Goal: Transaction & Acquisition: Book appointment/travel/reservation

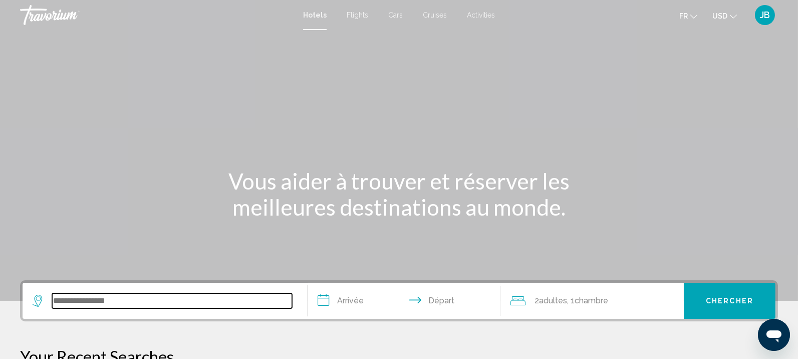
click at [110, 286] on input "Search widget" at bounding box center [172, 300] width 240 height 15
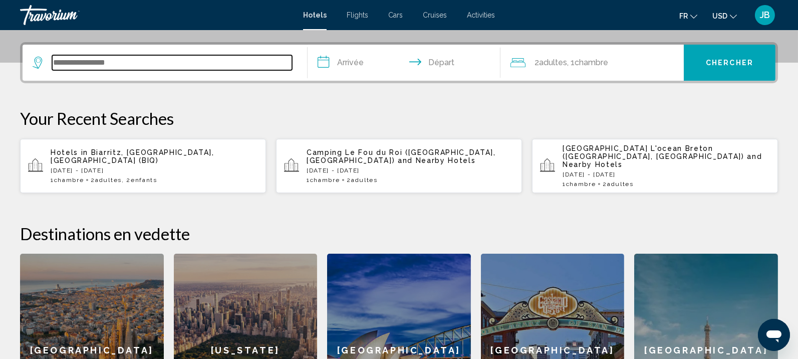
scroll to position [247, 0]
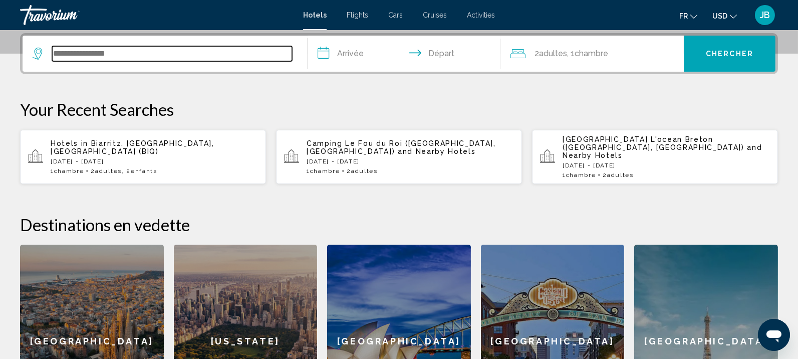
paste input "**********"
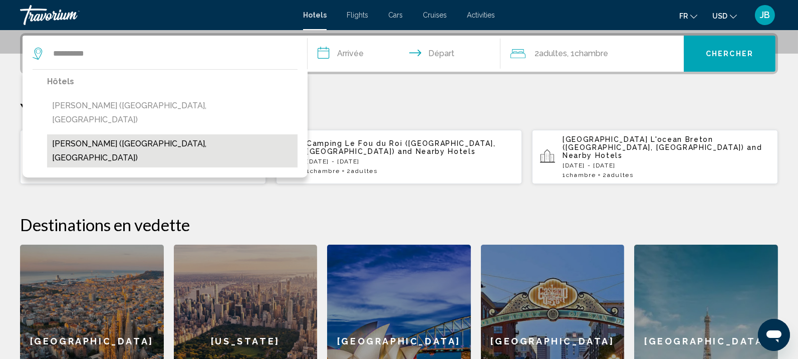
click at [139, 134] on button "Riad Zahra (Essaouira, MA)" at bounding box center [172, 150] width 251 height 33
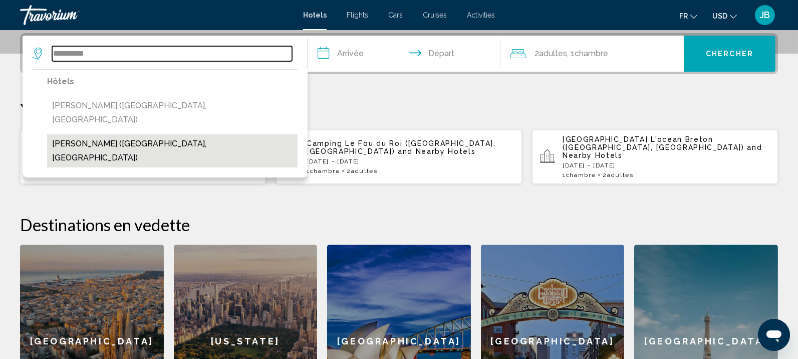
type input "**********"
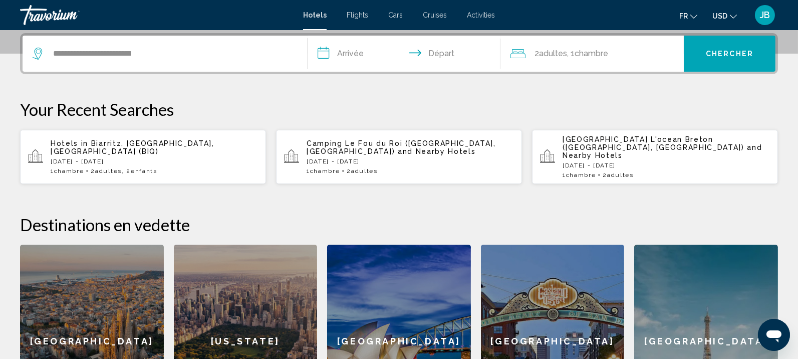
click at [645, 20] on span "USD" at bounding box center [720, 16] width 15 height 8
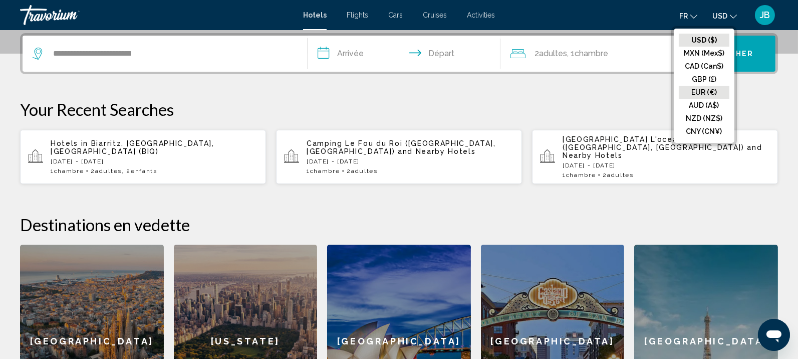
click at [645, 91] on button "EUR (€)" at bounding box center [704, 92] width 51 height 13
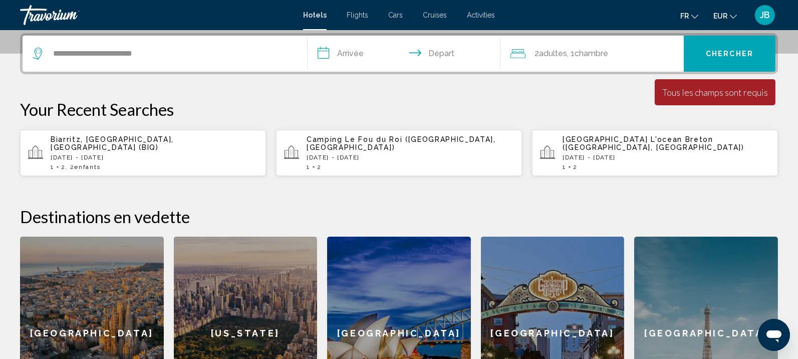
click at [355, 53] on input "**********" at bounding box center [406, 55] width 197 height 39
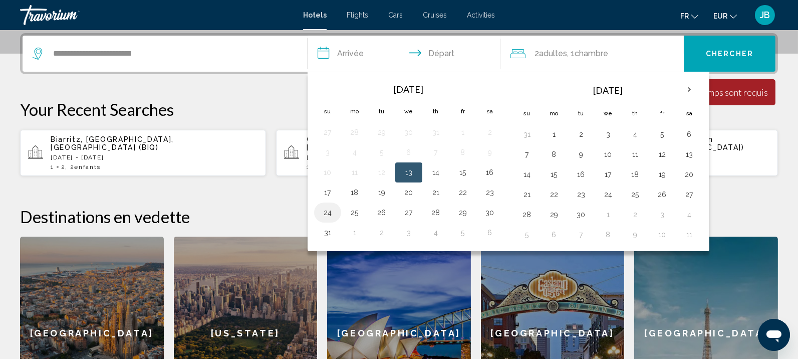
click at [333, 212] on button "24" at bounding box center [328, 212] width 16 height 14
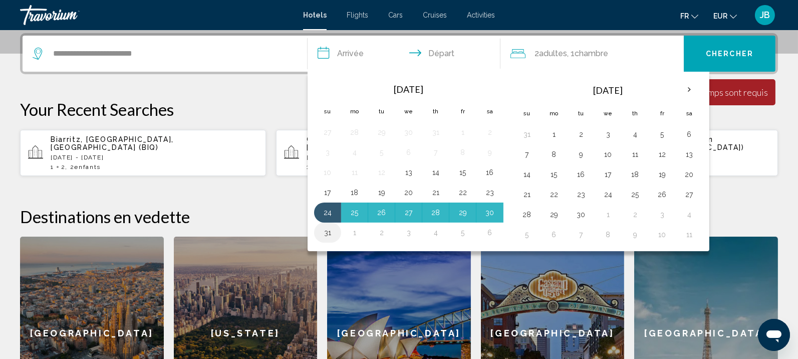
drag, startPoint x: 332, startPoint y: 232, endPoint x: 340, endPoint y: 223, distance: 11.7
click at [332, 231] on button "31" at bounding box center [328, 233] width 16 height 14
type input "**********"
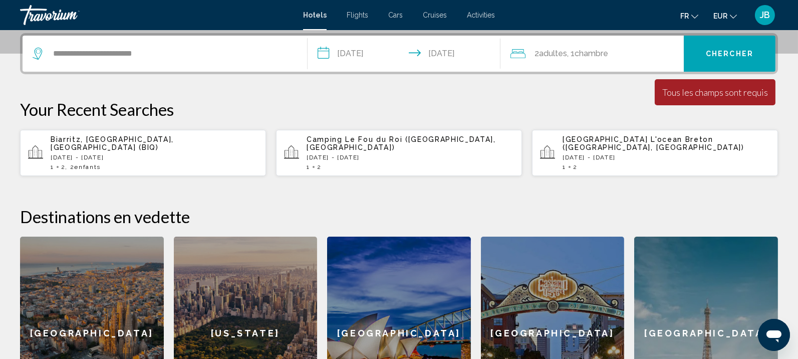
click at [645, 56] on span "Chercher" at bounding box center [730, 54] width 48 height 8
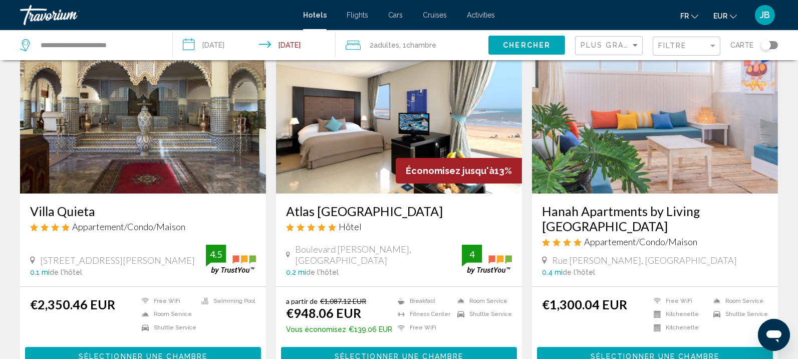
scroll to position [63, 0]
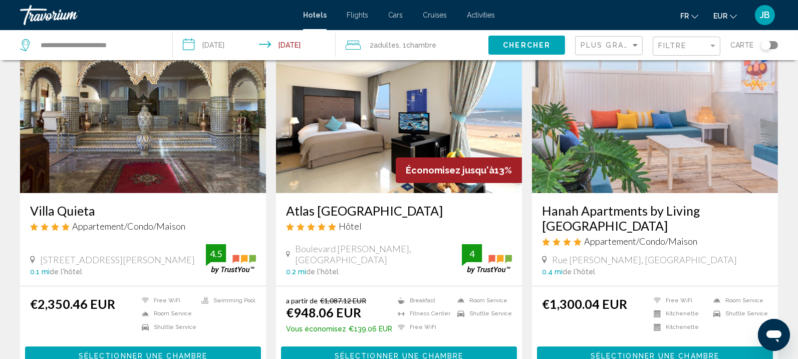
click at [330, 108] on img "Main content" at bounding box center [399, 113] width 246 height 160
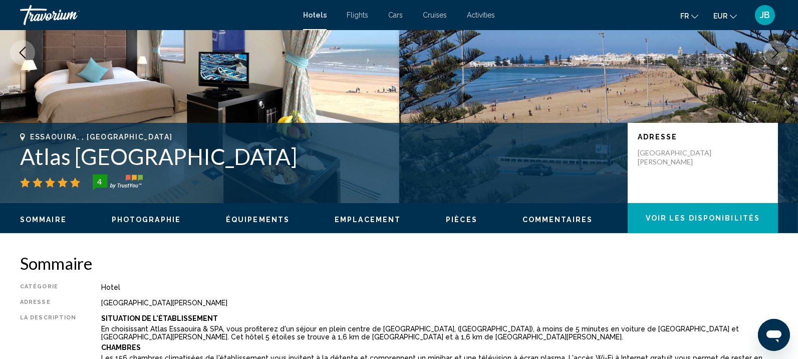
scroll to position [126, 0]
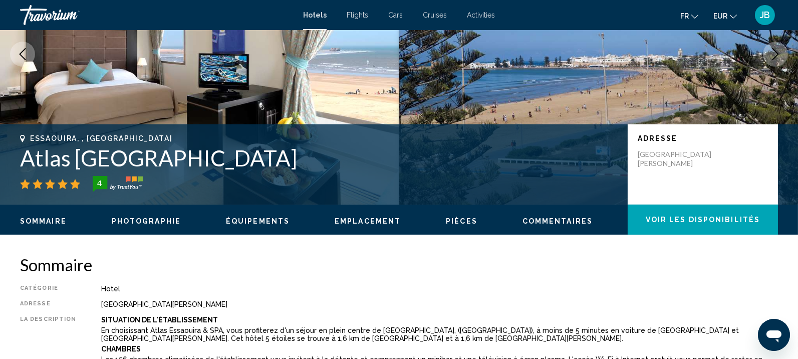
drag, startPoint x: 291, startPoint y: 162, endPoint x: 32, endPoint y: 137, distance: 260.8
click at [32, 137] on div "Essaouira, , Morocco Atlas Essaouira Riad Resort 4" at bounding box center [319, 163] width 598 height 58
copy div "Essaouira, , Morocco Atlas Essaouira Riad Resort"
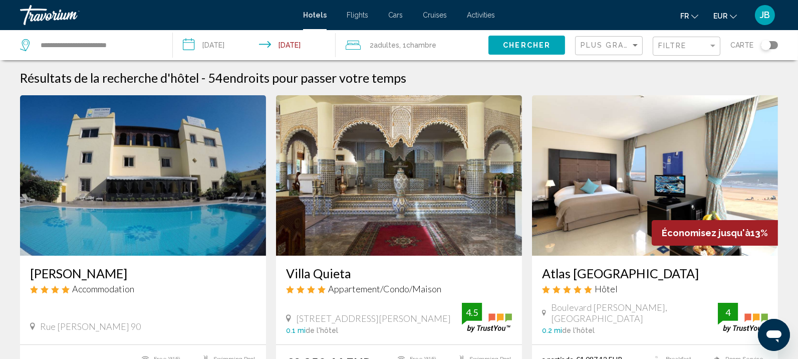
scroll to position [63, 0]
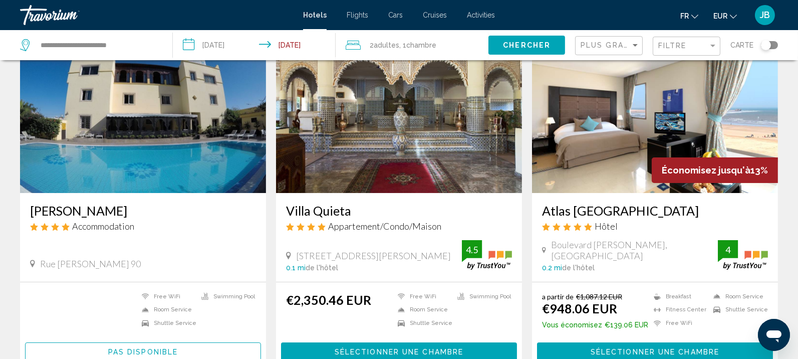
click at [161, 138] on img "Main content" at bounding box center [143, 113] width 246 height 160
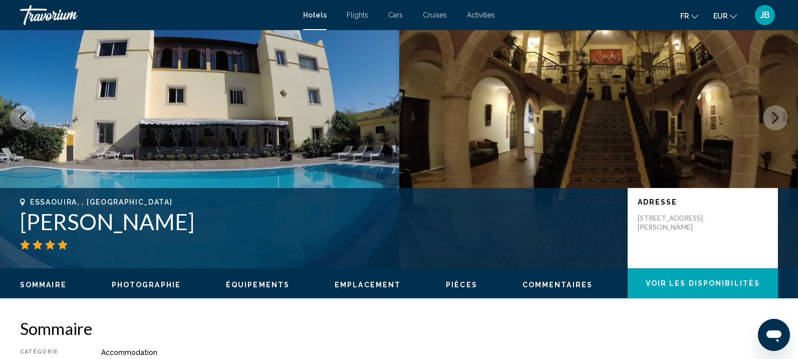
scroll to position [1, 0]
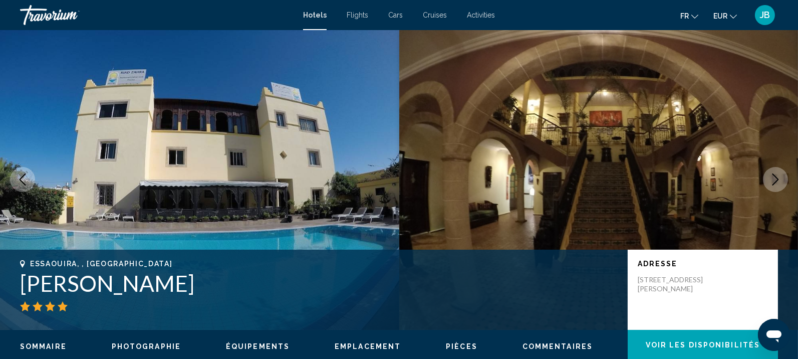
click at [645, 179] on icon "Next image" at bounding box center [776, 179] width 12 height 12
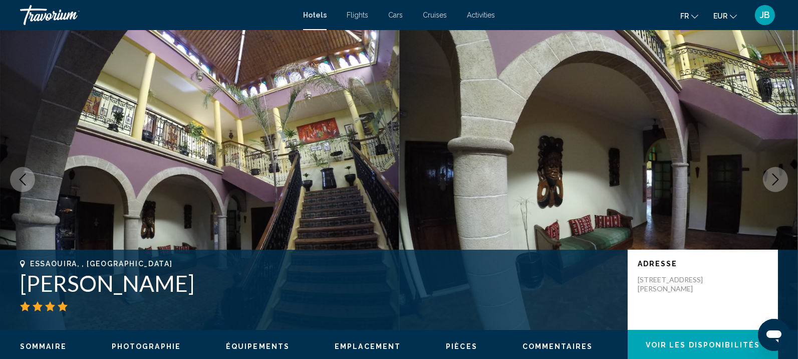
click at [645, 179] on icon "Next image" at bounding box center [776, 179] width 12 height 12
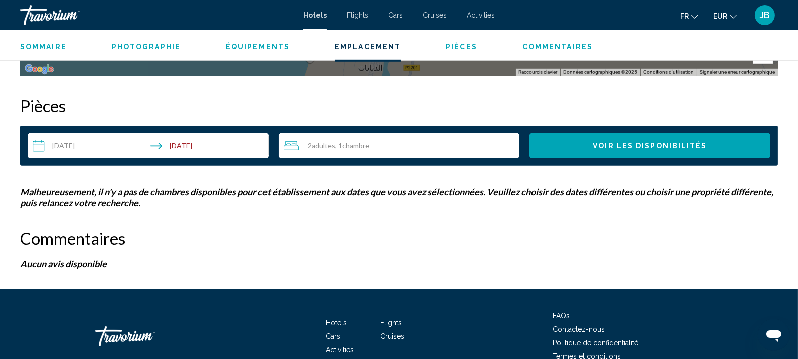
scroll to position [1191, 0]
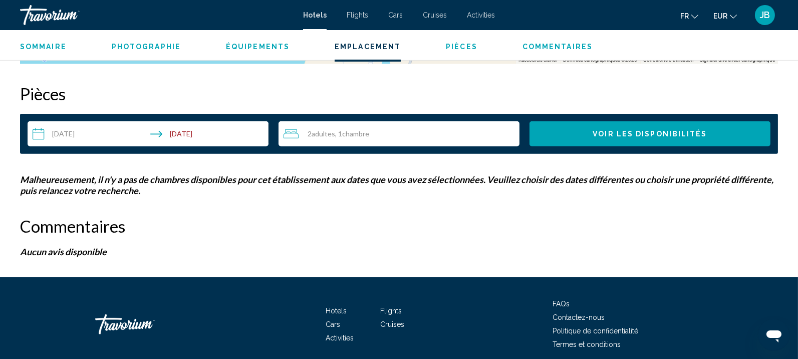
click at [126, 132] on input "**********" at bounding box center [150, 135] width 245 height 28
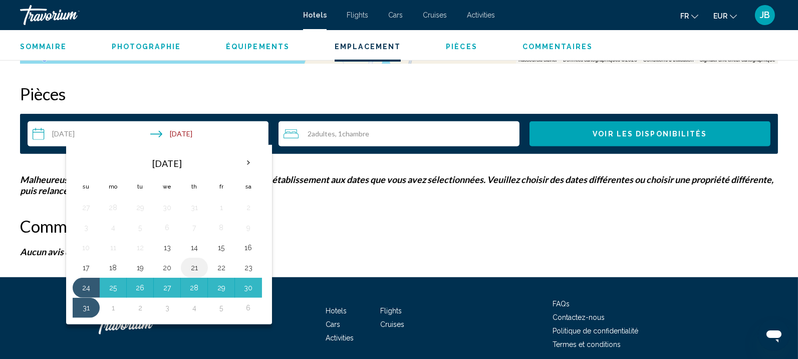
click at [195, 268] on button "21" at bounding box center [194, 268] width 16 height 14
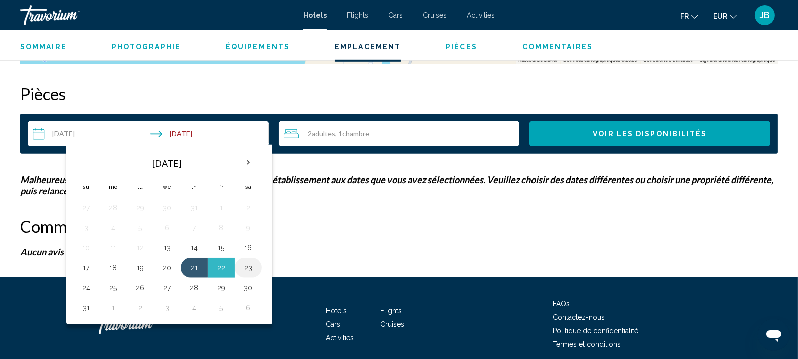
click at [239, 268] on td "23" at bounding box center [248, 268] width 27 height 20
click at [253, 271] on button "23" at bounding box center [249, 268] width 16 height 14
type input "**********"
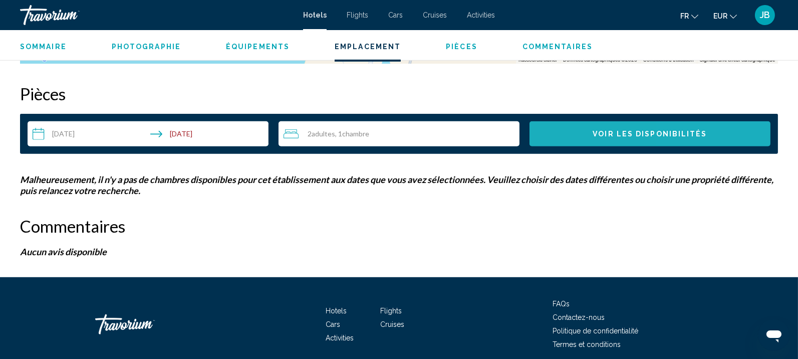
click at [645, 128] on button "Voir les disponibilités" at bounding box center [650, 133] width 241 height 25
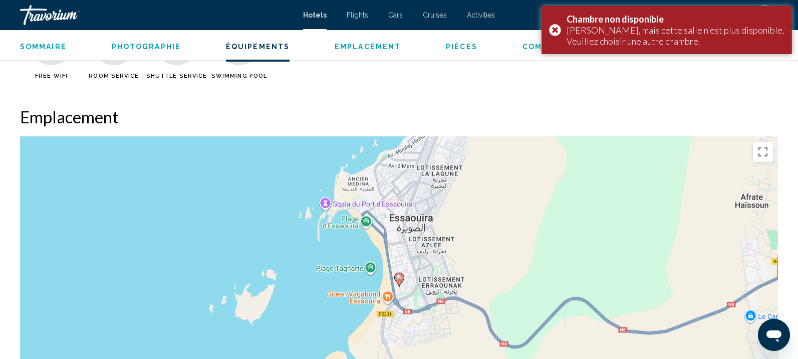
scroll to position [753, 0]
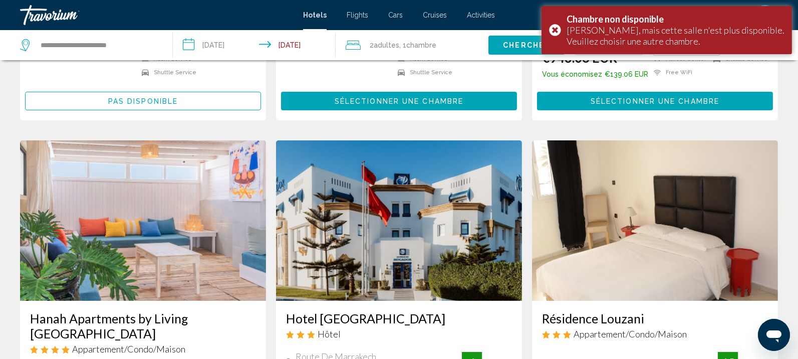
scroll to position [376, 0]
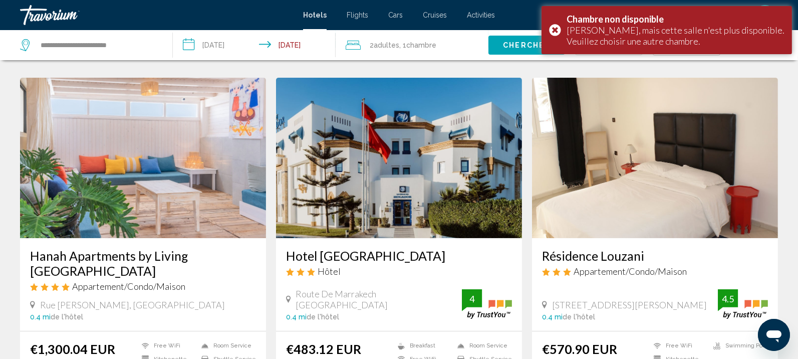
click at [391, 191] on img "Main content" at bounding box center [399, 158] width 246 height 160
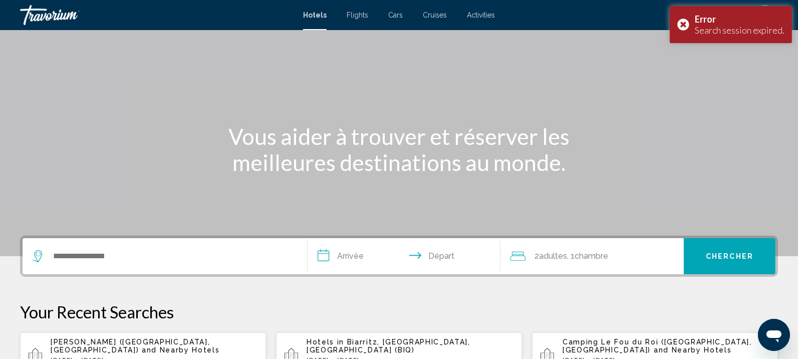
scroll to position [188, 0]
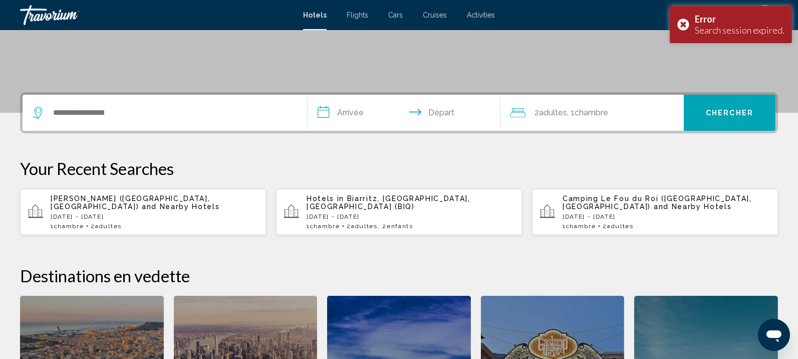
click at [180, 213] on p "Sun, 24 Aug - Sun, 31 Aug" at bounding box center [154, 216] width 207 height 7
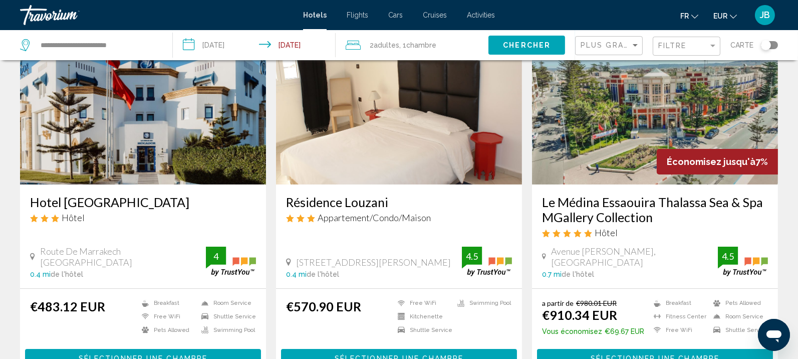
scroll to position [439, 0]
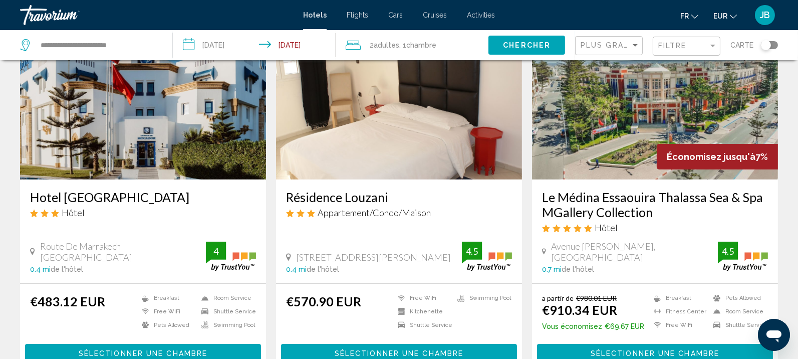
click at [194, 120] on img "Main content" at bounding box center [143, 99] width 246 height 160
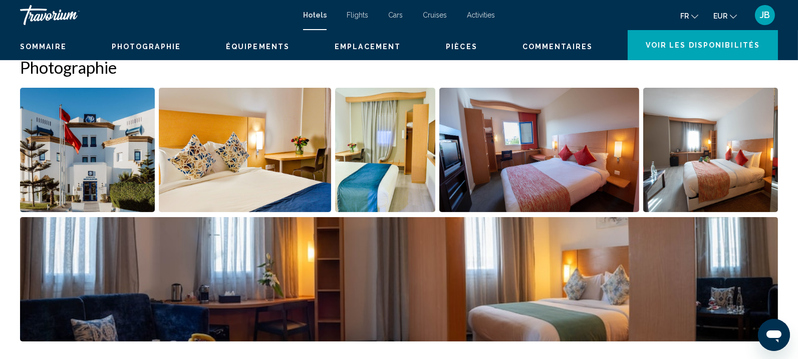
scroll to position [2, 0]
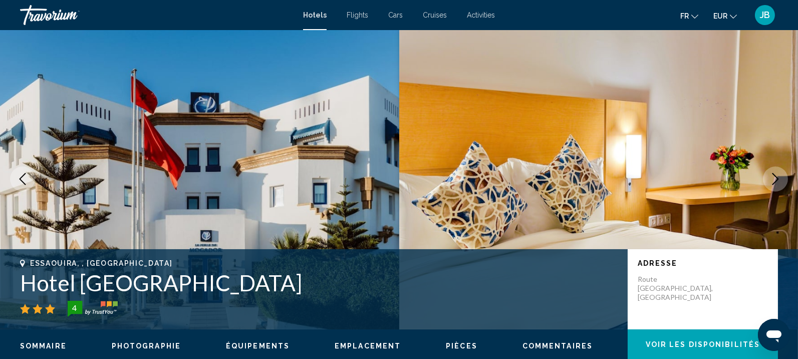
drag, startPoint x: 285, startPoint y: 282, endPoint x: 23, endPoint y: 260, distance: 263.1
click at [23, 260] on div "Essaouira, , Morocco Hotel La Perle de Mogador 4" at bounding box center [319, 288] width 598 height 58
copy div "Essaouira, , Morocco Hotel La Perle de Mogador"
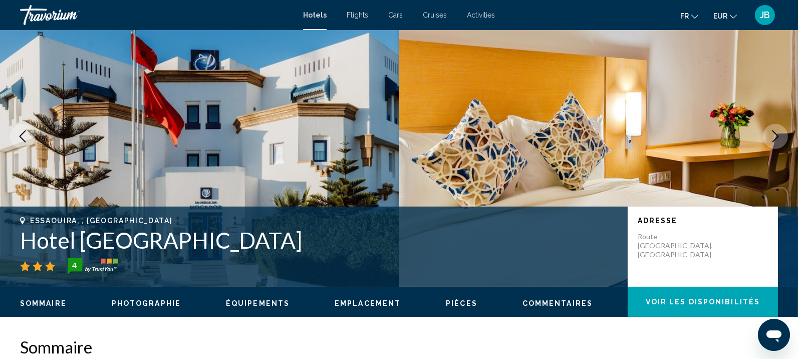
scroll to position [0, 0]
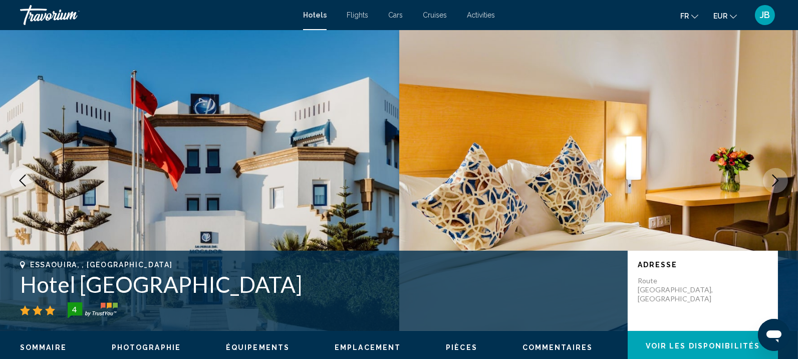
click at [315, 13] on span "Hotels" at bounding box center [315, 15] width 24 height 8
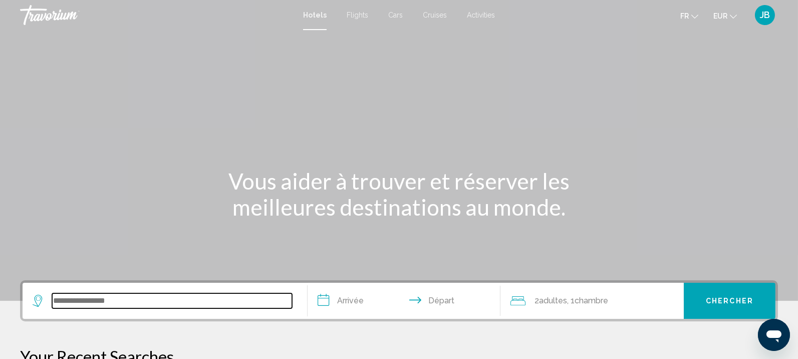
click at [111, 300] on input "Search widget" at bounding box center [172, 300] width 240 height 15
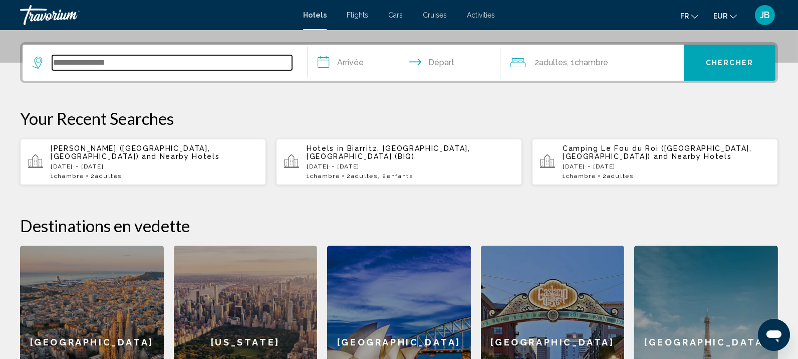
scroll to position [247, 0]
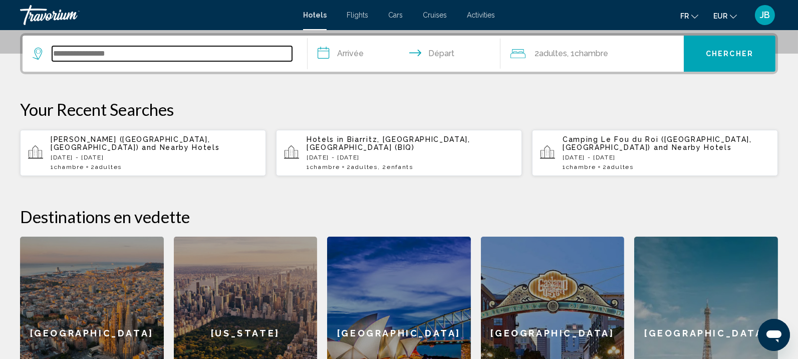
paste input "**********"
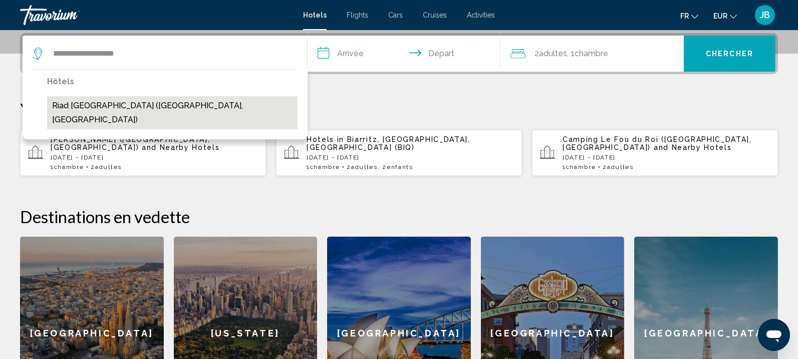
click at [178, 98] on button "Riad Hôtel Essaouira (Marrakesh, MA)" at bounding box center [172, 112] width 251 height 33
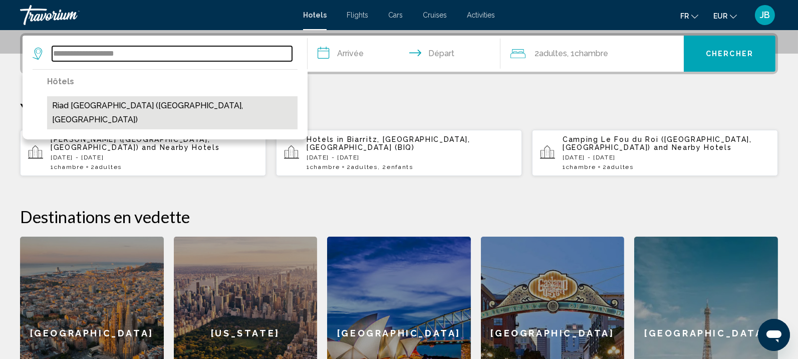
type input "**********"
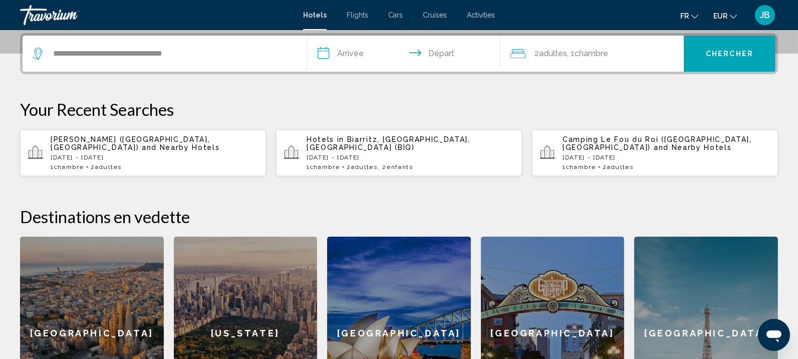
click at [357, 55] on input "**********" at bounding box center [406, 55] width 197 height 39
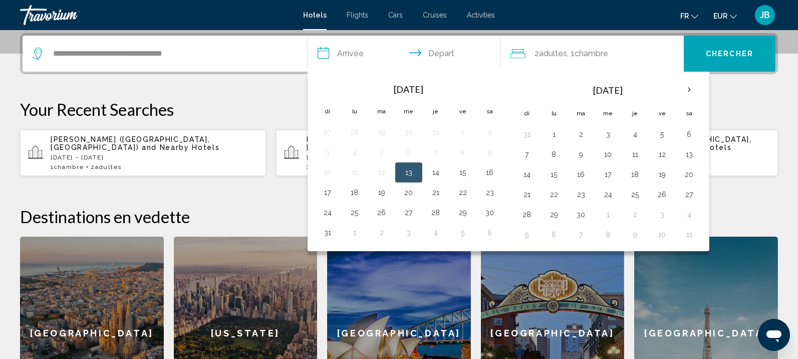
click at [407, 175] on button "13" at bounding box center [409, 172] width 16 height 14
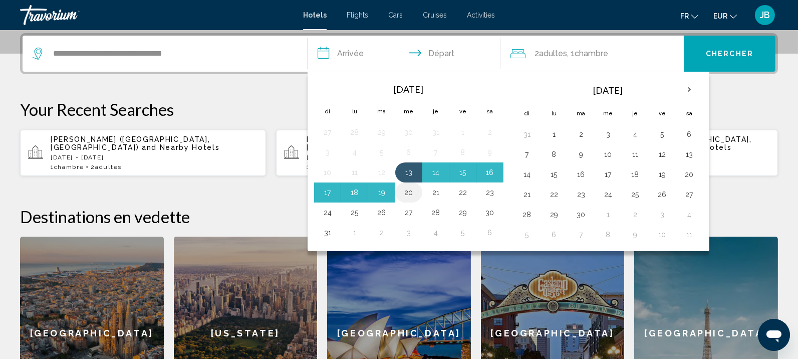
click at [408, 189] on button "20" at bounding box center [409, 192] width 16 height 14
type input "**********"
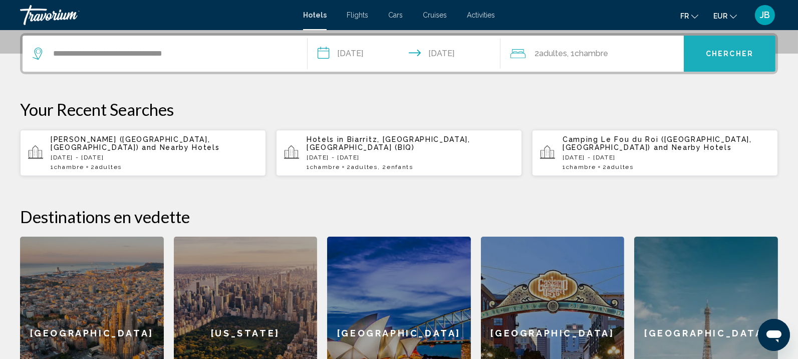
click at [707, 58] on button "Chercher" at bounding box center [730, 54] width 92 height 36
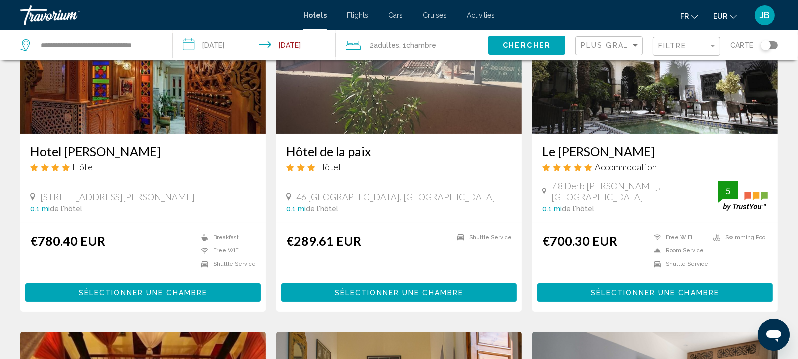
scroll to position [125, 0]
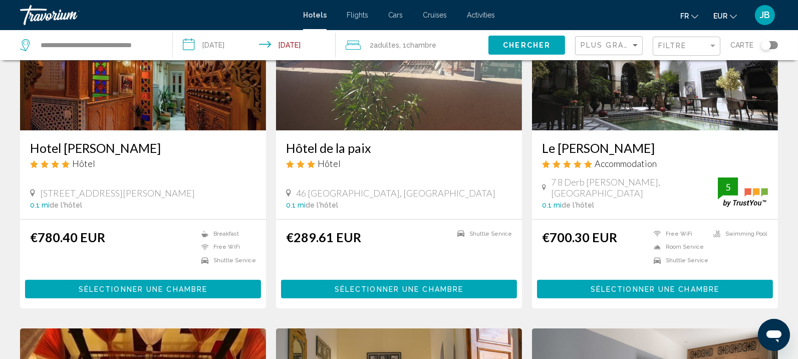
click at [645, 116] on img "Main content" at bounding box center [655, 50] width 246 height 160
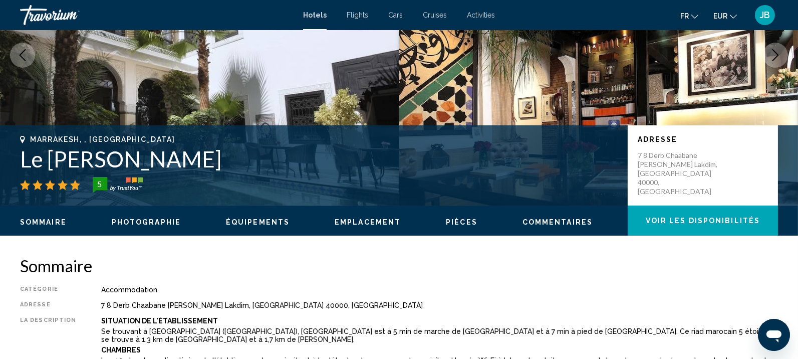
scroll to position [1, 0]
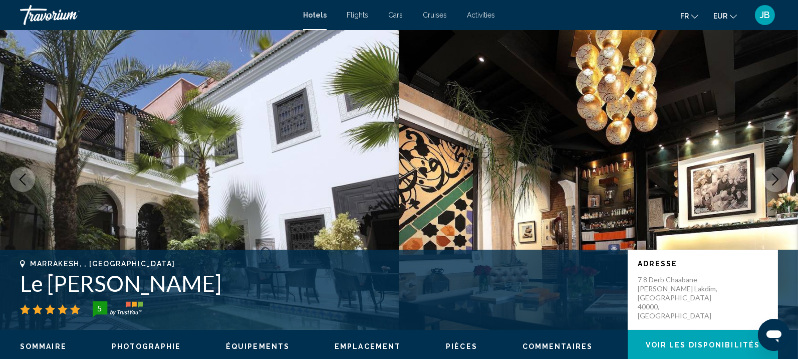
click at [771, 174] on icon "Next image" at bounding box center [776, 179] width 12 height 12
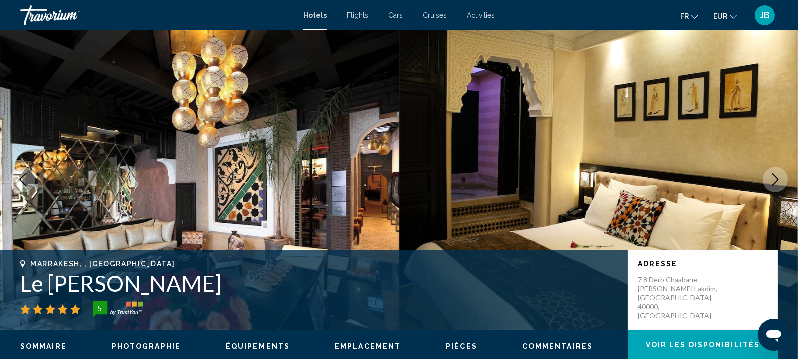
click at [771, 174] on icon "Next image" at bounding box center [776, 179] width 12 height 12
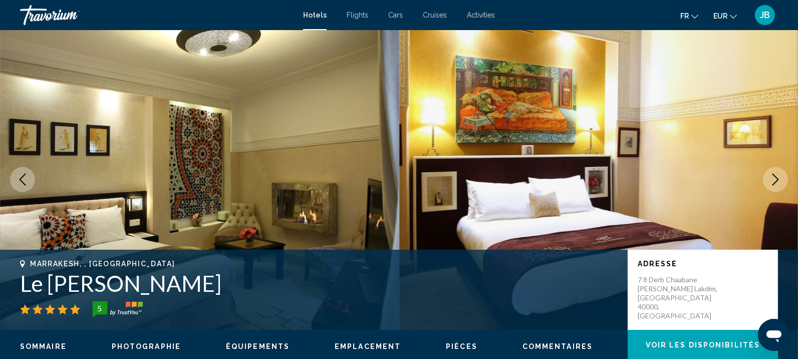
click at [771, 174] on icon "Next image" at bounding box center [776, 179] width 12 height 12
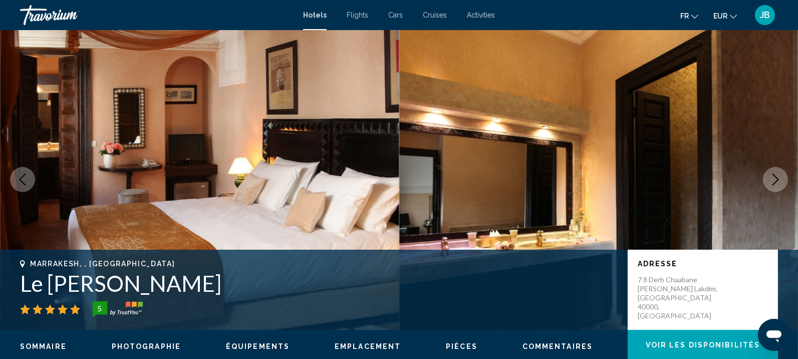
click at [771, 174] on icon "Next image" at bounding box center [776, 179] width 12 height 12
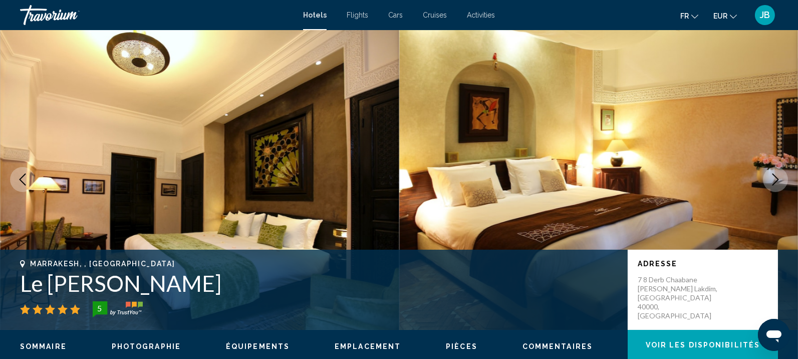
click at [771, 174] on icon "Next image" at bounding box center [776, 179] width 12 height 12
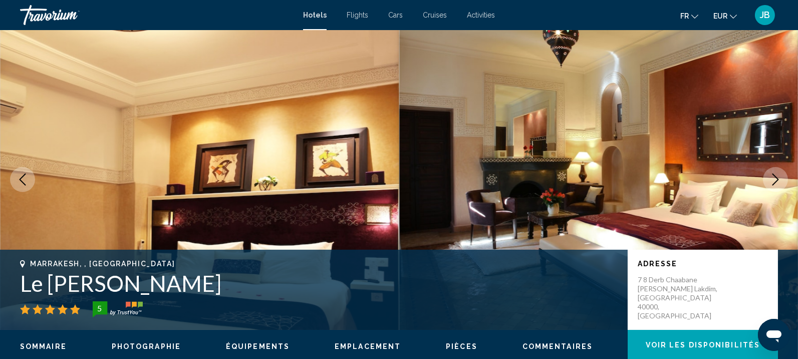
click at [771, 174] on icon "Next image" at bounding box center [776, 179] width 12 height 12
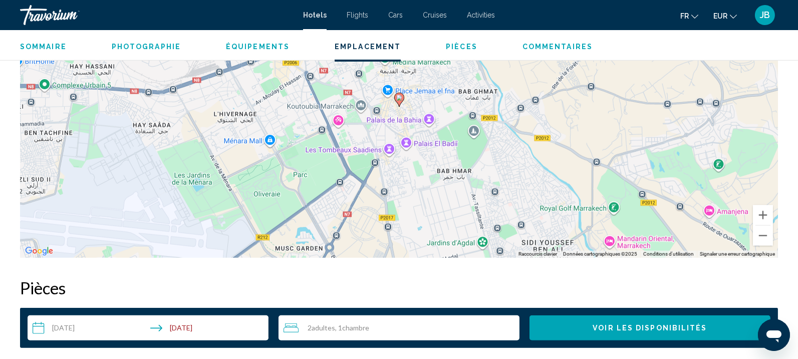
scroll to position [1129, 0]
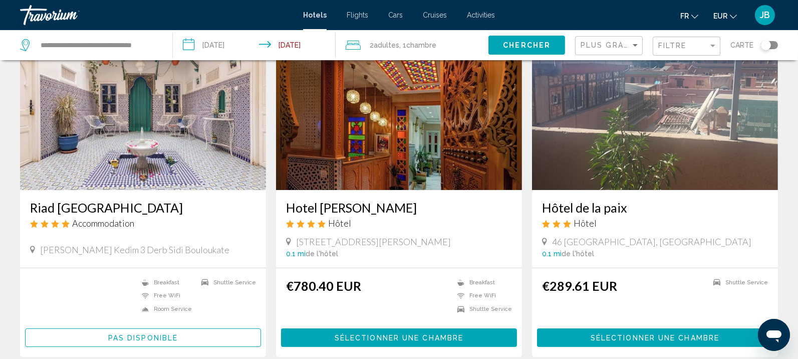
scroll to position [125, 0]
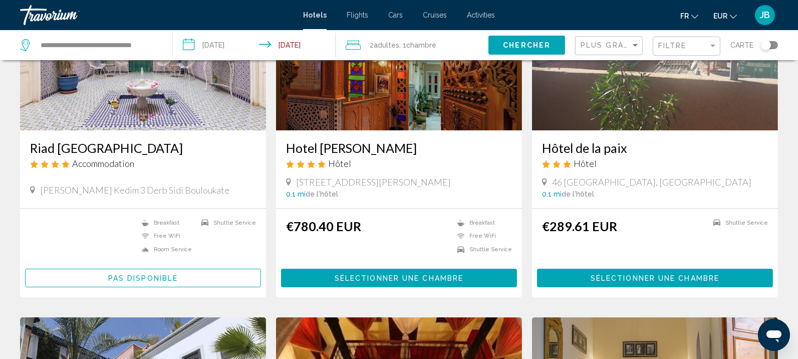
click at [135, 109] on img "Main content" at bounding box center [143, 50] width 246 height 160
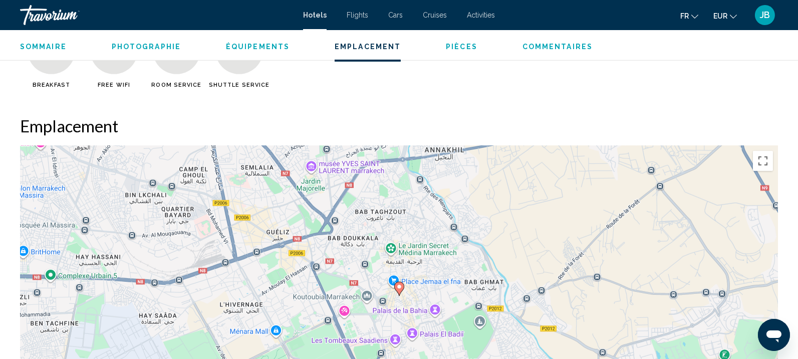
scroll to position [1004, 0]
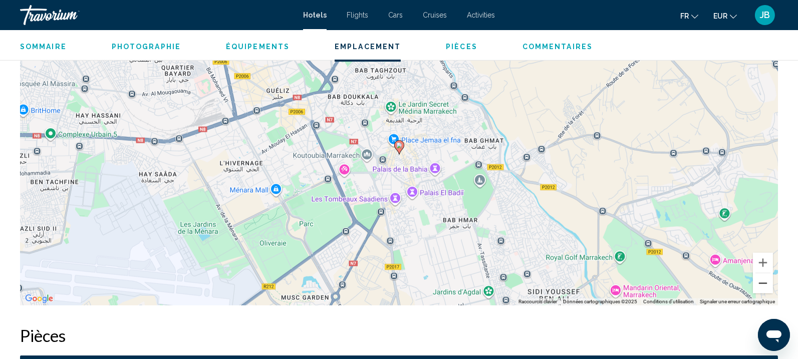
click at [765, 278] on button "Zoom arrière" at bounding box center [763, 283] width 20 height 20
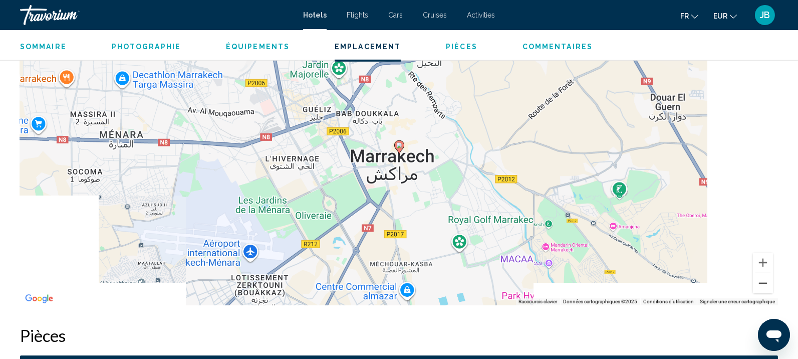
click at [765, 278] on button "Zoom arrière" at bounding box center [763, 283] width 20 height 20
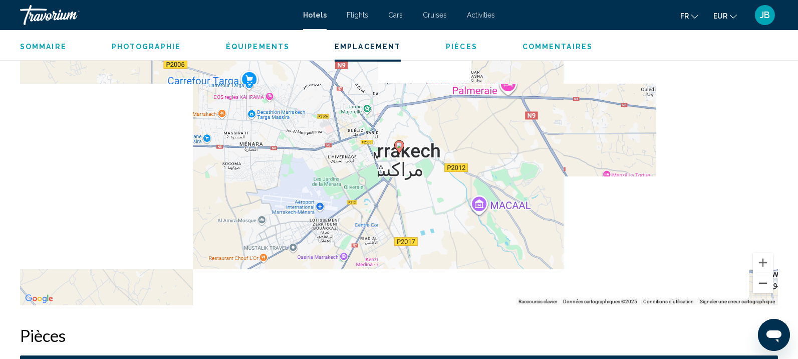
click at [765, 278] on button "Zoom arrière" at bounding box center [763, 283] width 20 height 20
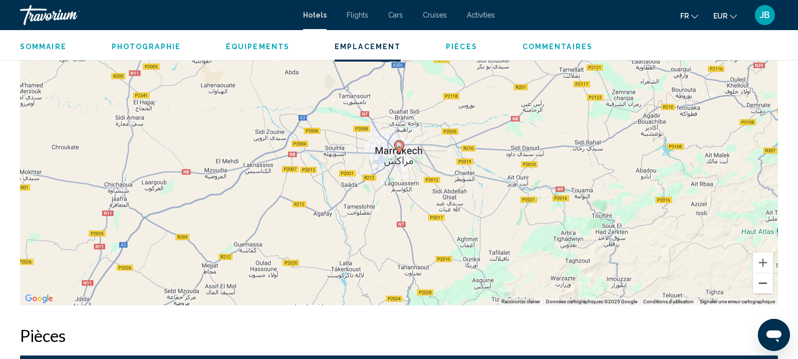
click at [765, 278] on button "Zoom arrière" at bounding box center [763, 283] width 20 height 20
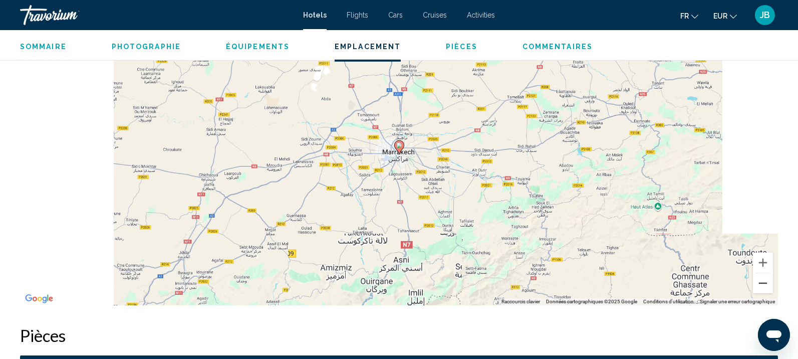
click at [765, 278] on button "Zoom arrière" at bounding box center [763, 283] width 20 height 20
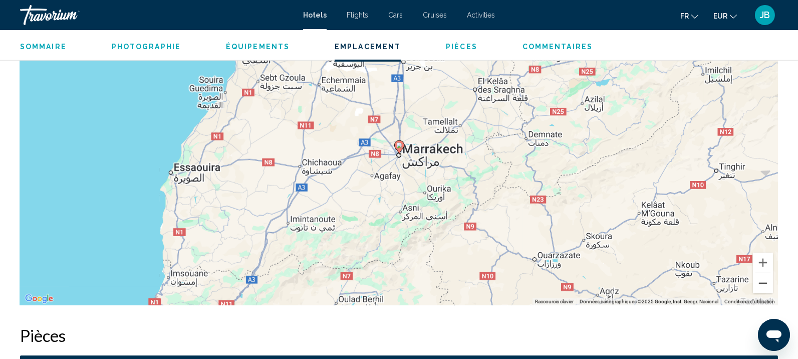
click at [765, 278] on button "Zoom arrière" at bounding box center [763, 283] width 20 height 20
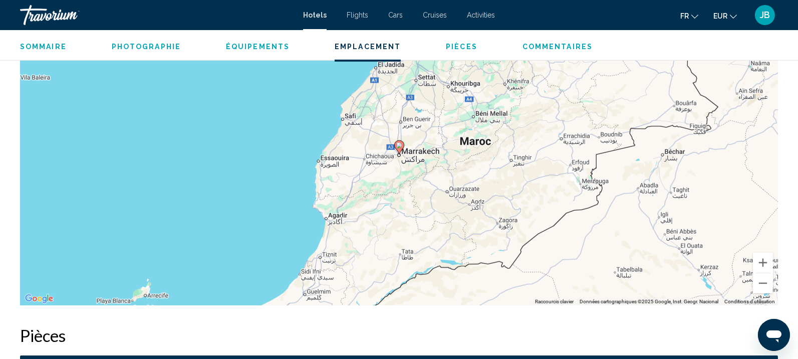
click at [59, 11] on div "Travorium" at bounding box center [70, 15] width 100 height 20
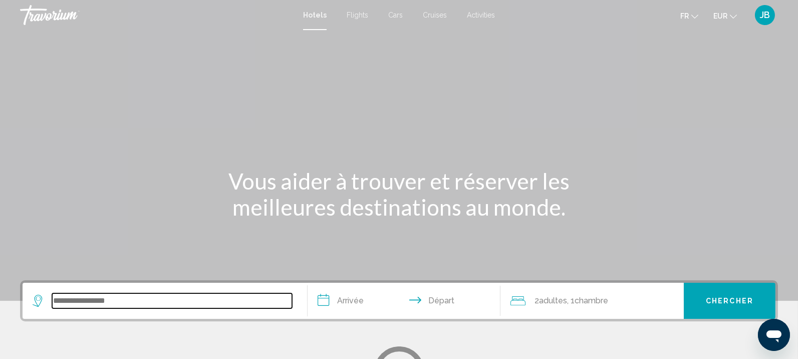
click at [117, 303] on input "Search widget" at bounding box center [172, 300] width 240 height 15
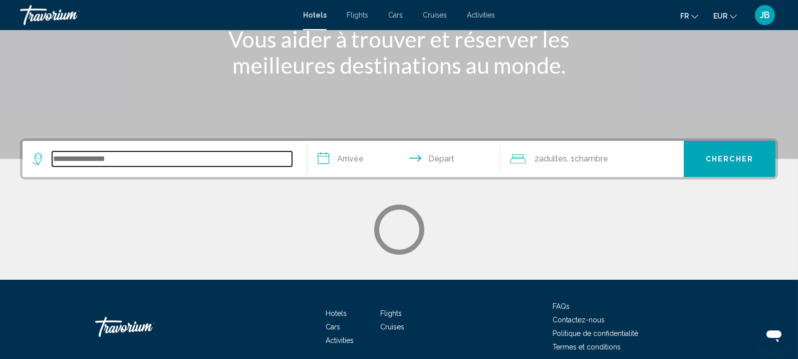
scroll to position [184, 0]
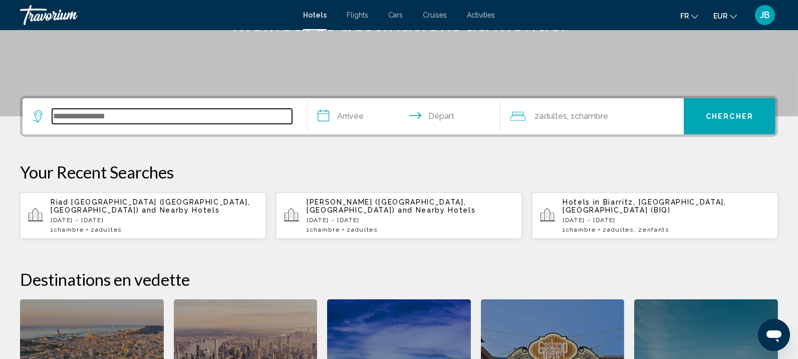
paste input "**********"
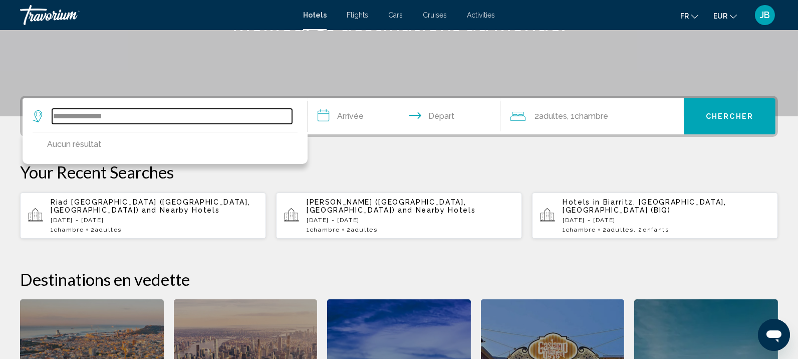
click at [136, 110] on input "**********" at bounding box center [172, 116] width 240 height 15
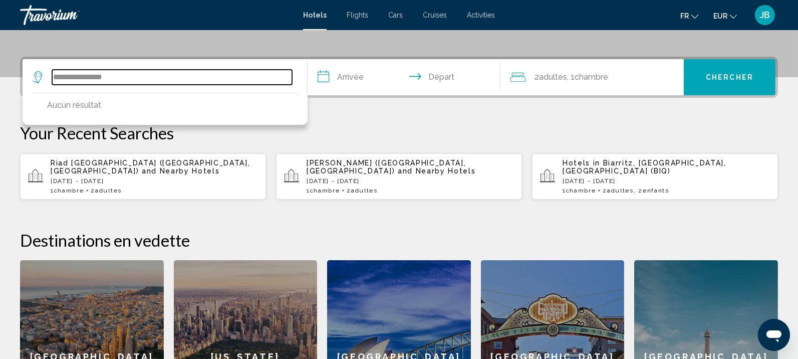
scroll to position [247, 0]
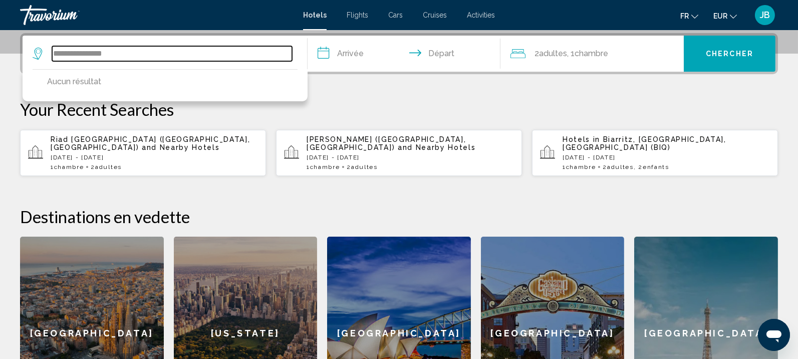
type input "**********"
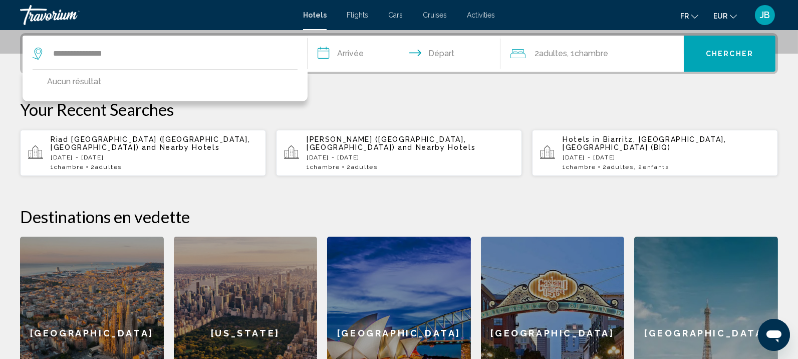
click at [311, 154] on p "Sun, 24 Aug - Sun, 31 Aug" at bounding box center [410, 157] width 207 height 7
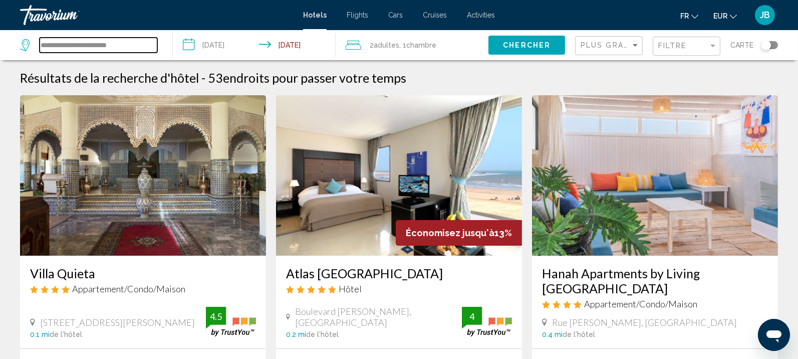
drag, startPoint x: 151, startPoint y: 38, endPoint x: 40, endPoint y: 47, distance: 111.6
click at [40, 47] on input "**********" at bounding box center [99, 45] width 118 height 15
paste input "Search widget"
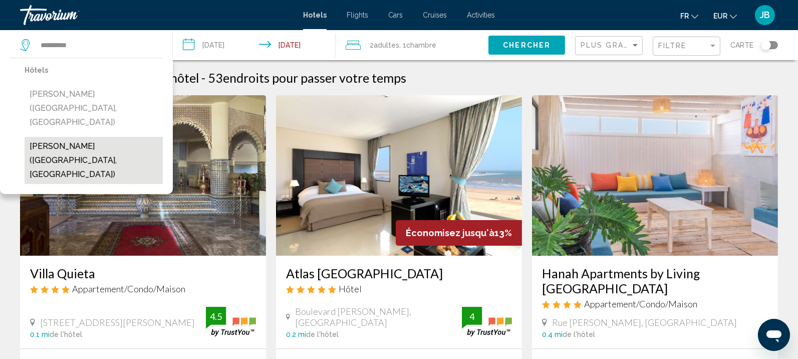
click at [83, 137] on button "Riad Zahra (Essaouira, MA)" at bounding box center [94, 160] width 138 height 47
type input "**********"
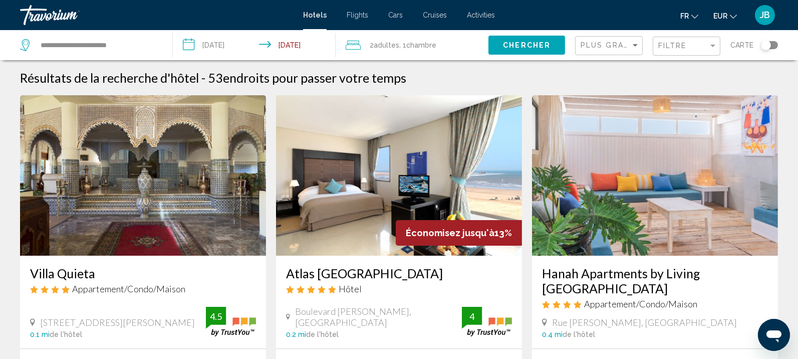
click at [509, 52] on button "Chercher" at bounding box center [527, 45] width 77 height 19
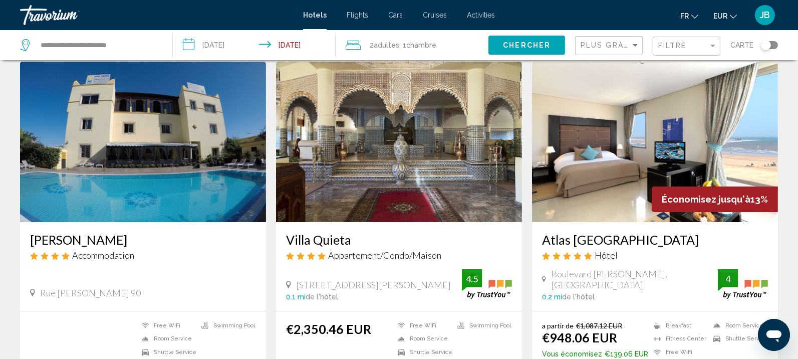
scroll to position [34, 0]
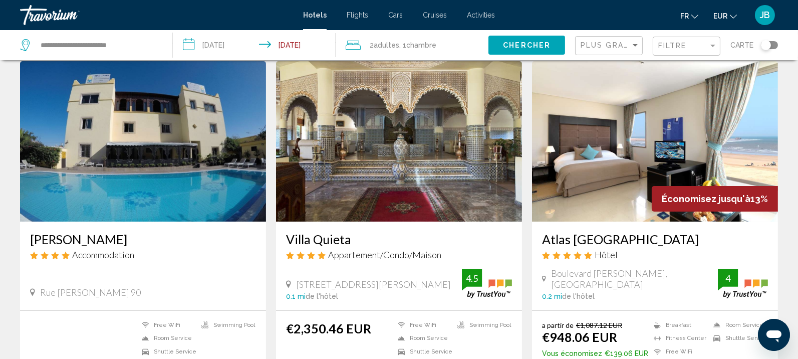
click at [211, 189] on img "Main content" at bounding box center [143, 141] width 246 height 160
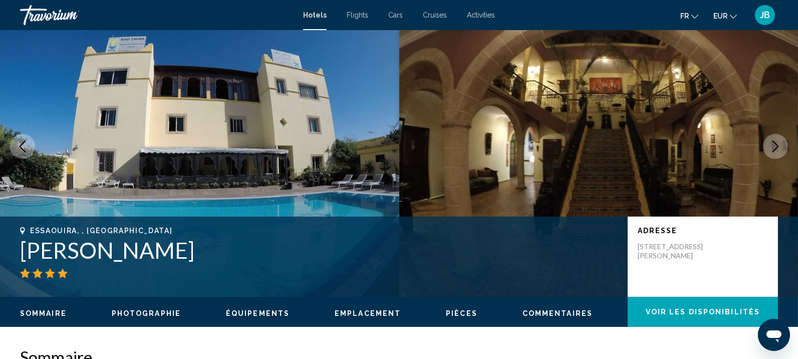
scroll to position [1, 0]
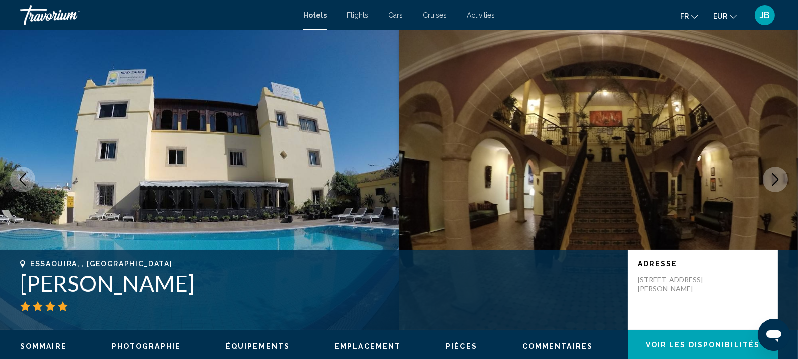
click at [781, 185] on button "Next image" at bounding box center [775, 179] width 25 height 25
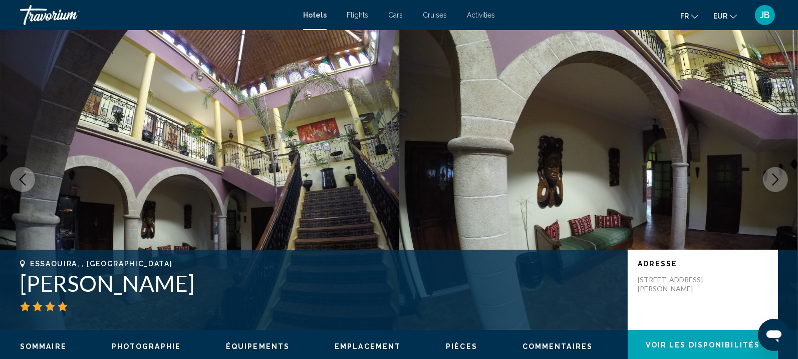
click at [781, 185] on button "Next image" at bounding box center [775, 179] width 25 height 25
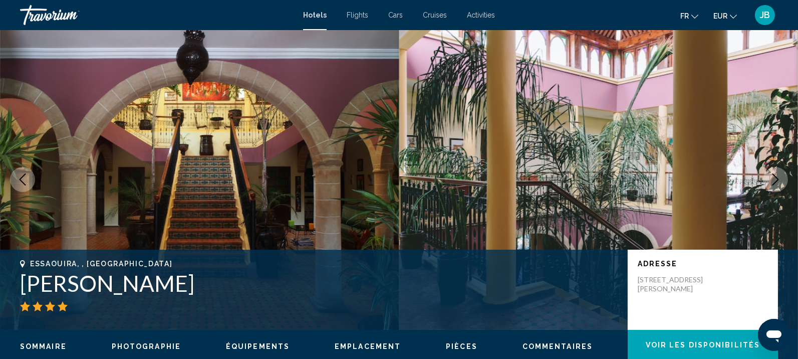
click at [781, 185] on button "Next image" at bounding box center [775, 179] width 25 height 25
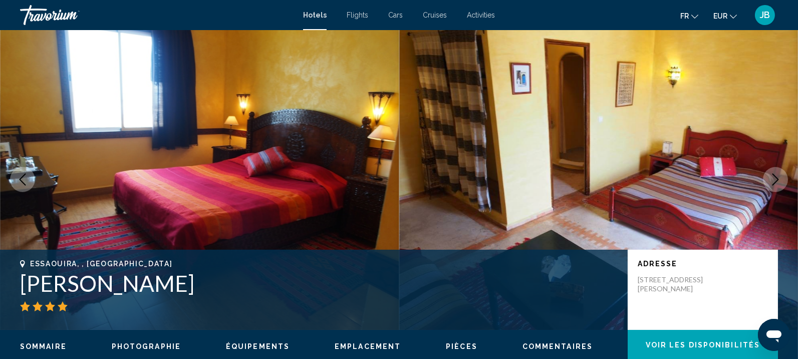
click at [781, 185] on button "Next image" at bounding box center [775, 179] width 25 height 25
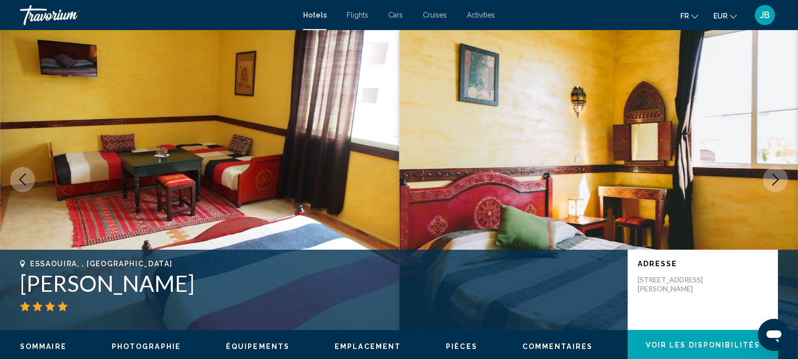
click at [781, 185] on button "Next image" at bounding box center [775, 179] width 25 height 25
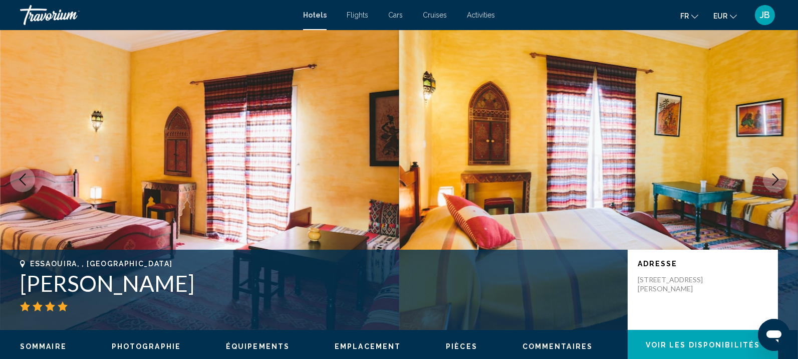
click at [781, 185] on button "Next image" at bounding box center [775, 179] width 25 height 25
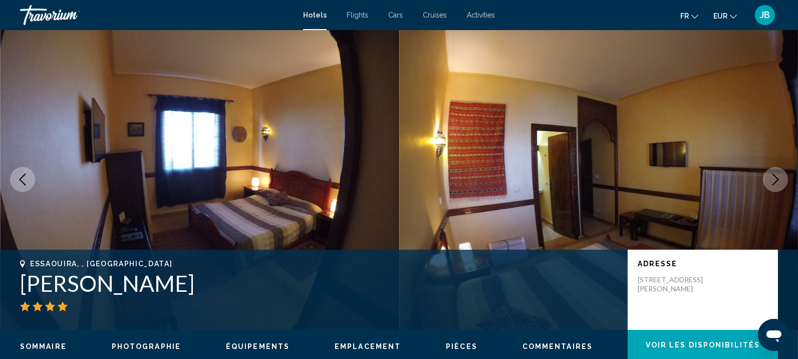
click at [781, 185] on button "Next image" at bounding box center [775, 179] width 25 height 25
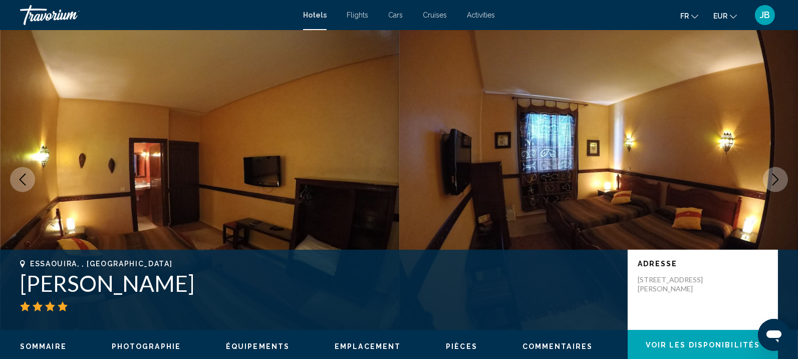
click at [781, 185] on button "Next image" at bounding box center [775, 179] width 25 height 25
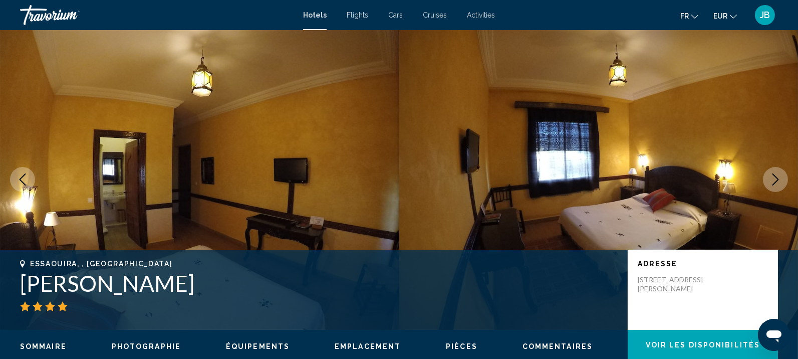
click at [781, 185] on button "Next image" at bounding box center [775, 179] width 25 height 25
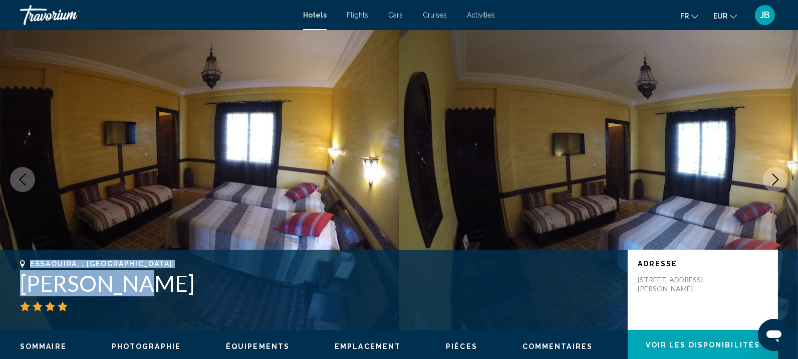
drag, startPoint x: 131, startPoint y: 289, endPoint x: 28, endPoint y: 263, distance: 106.1
click at [28, 263] on div "Essaouira, , Morocco Riad Zahra" at bounding box center [319, 286] width 598 height 52
copy div "Essaouira, , Morocco Riad Zahra"
click at [61, 11] on div "Travorium" at bounding box center [70, 15] width 100 height 20
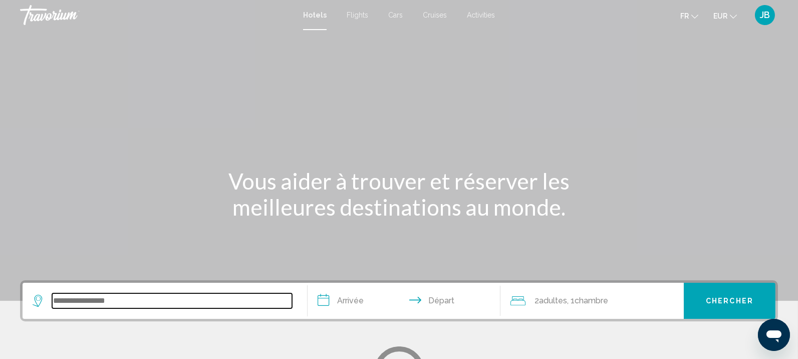
click at [102, 303] on input "Search widget" at bounding box center [172, 300] width 240 height 15
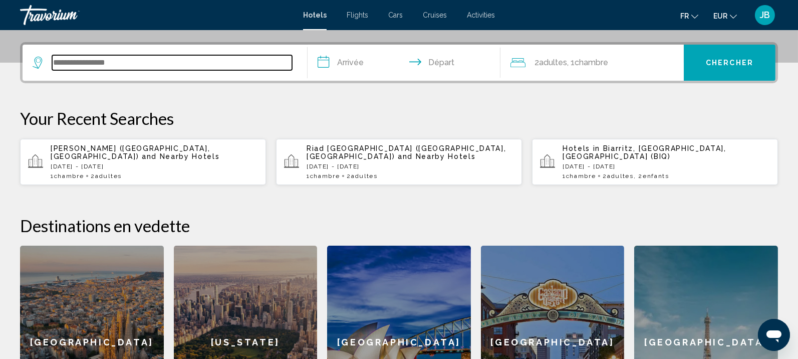
scroll to position [247, 0]
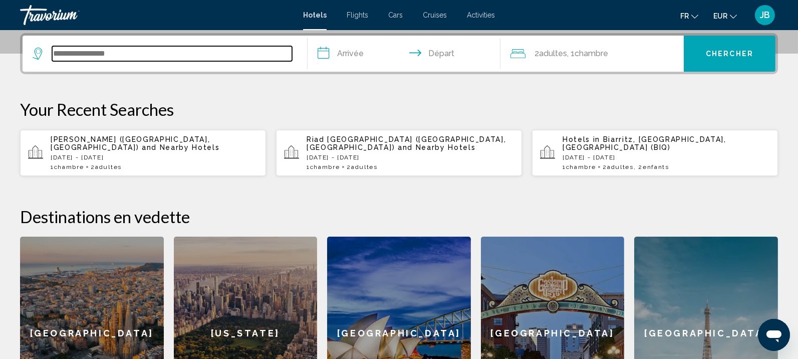
paste input "**********"
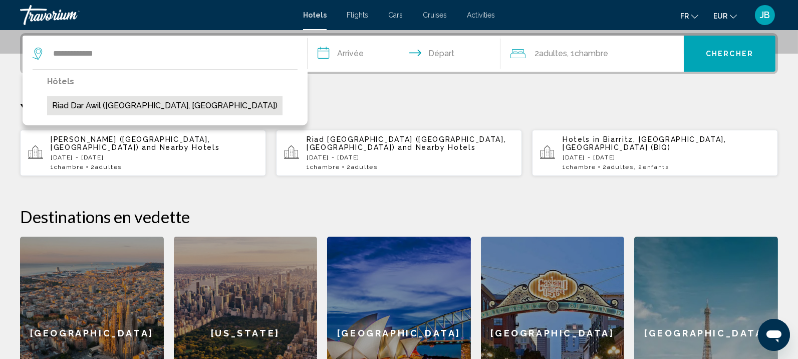
click at [138, 109] on button "Riad Dar Awil (Essaouira, MA)" at bounding box center [165, 105] width 236 height 19
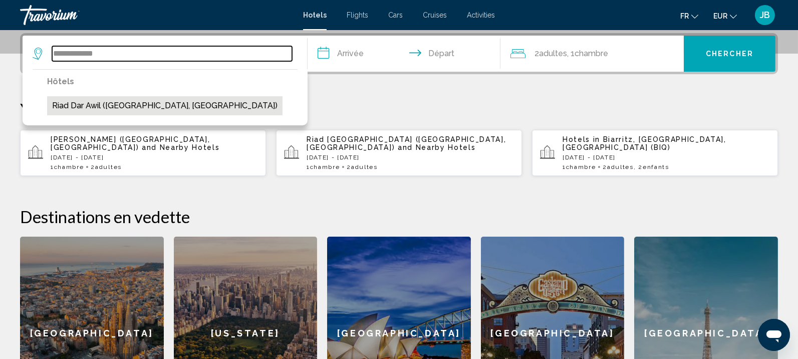
type input "**********"
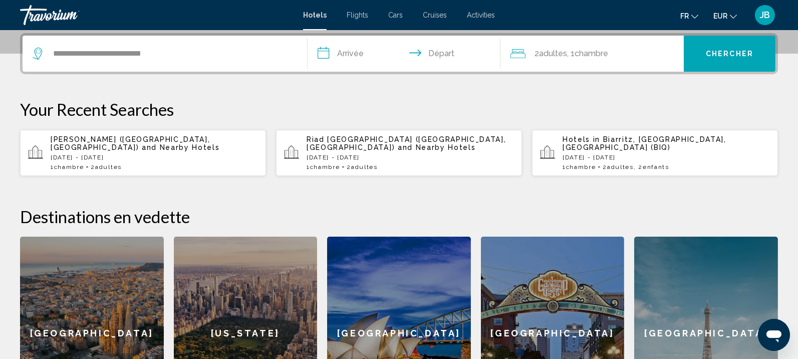
click at [348, 54] on input "**********" at bounding box center [406, 55] width 197 height 39
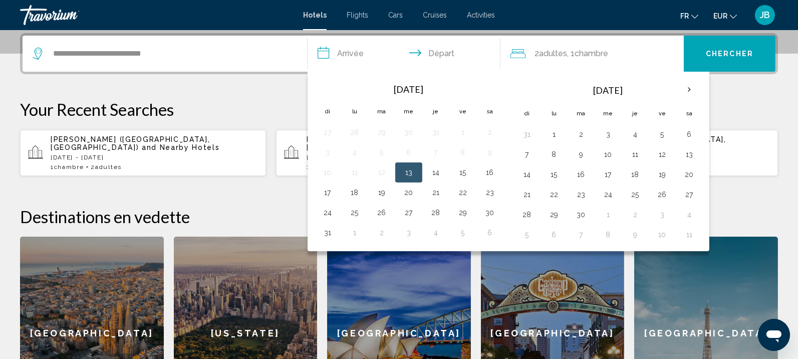
click at [407, 169] on button "13" at bounding box center [409, 172] width 16 height 14
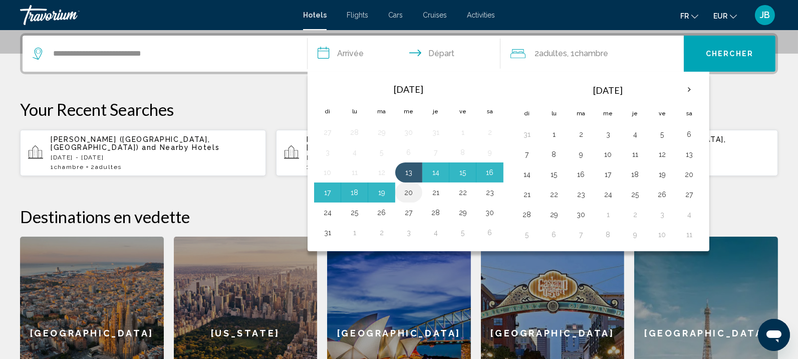
click at [409, 188] on button "20" at bounding box center [409, 192] width 16 height 14
type input "**********"
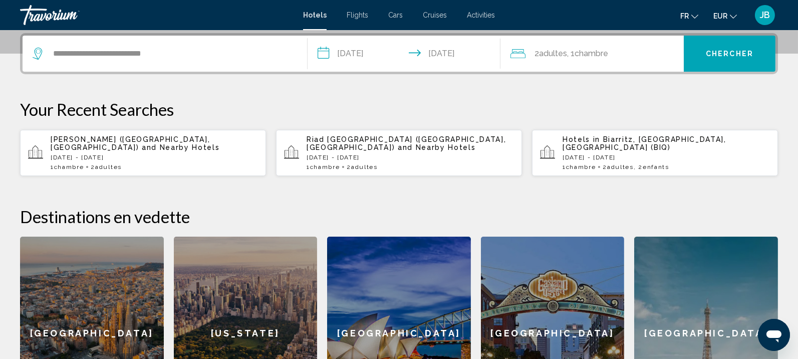
click at [715, 44] on button "Chercher" at bounding box center [730, 54] width 92 height 36
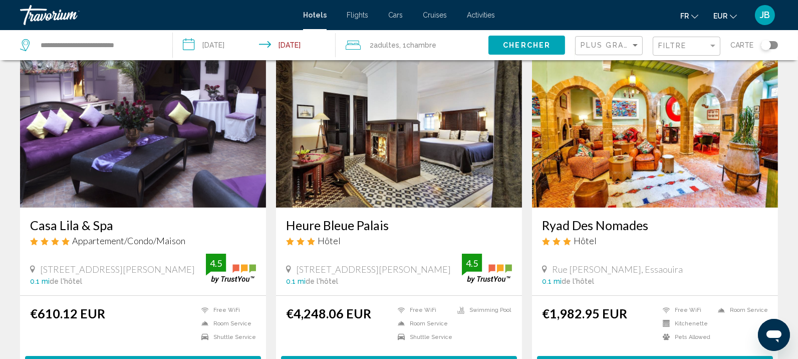
scroll to position [63, 0]
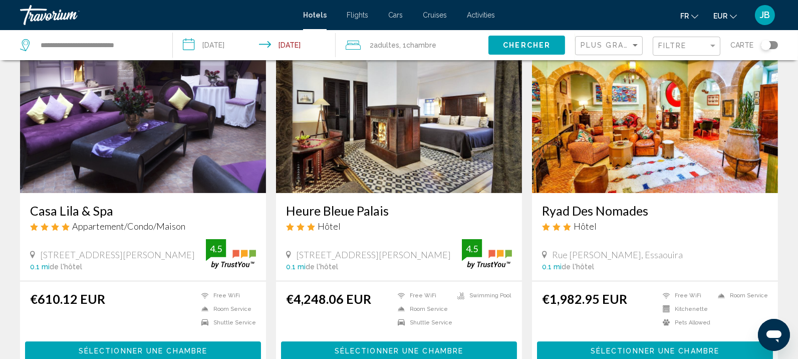
click at [220, 163] on img "Main content" at bounding box center [143, 113] width 246 height 160
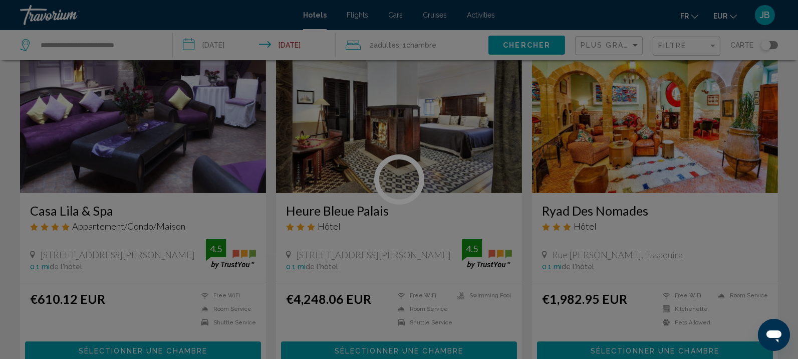
scroll to position [1, 0]
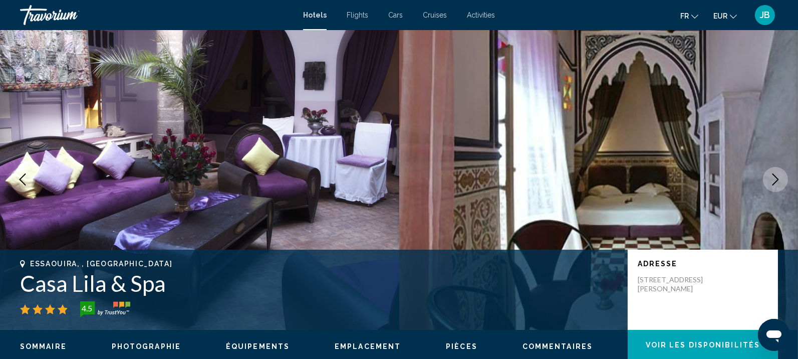
click at [769, 177] on button "Next image" at bounding box center [775, 179] width 25 height 25
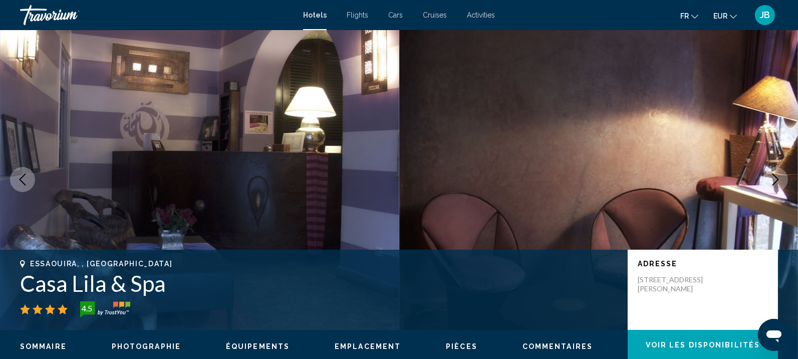
click at [769, 177] on button "Next image" at bounding box center [775, 179] width 25 height 25
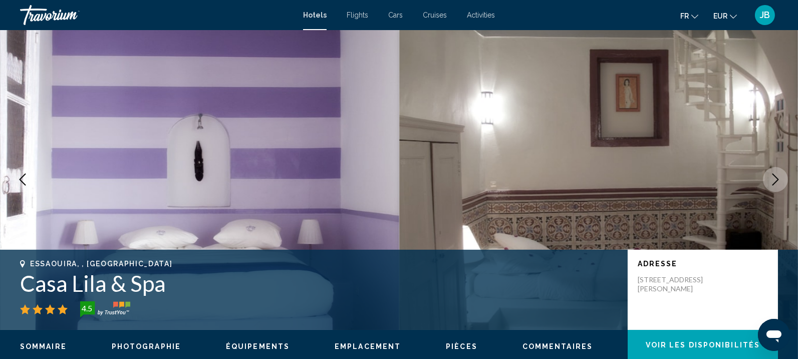
click at [769, 177] on button "Next image" at bounding box center [775, 179] width 25 height 25
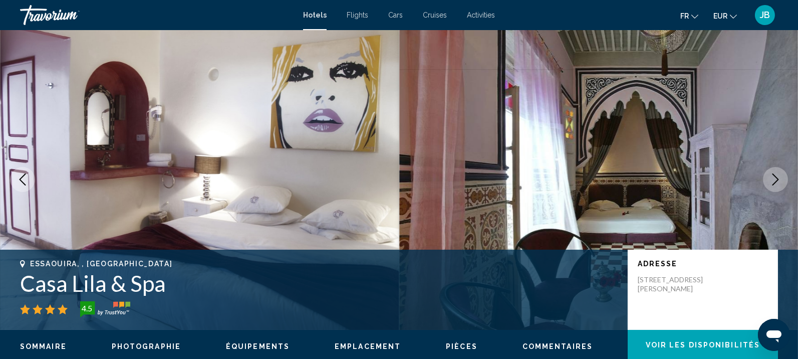
click at [769, 177] on button "Next image" at bounding box center [775, 179] width 25 height 25
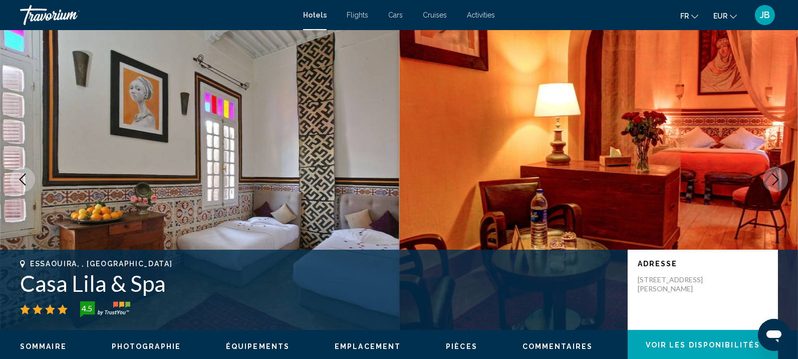
click at [769, 177] on button "Next image" at bounding box center [775, 179] width 25 height 25
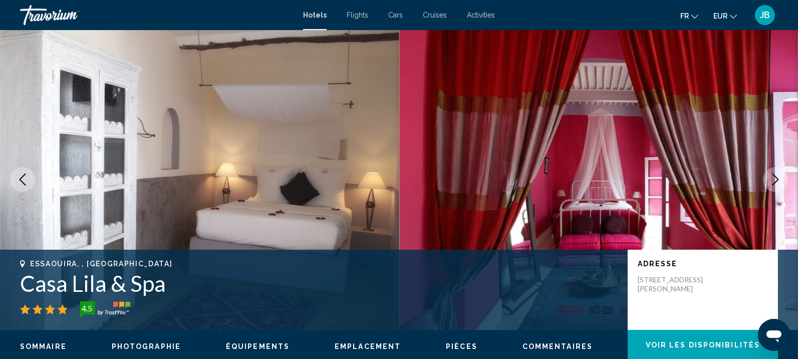
click at [769, 177] on button "Next image" at bounding box center [775, 179] width 25 height 25
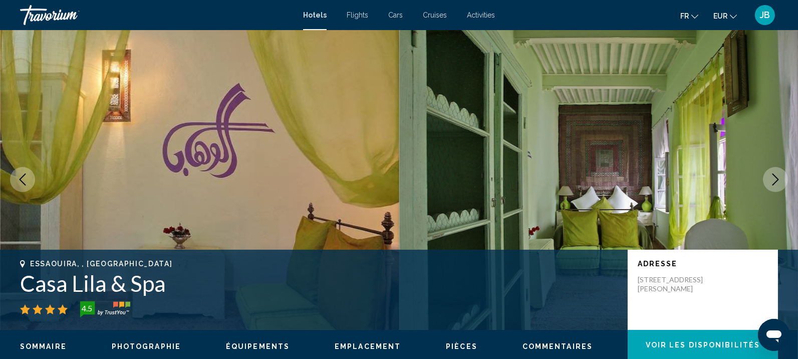
click at [769, 177] on button "Next image" at bounding box center [775, 179] width 25 height 25
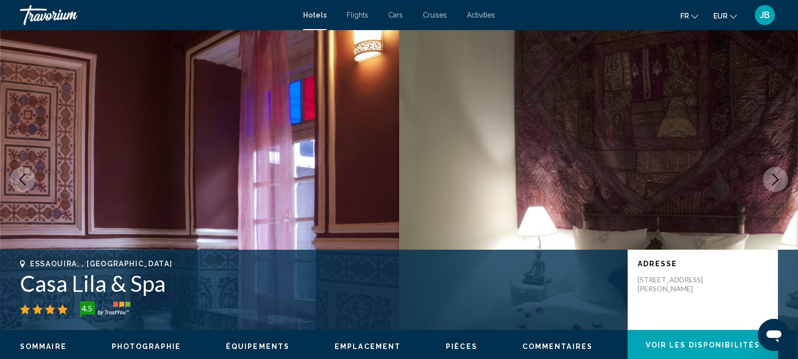
click at [769, 177] on button "Next image" at bounding box center [775, 179] width 25 height 25
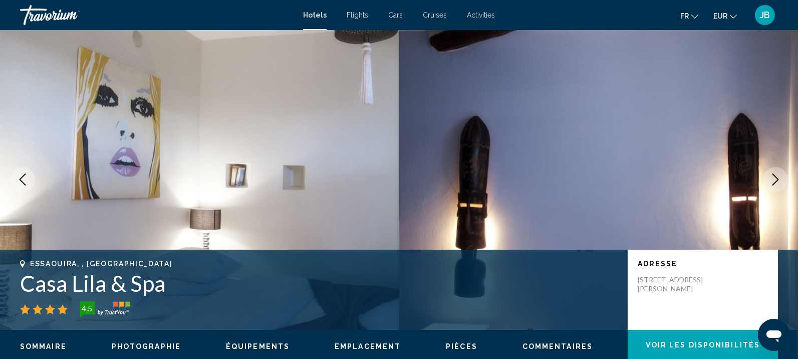
click at [769, 177] on button "Next image" at bounding box center [775, 179] width 25 height 25
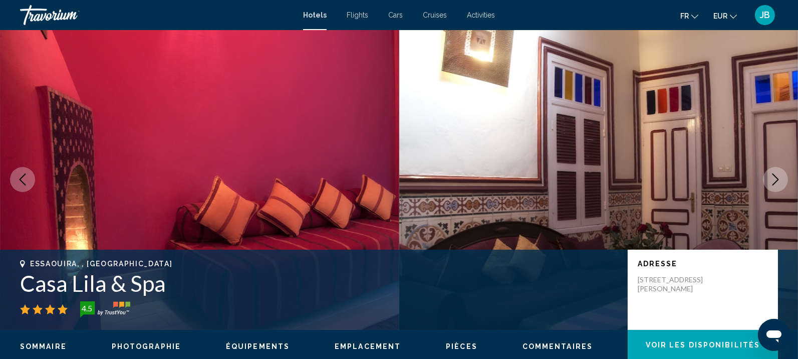
click at [769, 177] on button "Next image" at bounding box center [775, 179] width 25 height 25
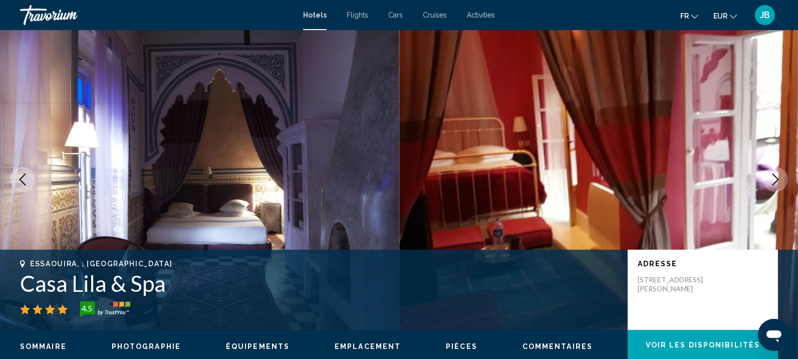
click at [769, 177] on button "Next image" at bounding box center [775, 179] width 25 height 25
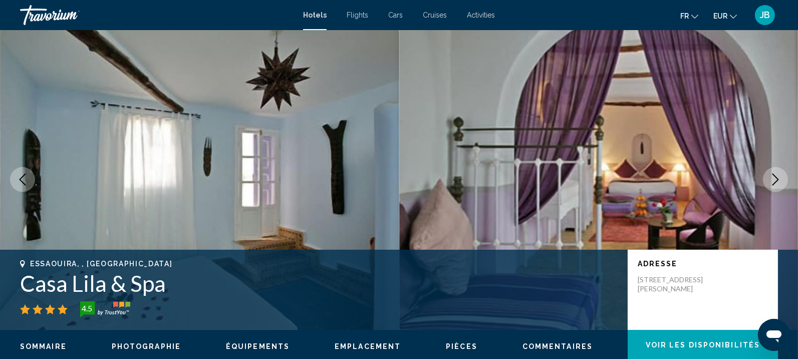
click at [769, 177] on button "Next image" at bounding box center [775, 179] width 25 height 25
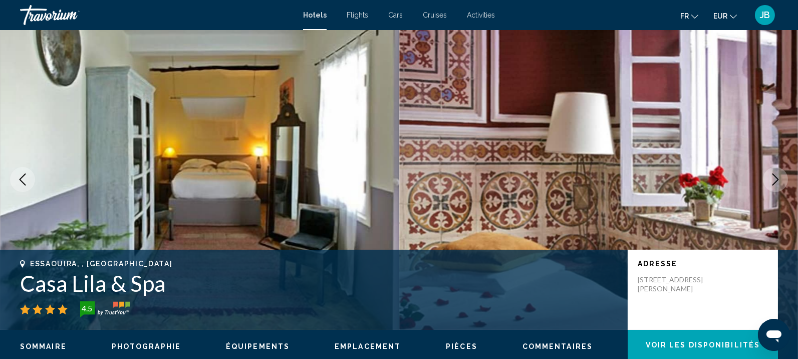
click at [769, 177] on button "Next image" at bounding box center [775, 179] width 25 height 25
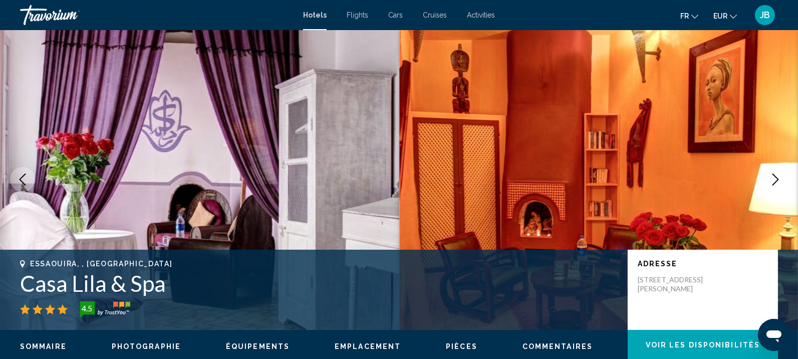
click at [769, 177] on button "Next image" at bounding box center [775, 179] width 25 height 25
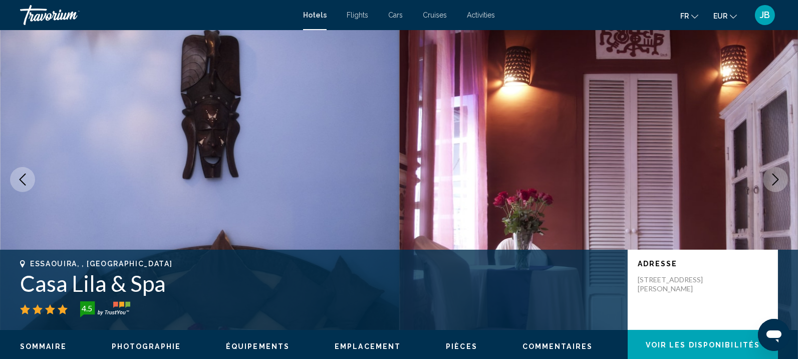
click at [769, 177] on button "Next image" at bounding box center [775, 179] width 25 height 25
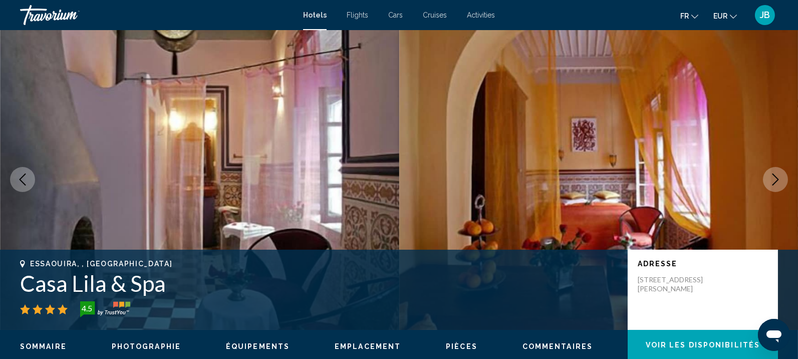
click at [769, 177] on button "Next image" at bounding box center [775, 179] width 25 height 25
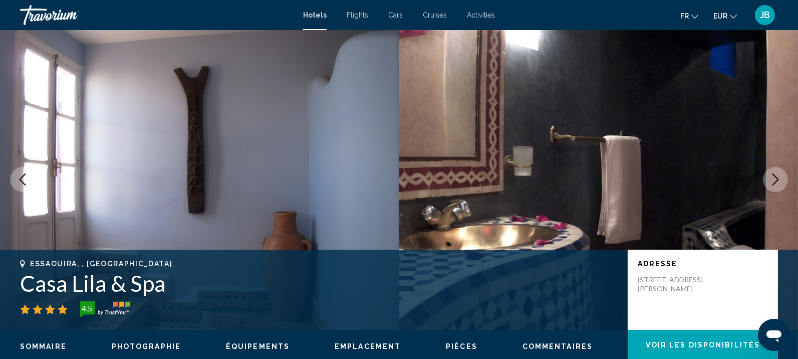
click at [769, 177] on button "Next image" at bounding box center [775, 179] width 25 height 25
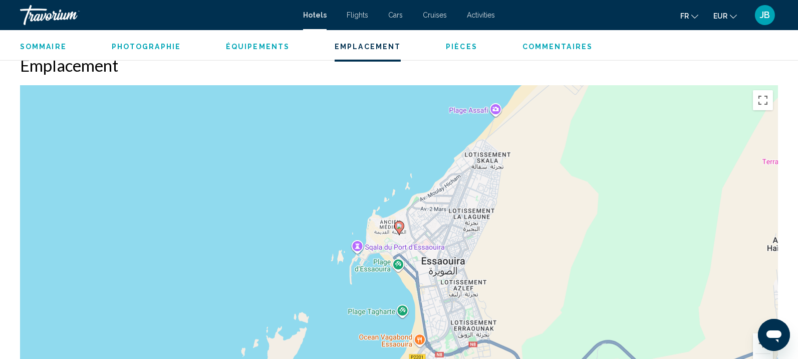
scroll to position [1003, 0]
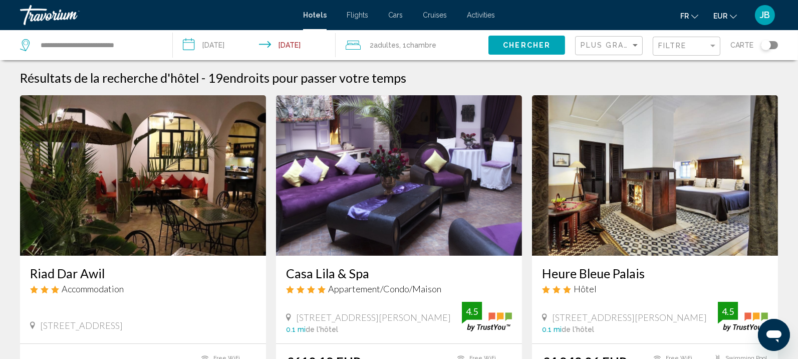
click at [196, 168] on img "Main content" at bounding box center [143, 175] width 246 height 160
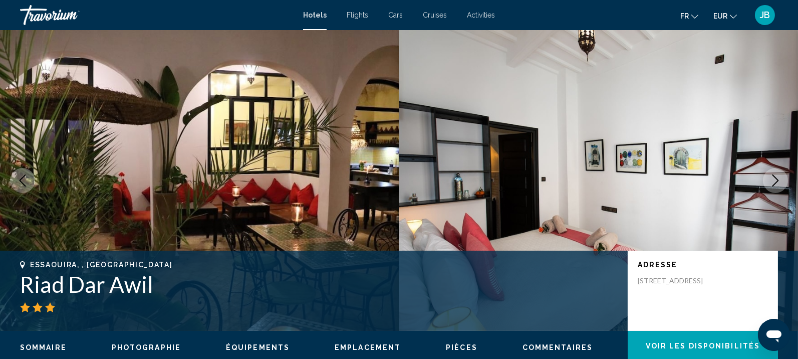
scroll to position [1, 0]
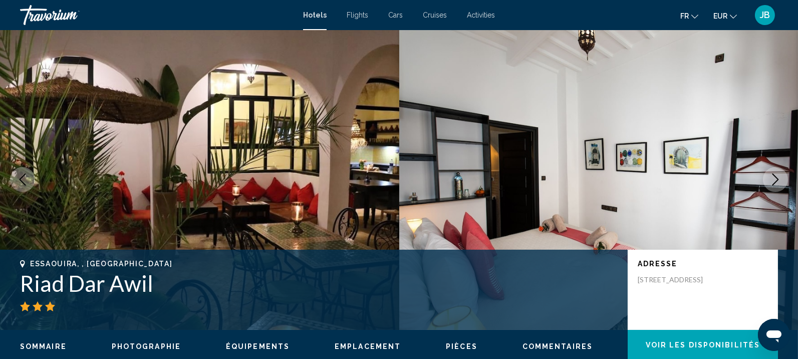
click at [779, 179] on icon "Next image" at bounding box center [776, 179] width 12 height 12
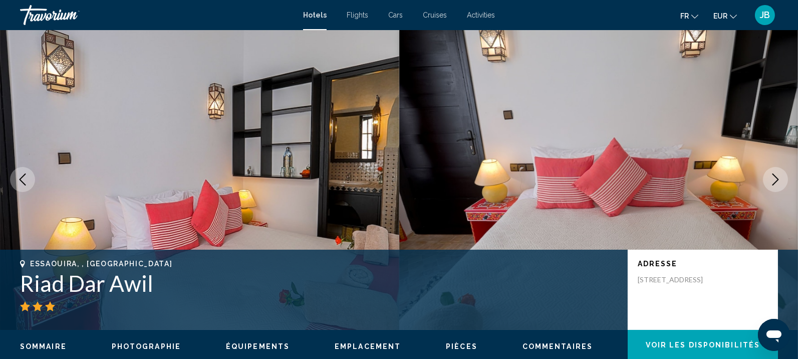
click at [779, 179] on icon "Next image" at bounding box center [776, 179] width 12 height 12
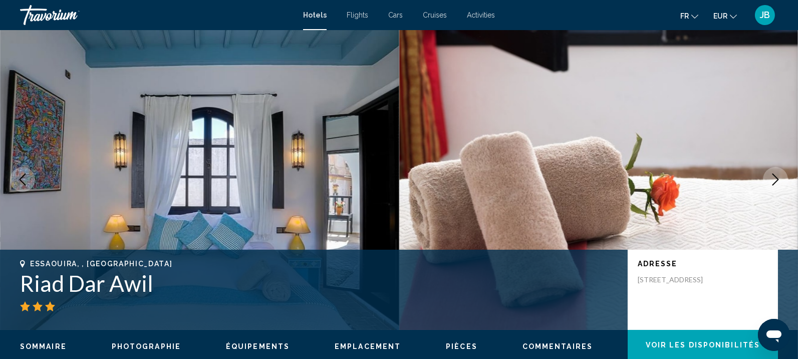
click at [779, 179] on icon "Next image" at bounding box center [776, 179] width 12 height 12
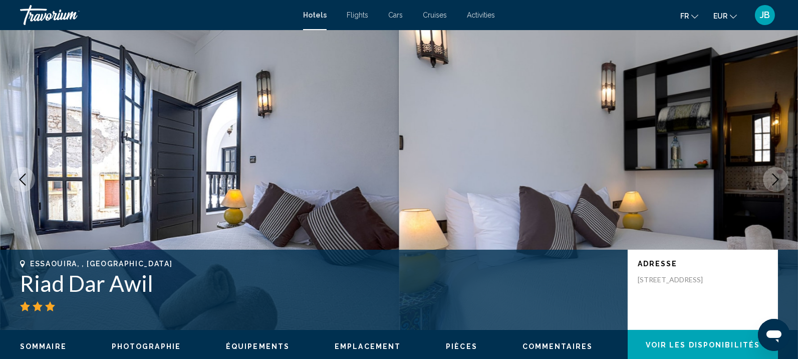
click at [779, 179] on icon "Next image" at bounding box center [776, 179] width 12 height 12
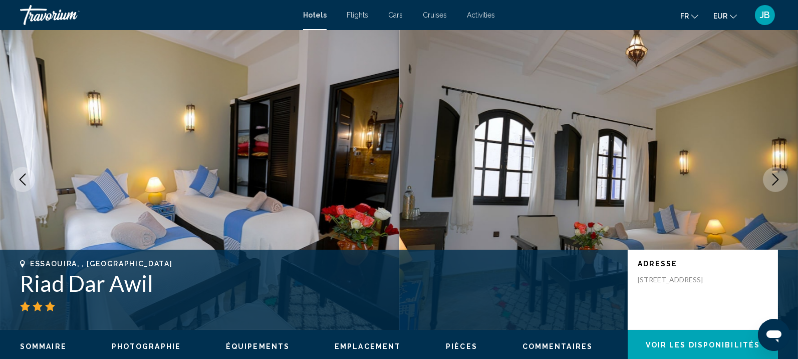
click at [779, 179] on icon "Next image" at bounding box center [776, 179] width 12 height 12
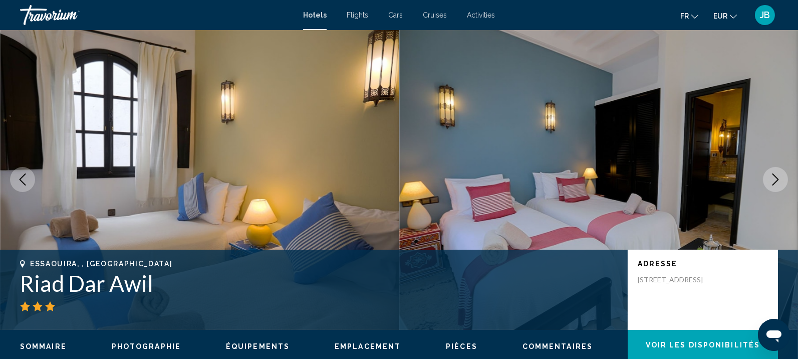
click at [779, 179] on icon "Next image" at bounding box center [776, 179] width 12 height 12
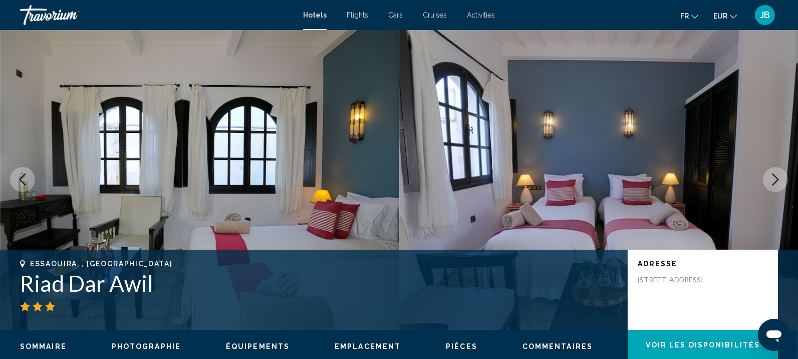
click at [779, 179] on icon "Next image" at bounding box center [776, 179] width 12 height 12
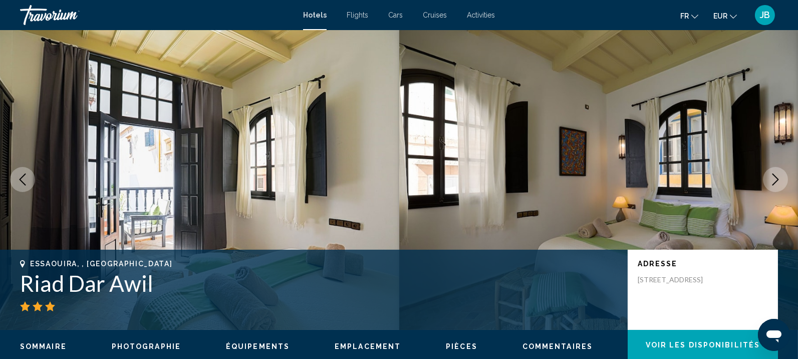
click at [779, 179] on icon "Next image" at bounding box center [776, 179] width 12 height 12
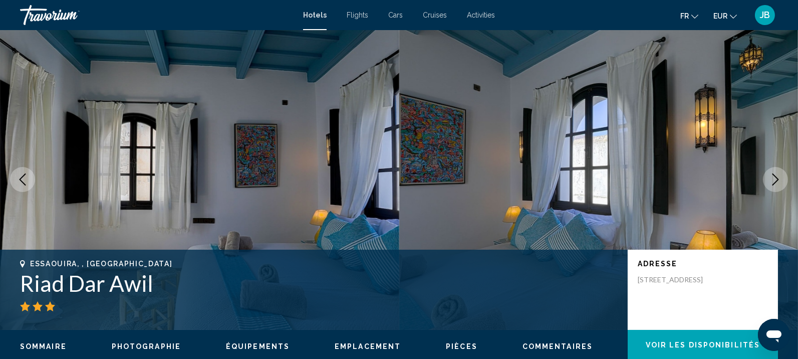
click at [779, 179] on icon "Next image" at bounding box center [776, 179] width 12 height 12
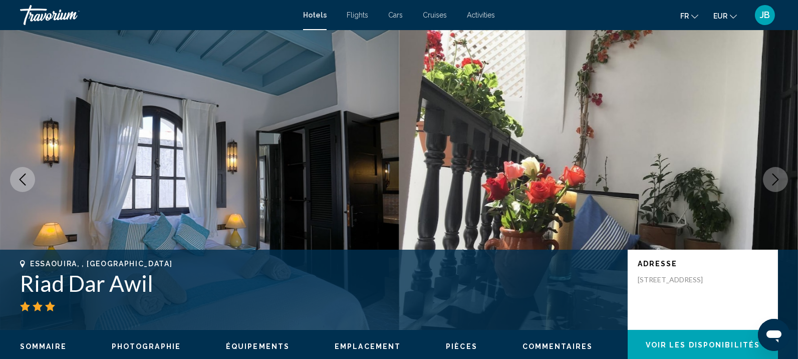
click at [779, 179] on icon "Next image" at bounding box center [776, 179] width 12 height 12
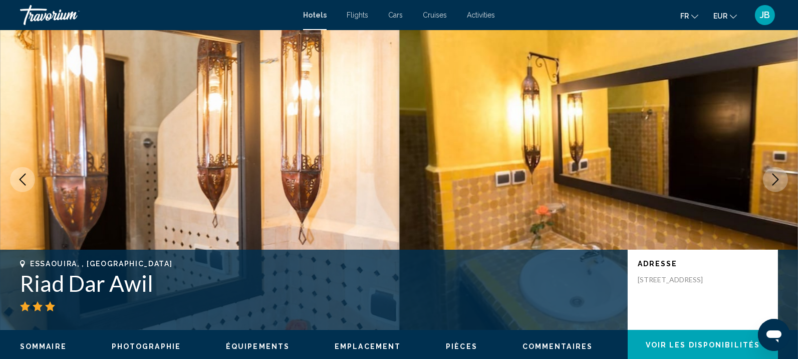
click at [779, 179] on icon "Next image" at bounding box center [776, 179] width 12 height 12
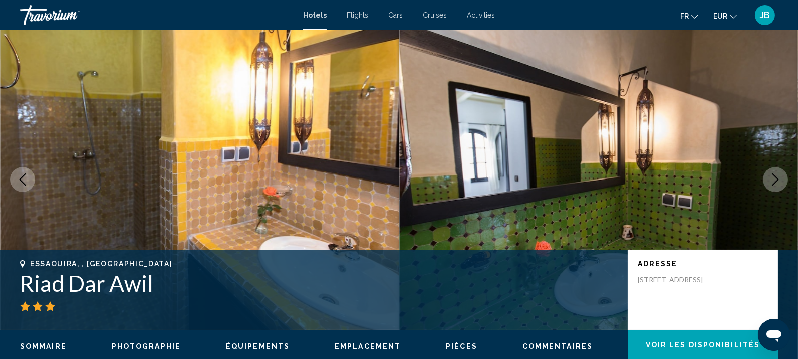
click at [779, 179] on icon "Next image" at bounding box center [776, 179] width 12 height 12
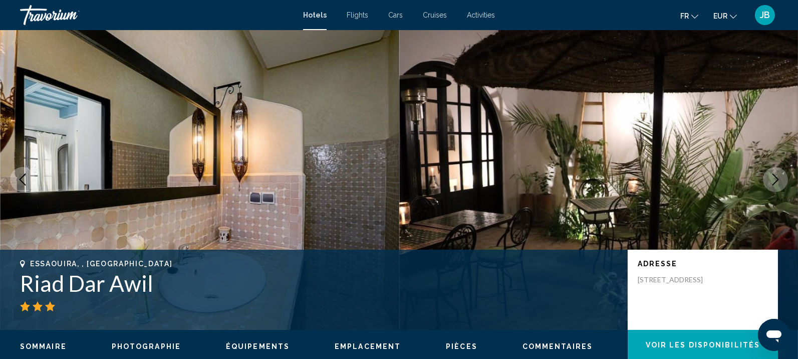
click at [779, 179] on icon "Next image" at bounding box center [776, 179] width 12 height 12
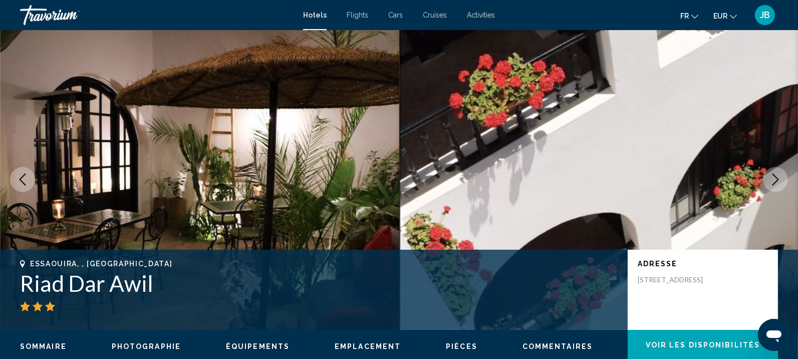
click at [779, 179] on icon "Next image" at bounding box center [776, 179] width 12 height 12
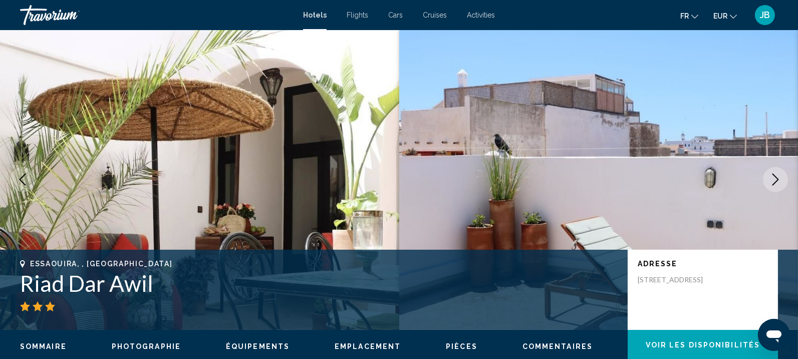
click at [779, 179] on icon "Next image" at bounding box center [776, 179] width 12 height 12
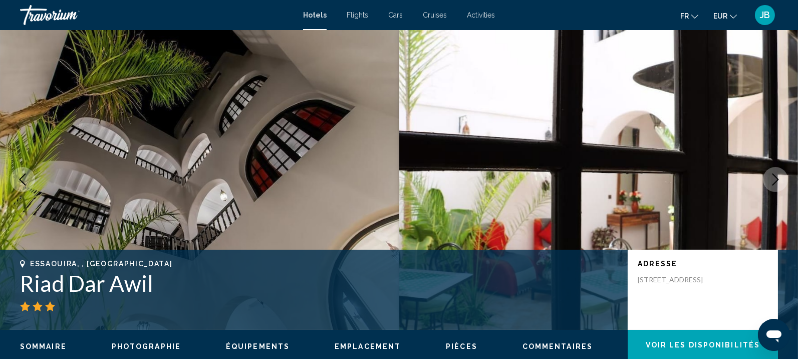
click at [779, 179] on icon "Next image" at bounding box center [776, 179] width 12 height 12
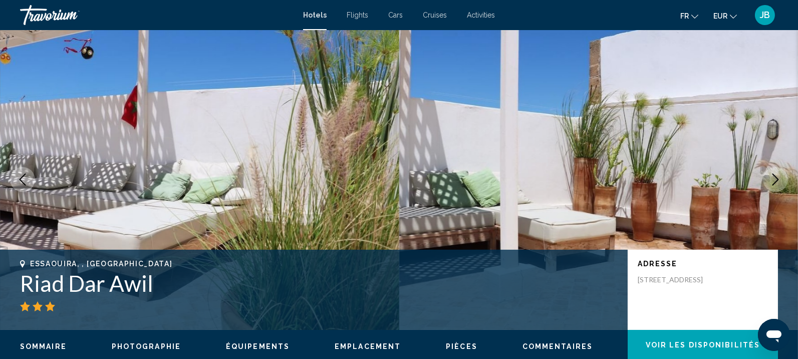
click at [779, 179] on icon "Next image" at bounding box center [776, 179] width 12 height 12
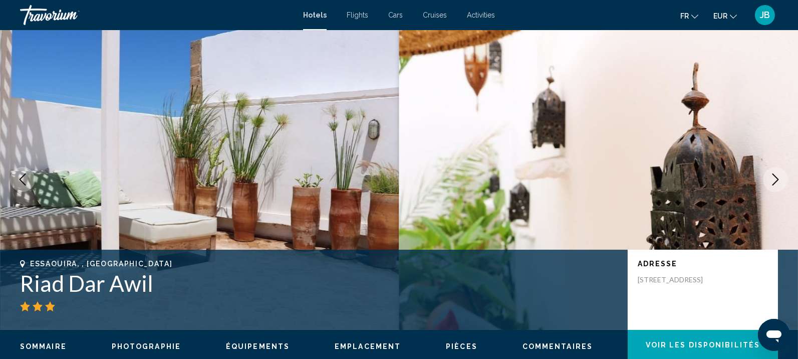
click at [779, 179] on icon "Next image" at bounding box center [776, 179] width 12 height 12
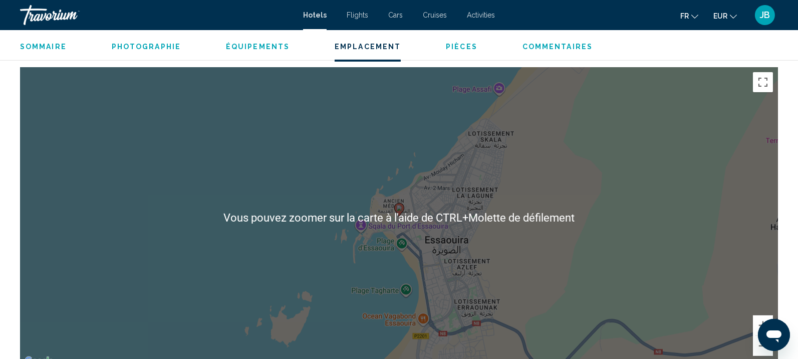
scroll to position [1254, 0]
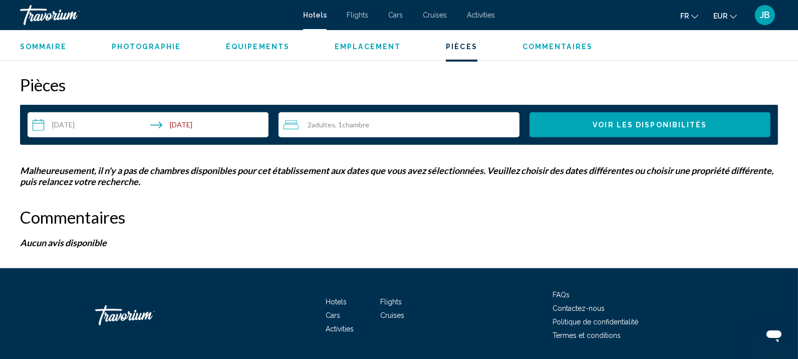
click at [161, 121] on input "**********" at bounding box center [150, 126] width 245 height 28
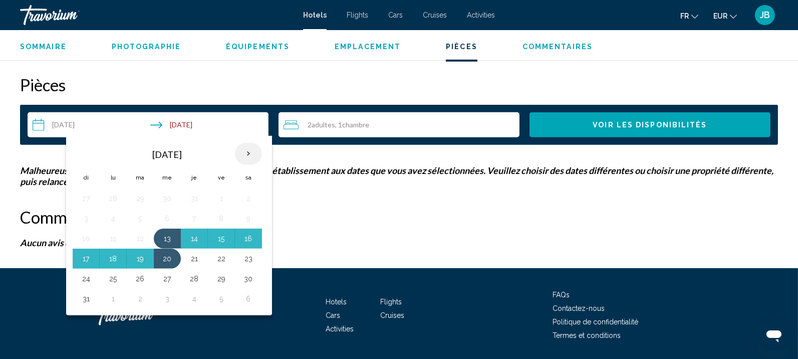
click at [247, 149] on th "Next month" at bounding box center [248, 154] width 27 height 22
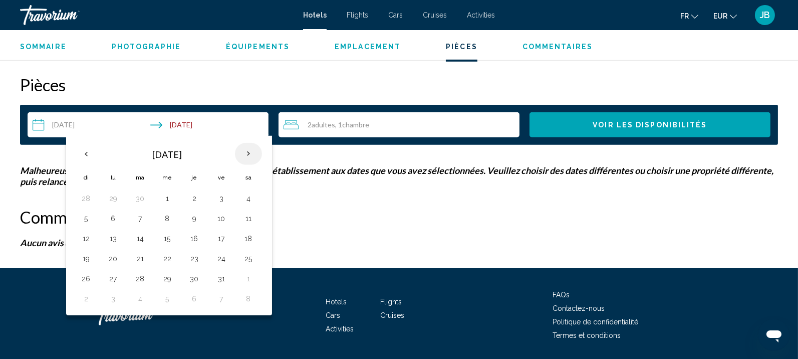
click at [247, 149] on th "Next month" at bounding box center [248, 154] width 27 height 22
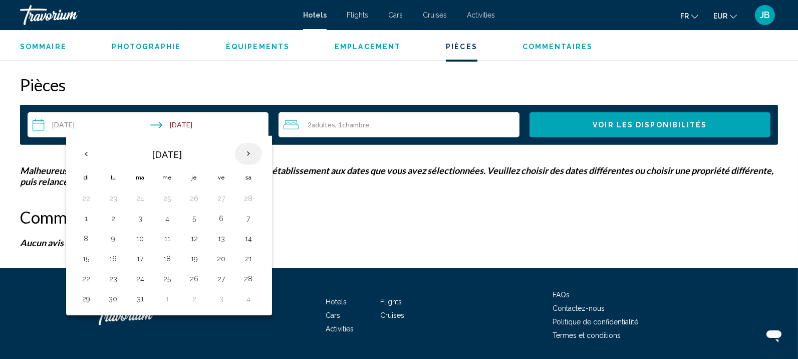
click at [247, 149] on th "Next month" at bounding box center [248, 154] width 27 height 22
click at [248, 149] on th "Next month" at bounding box center [248, 154] width 27 height 22
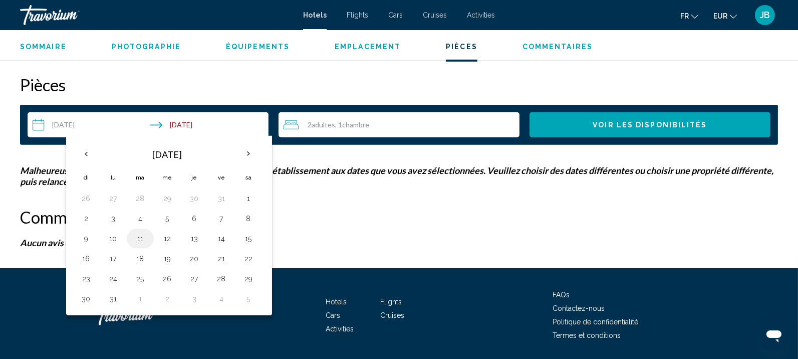
click at [140, 239] on button "11" at bounding box center [140, 239] width 16 height 14
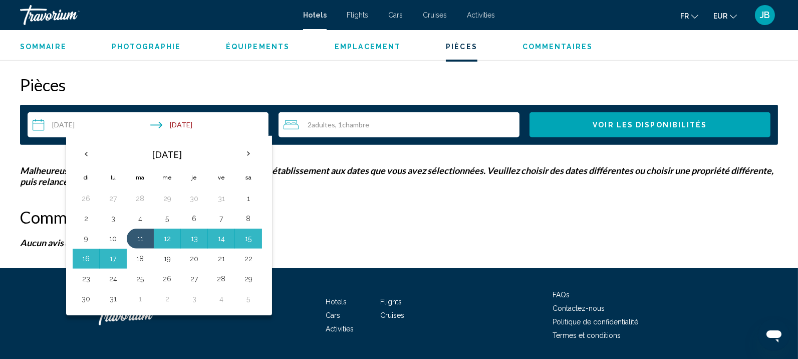
click at [140, 258] on button "18" at bounding box center [140, 259] width 16 height 14
type input "**********"
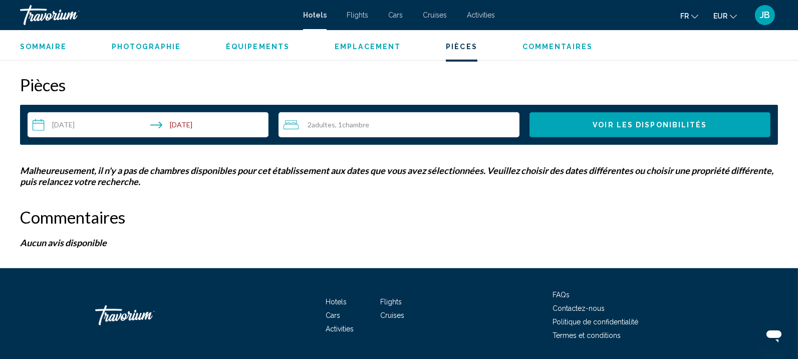
click at [602, 124] on span "Voir les disponibilités" at bounding box center [650, 125] width 114 height 8
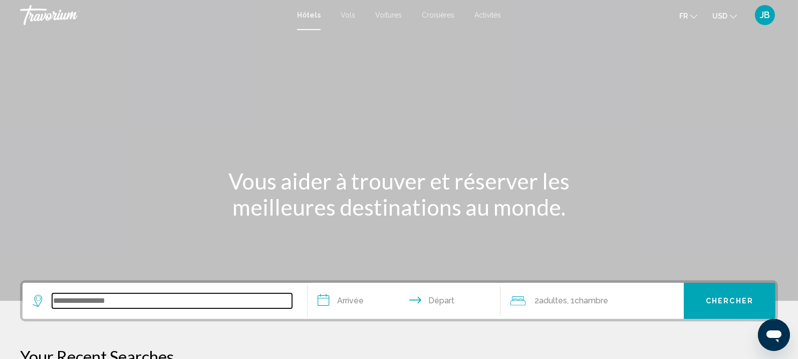
click at [134, 296] on input "Search widget" at bounding box center [172, 300] width 240 height 15
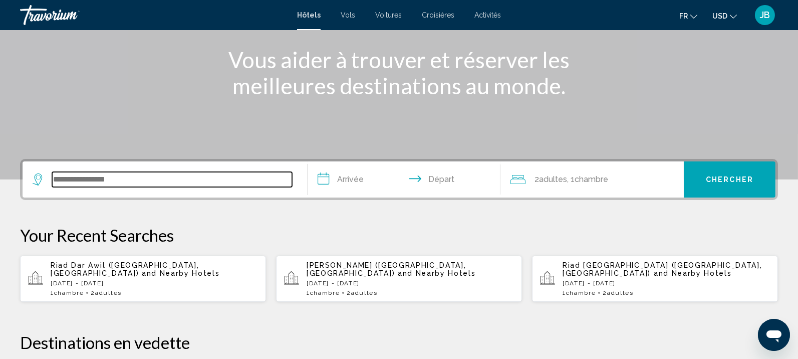
scroll to position [247, 0]
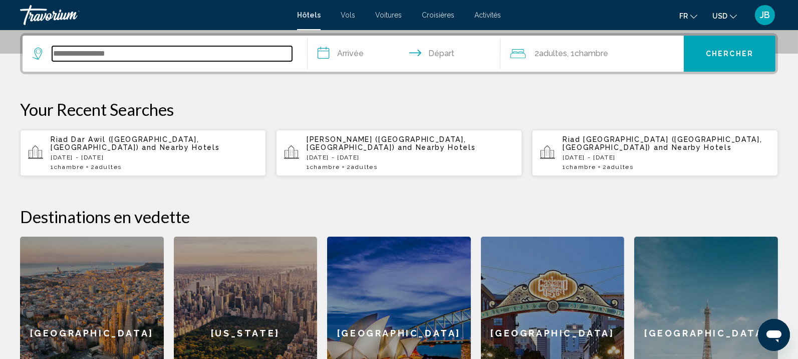
paste input "**********"
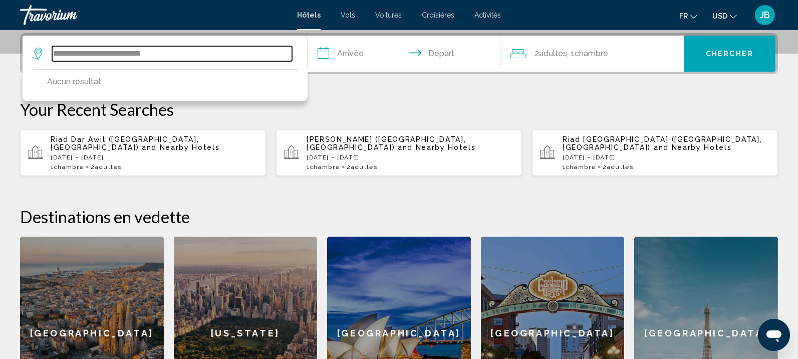
drag, startPoint x: 169, startPoint y: 57, endPoint x: 112, endPoint y: 53, distance: 57.8
click at [112, 53] on input "**********" at bounding box center [172, 53] width 240 height 15
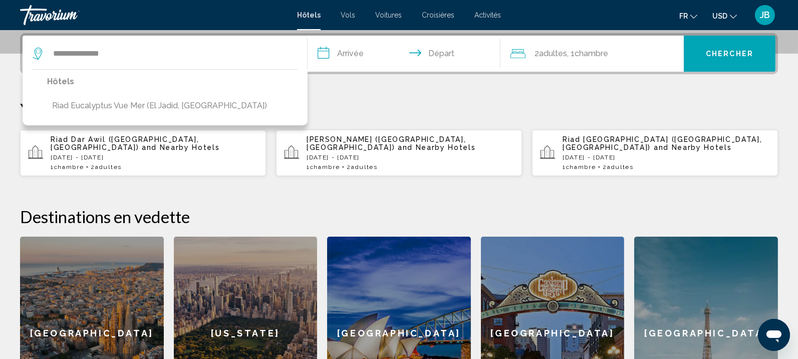
drag, startPoint x: 114, startPoint y: 105, endPoint x: 130, endPoint y: 99, distance: 17.3
click at [115, 106] on button "Riad Eucalyptus Vue Mer (El Jadid, MA)" at bounding box center [159, 105] width 225 height 19
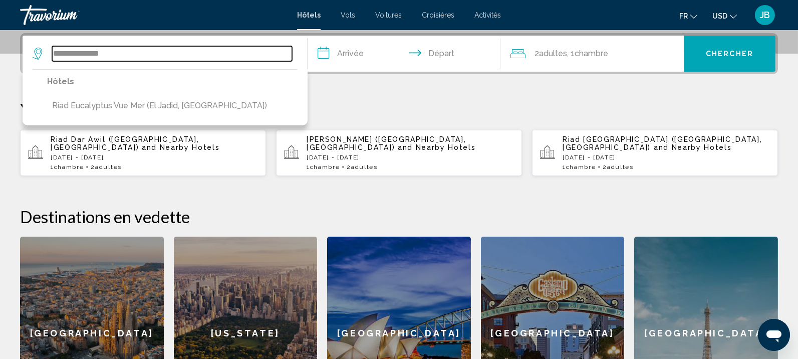
type input "**********"
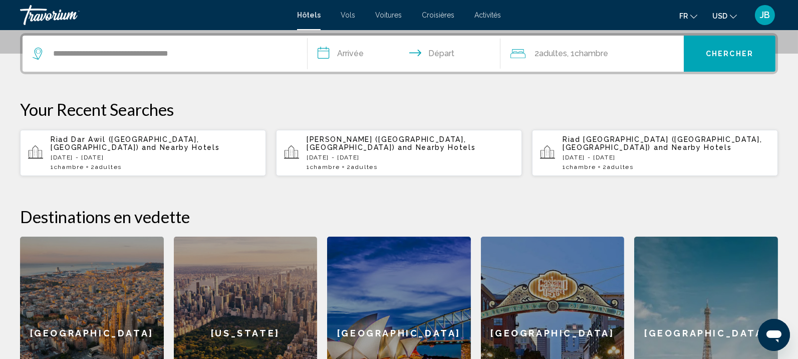
click at [362, 51] on input "**********" at bounding box center [406, 55] width 197 height 39
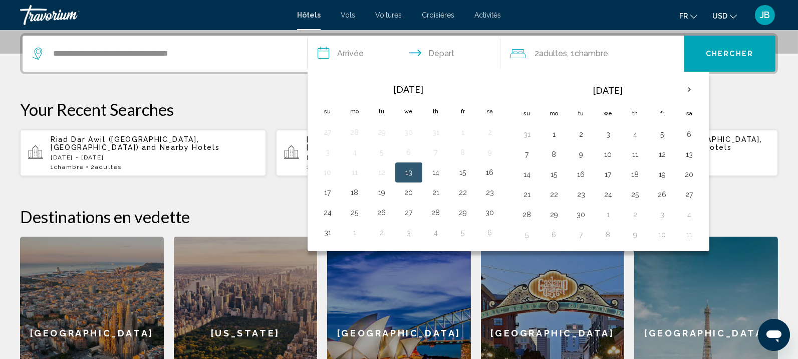
click at [404, 169] on button "13" at bounding box center [409, 172] width 16 height 14
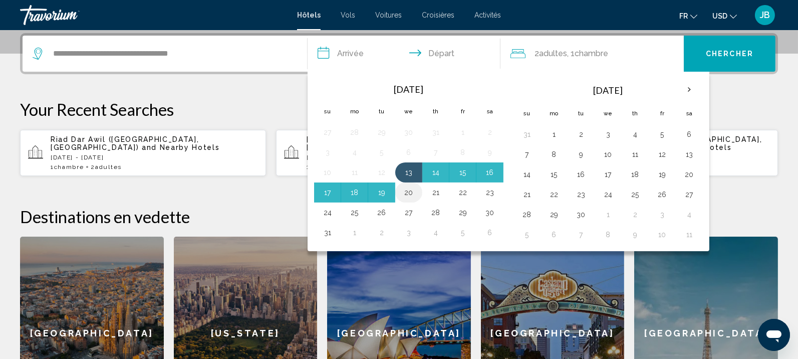
drag, startPoint x: 405, startPoint y: 192, endPoint x: 530, endPoint y: 122, distance: 142.7
click at [406, 192] on button "20" at bounding box center [409, 192] width 16 height 14
type input "**********"
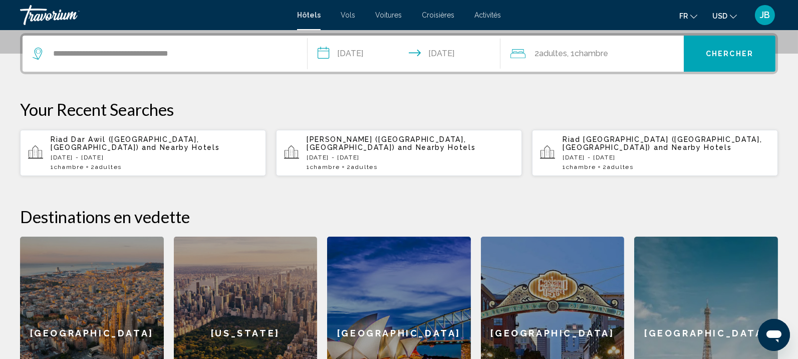
click at [727, 51] on span "Chercher" at bounding box center [730, 54] width 48 height 8
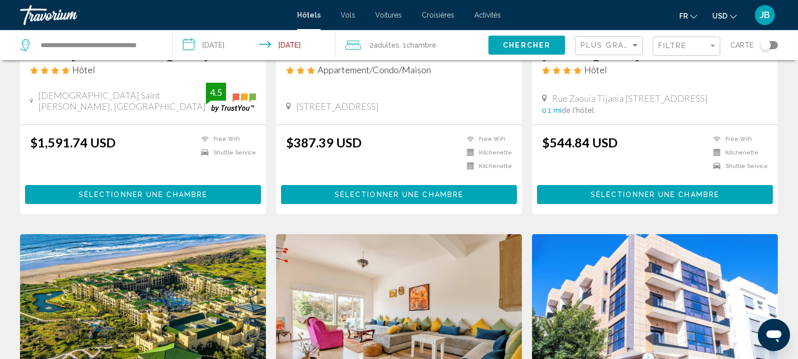
scroll to position [63, 0]
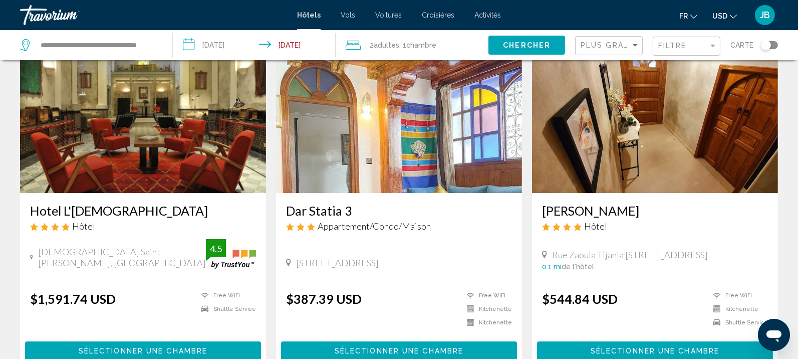
click at [766, 41] on div "Toggle map" at bounding box center [766, 45] width 10 height 10
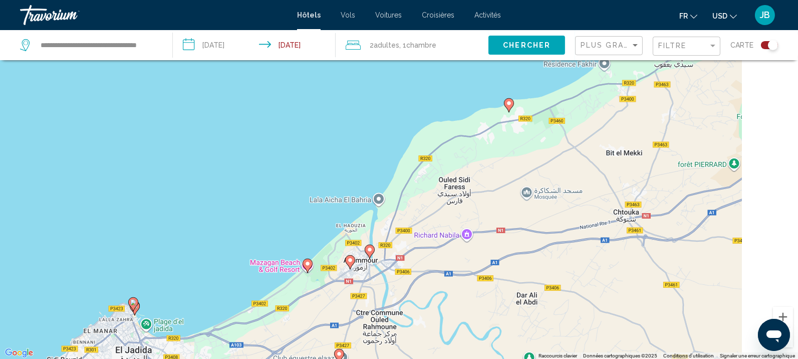
drag, startPoint x: 537, startPoint y: 217, endPoint x: 514, endPoint y: 232, distance: 27.8
click at [508, 250] on div "Pour activer le glissement avec le clavier, appuyez sur Alt+Entrée. Une fois ce…" at bounding box center [399, 180] width 798 height 359
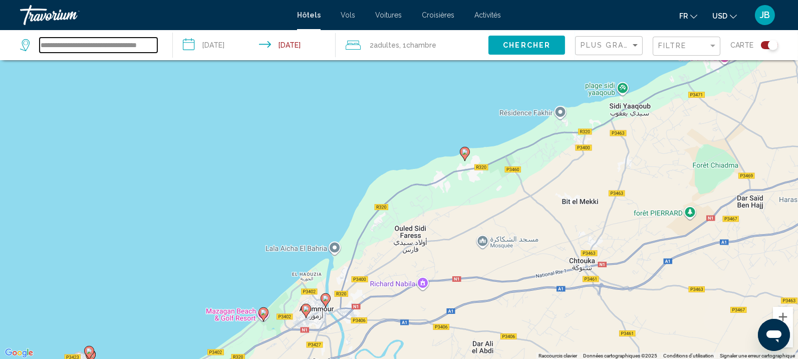
drag, startPoint x: 120, startPoint y: 48, endPoint x: 49, endPoint y: 45, distance: 70.7
click at [119, 47] on input "**********" at bounding box center [99, 45] width 118 height 15
drag, startPoint x: 96, startPoint y: 44, endPoint x: 261, endPoint y: 39, distance: 164.9
click at [261, 39] on div "**********" at bounding box center [399, 45] width 798 height 30
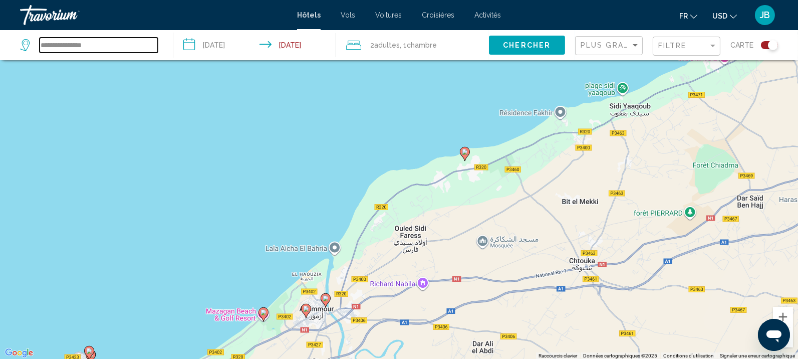
scroll to position [0, 0]
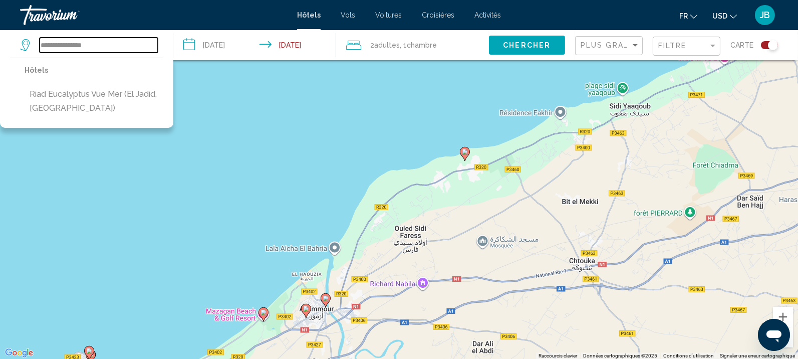
drag, startPoint x: 107, startPoint y: 46, endPoint x: 79, endPoint y: 43, distance: 28.7
click at [73, 44] on input "**********" at bounding box center [99, 45] width 118 height 15
click at [106, 44] on input "**********" at bounding box center [99, 45] width 118 height 15
drag, startPoint x: 115, startPoint y: 45, endPoint x: 59, endPoint y: 41, distance: 56.7
click at [59, 41] on input "**********" at bounding box center [99, 45] width 118 height 15
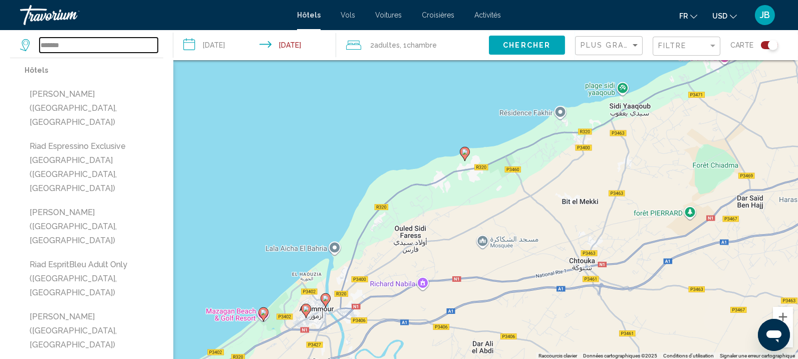
type input "*******"
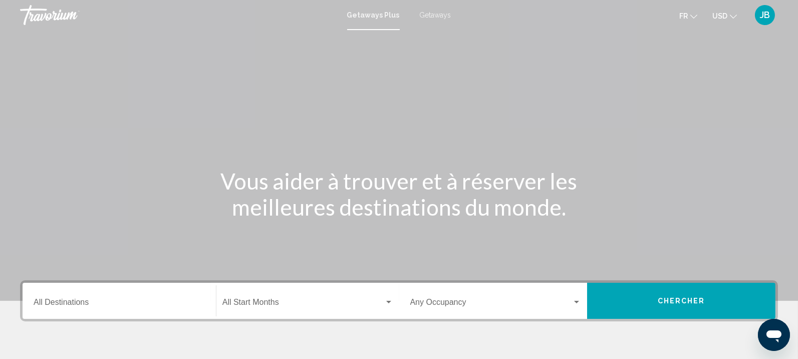
click at [721, 14] on span "USD" at bounding box center [720, 16] width 15 height 8
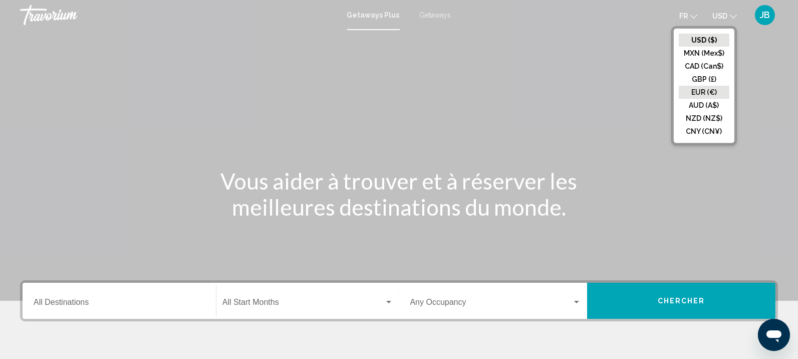
click at [707, 95] on button "EUR (€)" at bounding box center [704, 92] width 51 height 13
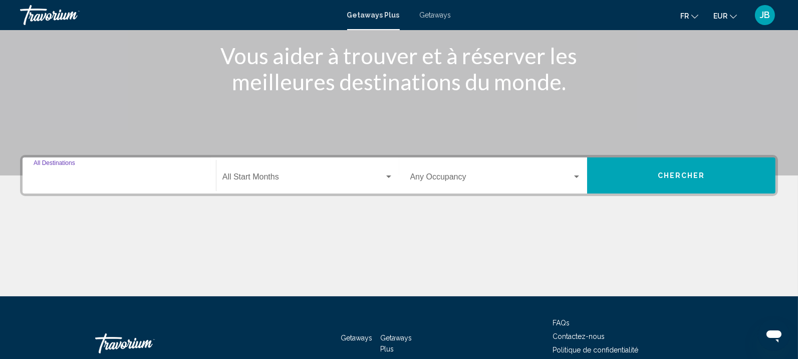
click at [97, 176] on input "Destination All Destinations" at bounding box center [119, 178] width 171 height 9
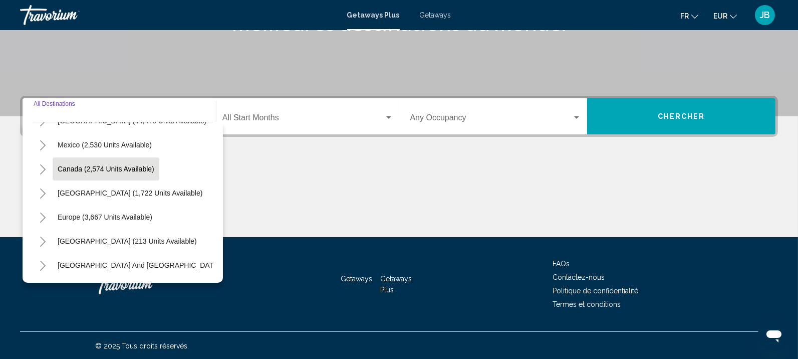
scroll to position [63, 0]
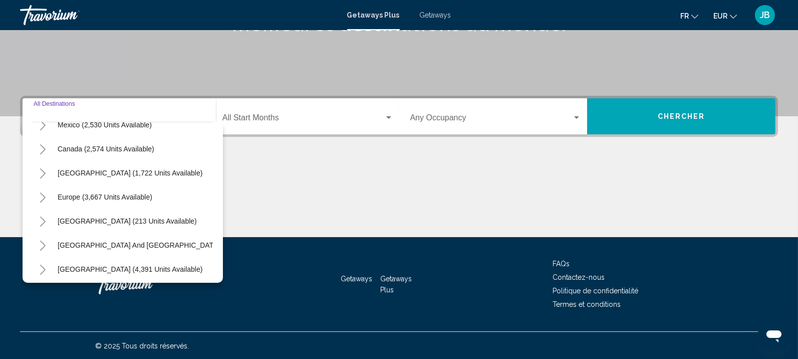
click at [42, 194] on icon "Toggle Europe (3,667 units available)" at bounding box center [43, 197] width 6 height 10
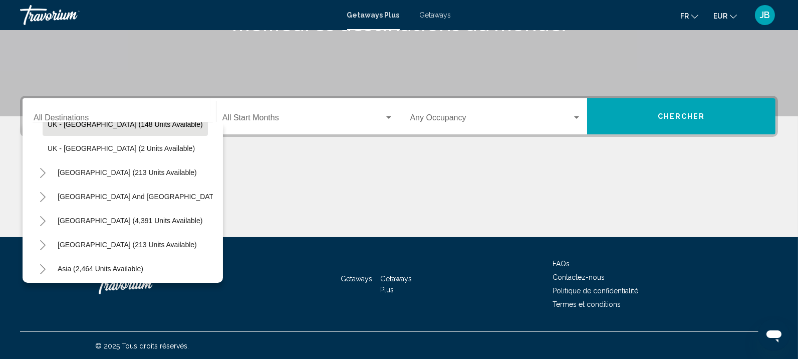
scroll to position [501, 0]
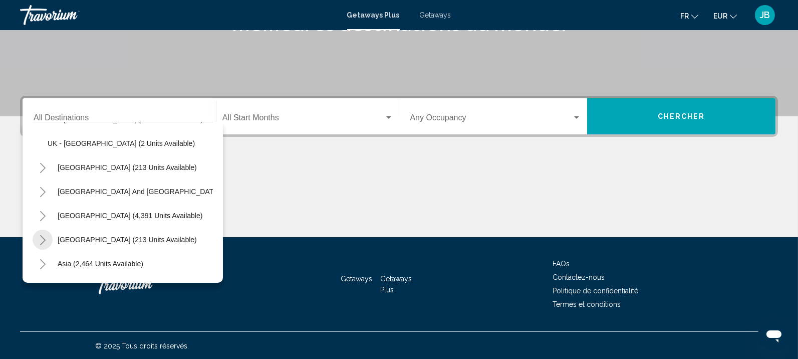
click at [48, 237] on button "Toggle Central America (213 units available)" at bounding box center [43, 240] width 20 height 20
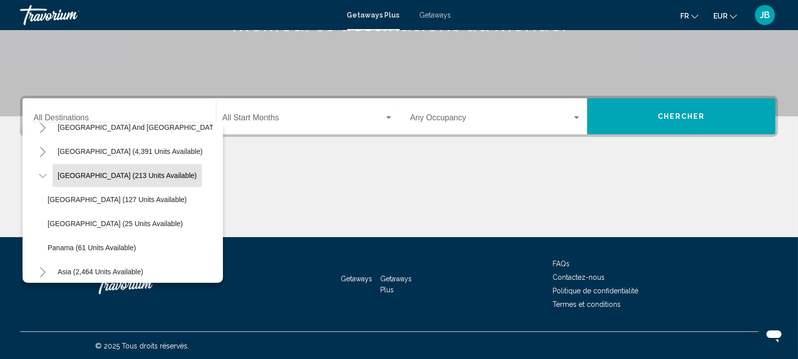
scroll to position [628, 0]
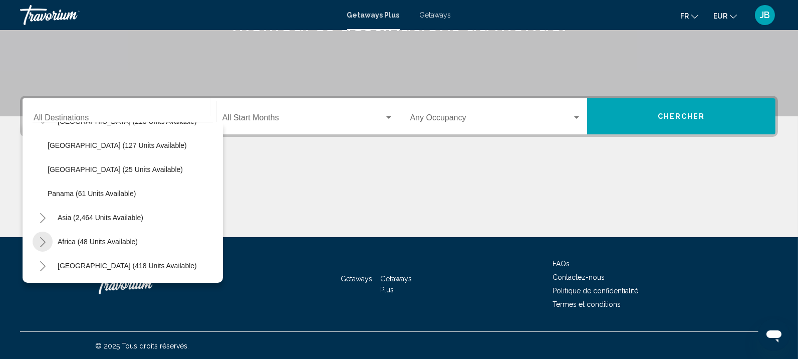
click at [39, 237] on icon "Toggle Africa (48 units available)" at bounding box center [43, 242] width 8 height 10
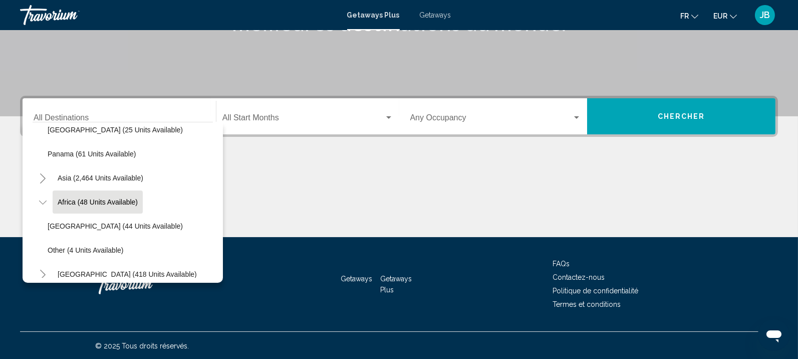
scroll to position [676, 0]
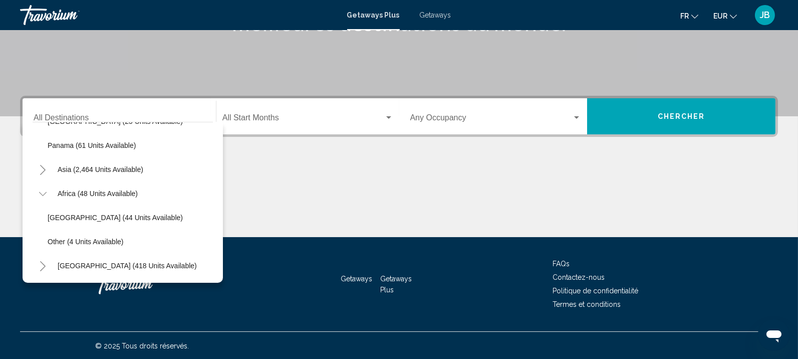
click at [46, 261] on icon "Toggle Middle East (418 units available)" at bounding box center [43, 266] width 8 height 10
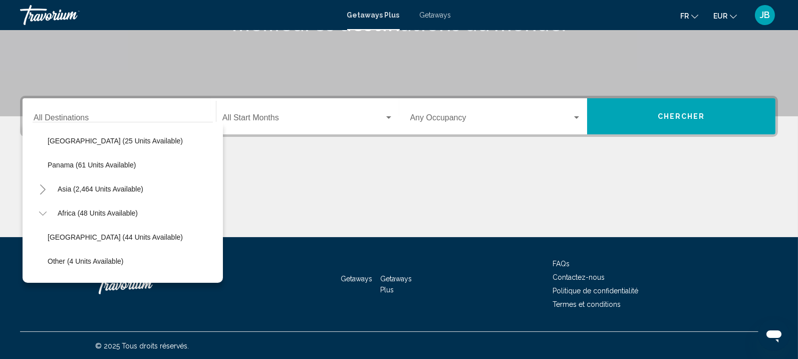
scroll to position [623, 0]
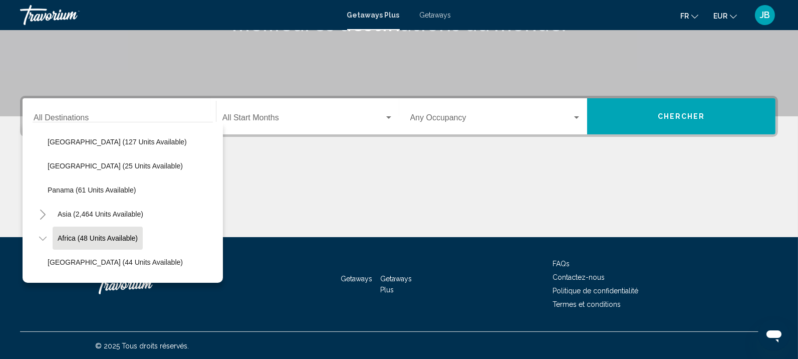
click at [85, 236] on span "Africa (48 units available)" at bounding box center [98, 238] width 80 height 8
type input "**********"
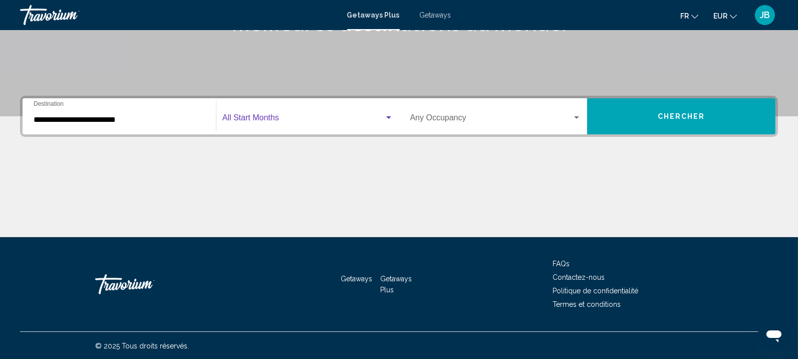
click at [264, 115] on span "Search widget" at bounding box center [304, 119] width 162 height 9
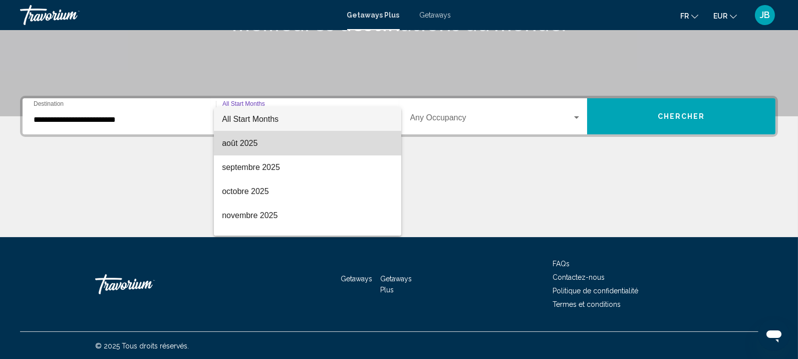
drag, startPoint x: 312, startPoint y: 142, endPoint x: 393, endPoint y: 136, distance: 81.4
click at [313, 142] on span "août 2025" at bounding box center [307, 143] width 171 height 24
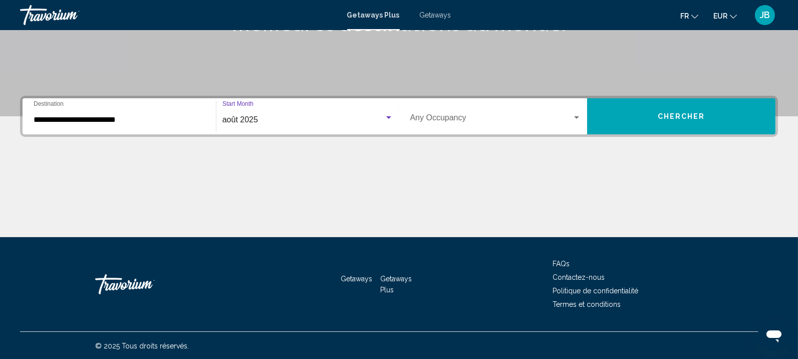
click at [444, 127] on div "Occupancy Any Occupancy" at bounding box center [495, 117] width 171 height 32
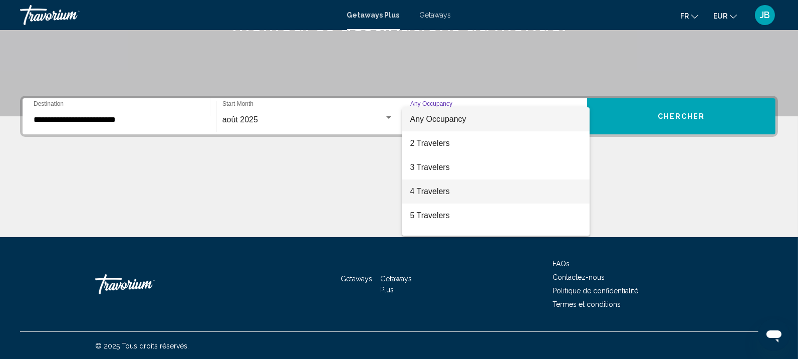
click at [445, 191] on span "4 Travelers" at bounding box center [495, 191] width 171 height 24
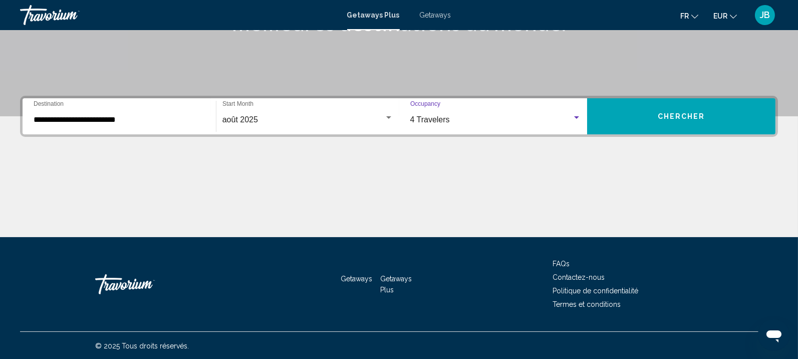
click at [697, 110] on button "Chercher" at bounding box center [681, 116] width 188 height 36
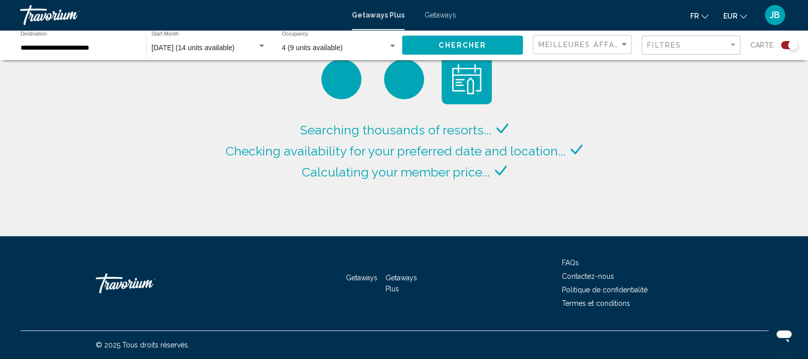
click at [520, 135] on div "Searching thousands of resorts... Checking availability for your preferred date…" at bounding box center [404, 150] width 362 height 63
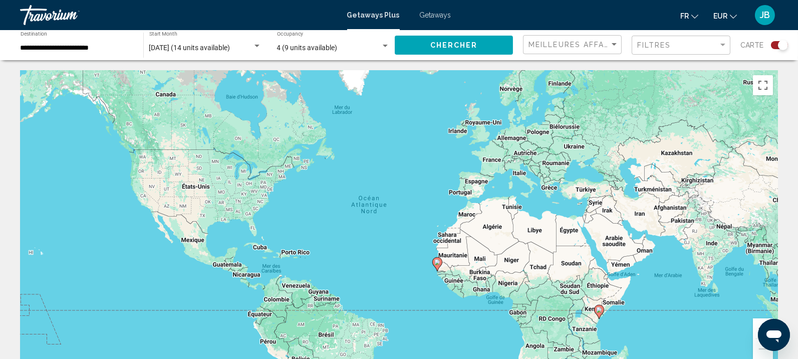
click at [439, 265] on image "Main content" at bounding box center [438, 262] width 6 height 6
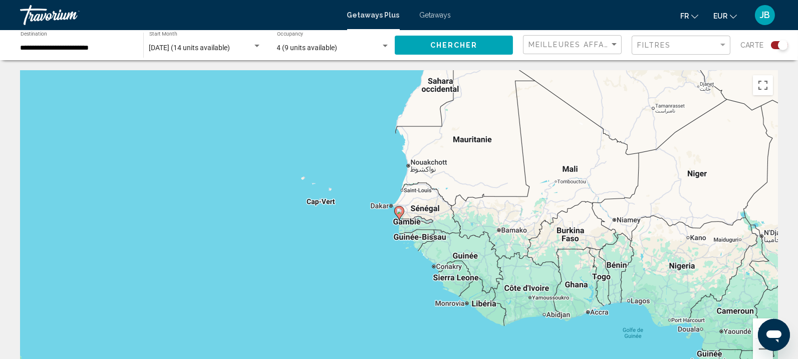
click at [400, 213] on image "Main content" at bounding box center [399, 211] width 6 height 6
type input "**********"
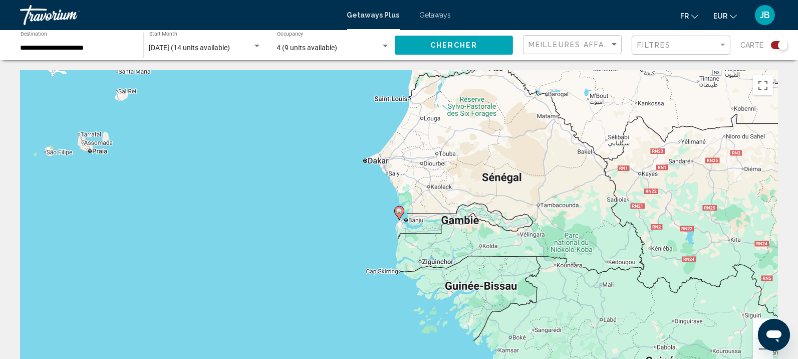
click at [400, 213] on image "Main content" at bounding box center [399, 211] width 6 height 6
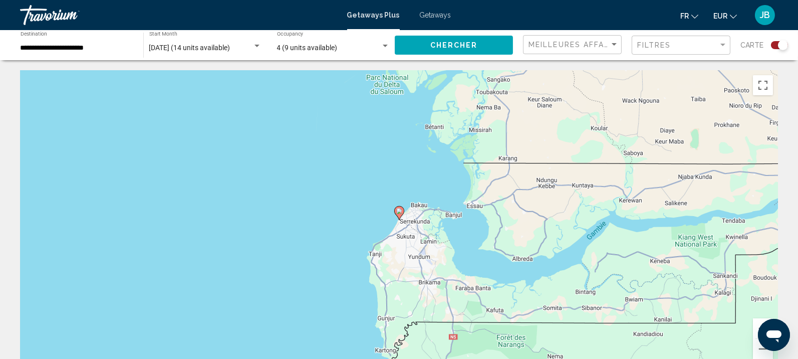
click at [400, 213] on image "Main content" at bounding box center [399, 211] width 6 height 6
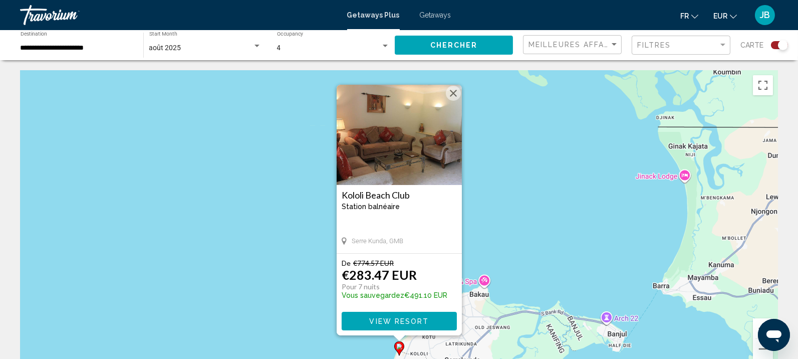
click at [406, 169] on img "Main content" at bounding box center [399, 135] width 125 height 100
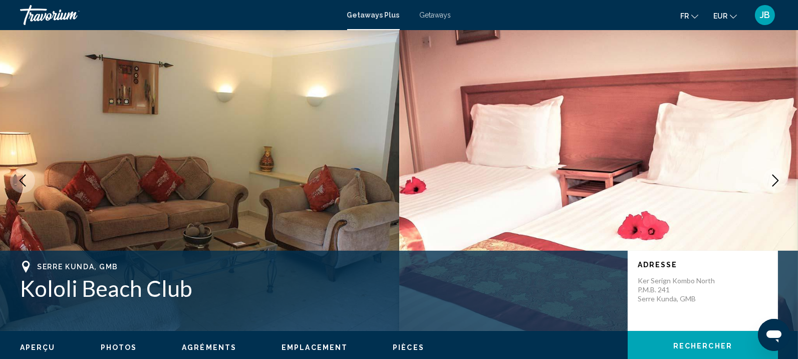
scroll to position [1, 0]
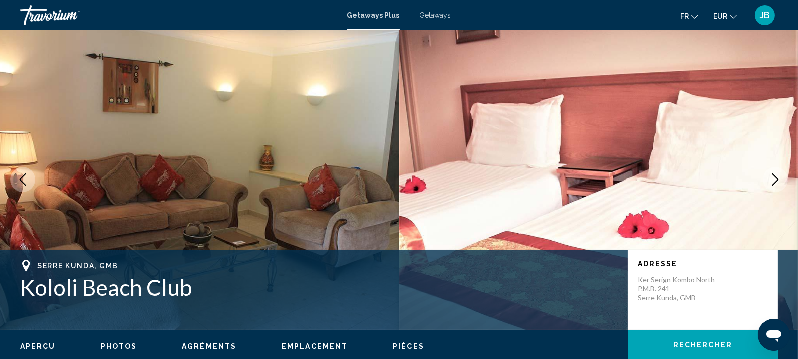
click at [780, 182] on icon "Next image" at bounding box center [776, 179] width 12 height 12
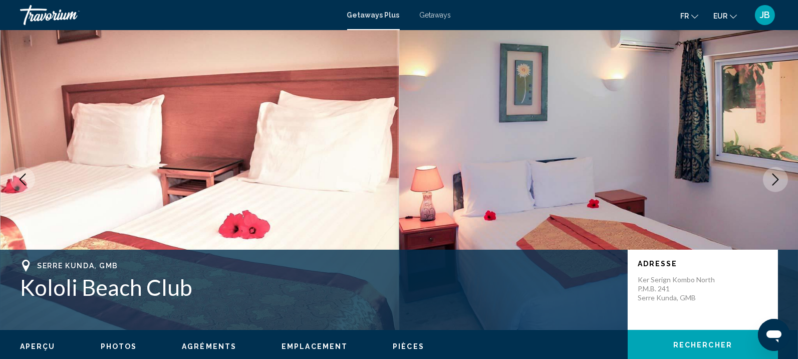
click at [780, 182] on icon "Next image" at bounding box center [776, 179] width 12 height 12
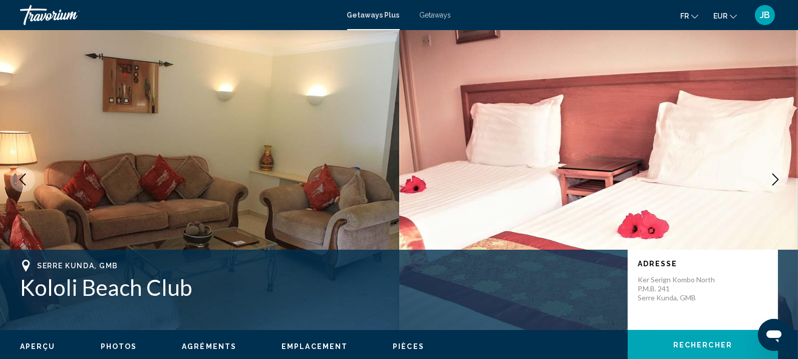
click at [780, 182] on icon "Next image" at bounding box center [776, 179] width 12 height 12
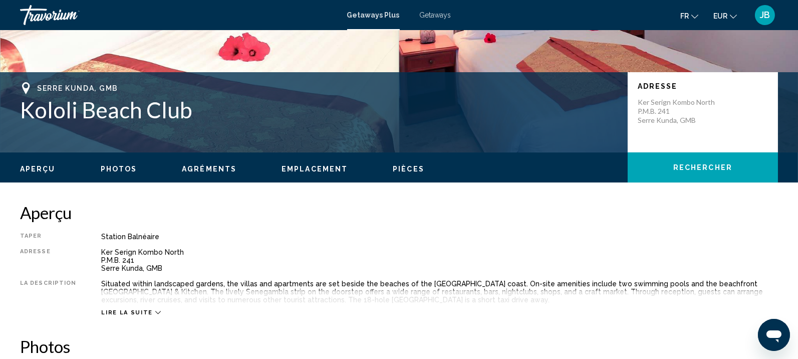
scroll to position [64, 0]
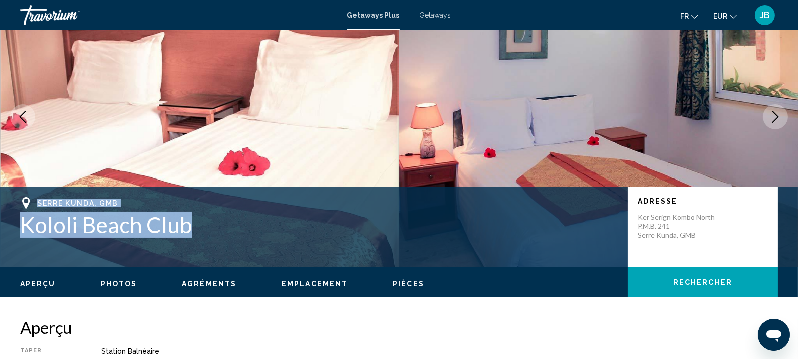
drag, startPoint x: 189, startPoint y: 234, endPoint x: 19, endPoint y: 199, distance: 174.0
click at [19, 199] on div "Serre Kunda, GMB Kololi Beach Club Adresse Ker Serign Kombo North P.M.B. 241 Se…" at bounding box center [399, 227] width 798 height 60
copy div "Serre Kunda, GMB Kololi Beach Club"
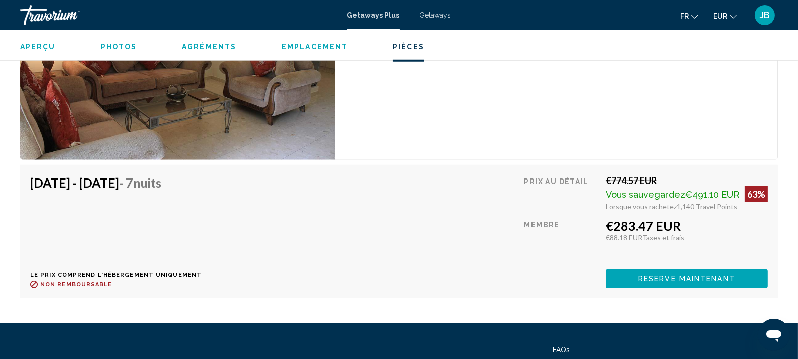
scroll to position [1567, 0]
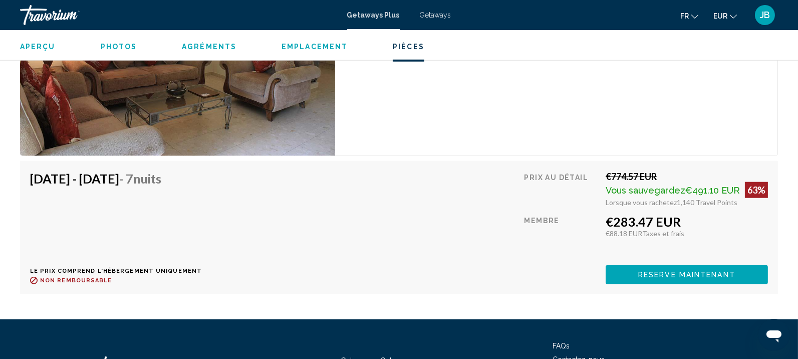
click at [442, 18] on span "Getaways" at bounding box center [436, 15] width 32 height 8
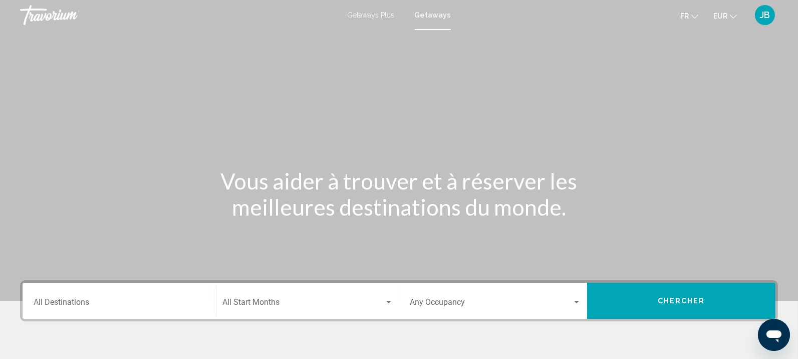
click at [104, 302] on input "Destination All Destinations" at bounding box center [119, 304] width 171 height 9
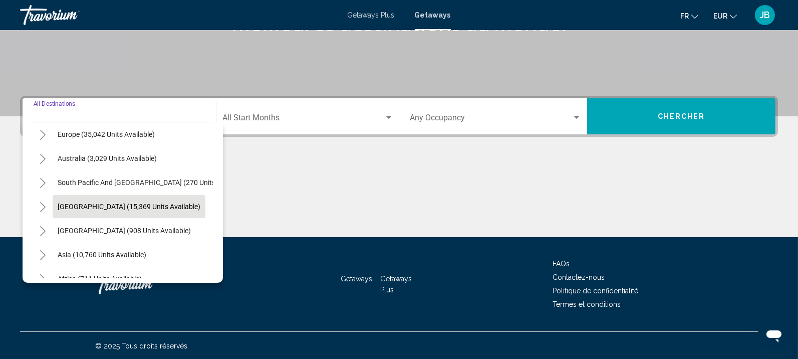
scroll to position [171, 0]
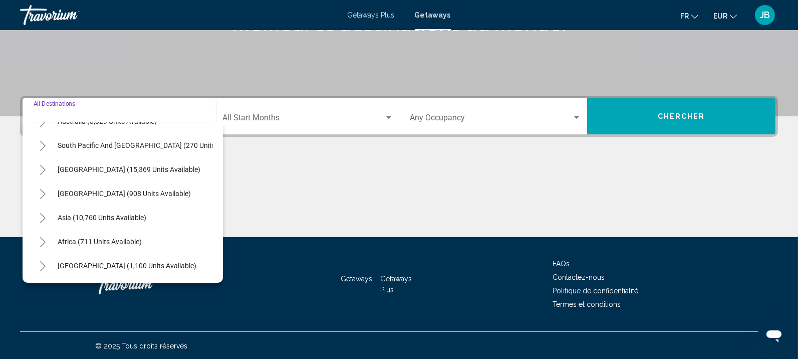
click at [48, 232] on button "Toggle Africa (711 units available)" at bounding box center [43, 242] width 20 height 20
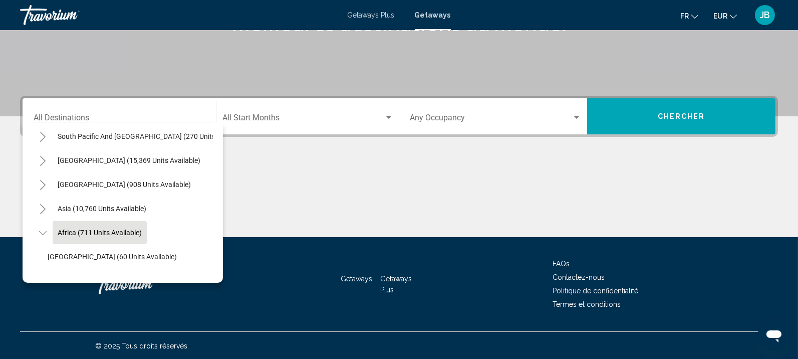
scroll to position [234, 0]
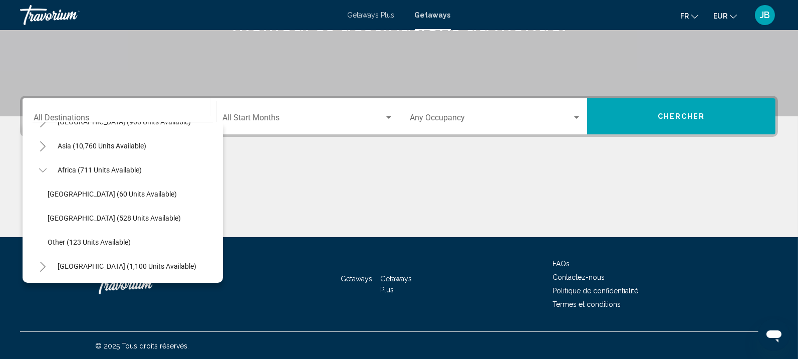
click at [96, 190] on span "[GEOGRAPHIC_DATA] (60 units available)" at bounding box center [112, 194] width 129 height 8
type input "**********"
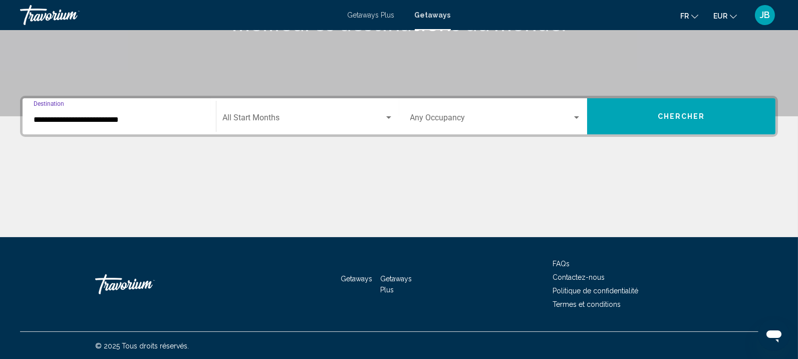
click at [332, 108] on div "Start Month All Start Months" at bounding box center [308, 117] width 171 height 32
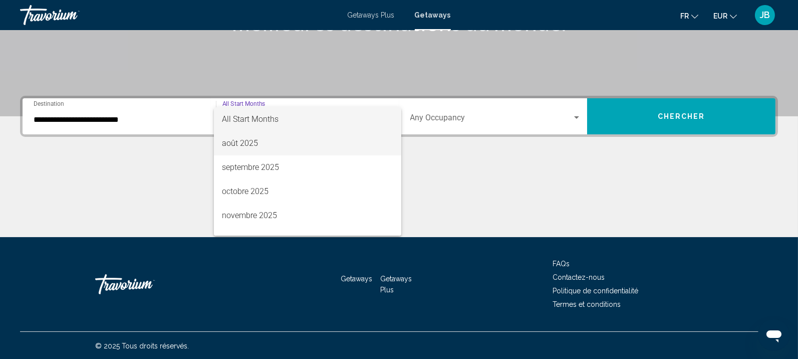
click at [256, 137] on span "août 2025" at bounding box center [307, 143] width 171 height 24
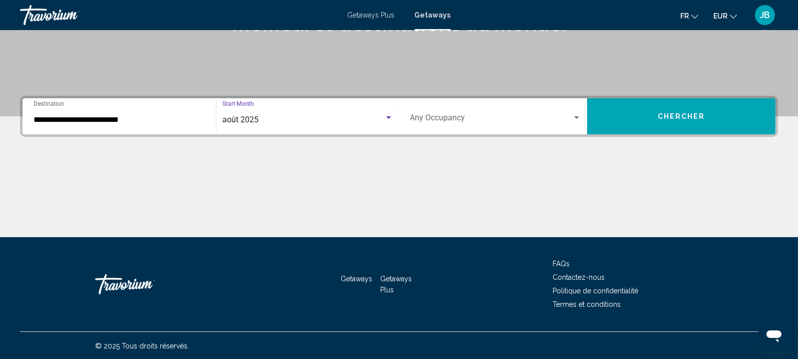
click at [450, 129] on div "Occupancy Any Occupancy" at bounding box center [495, 117] width 171 height 32
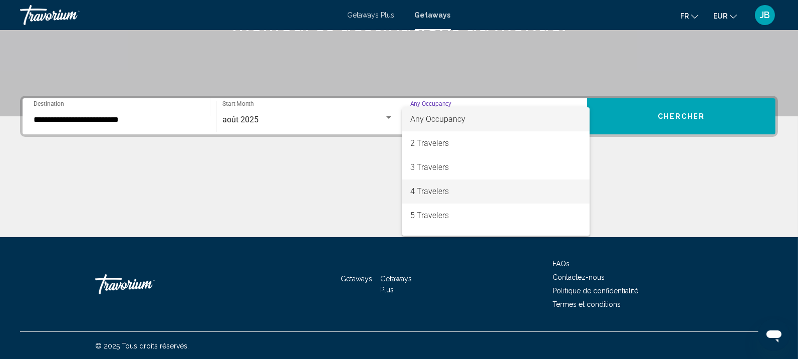
click at [439, 187] on span "4 Travelers" at bounding box center [495, 191] width 171 height 24
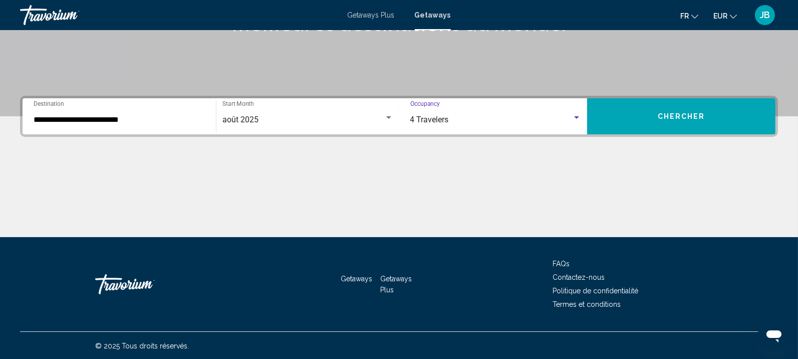
click at [660, 113] on span "Chercher" at bounding box center [682, 117] width 48 height 8
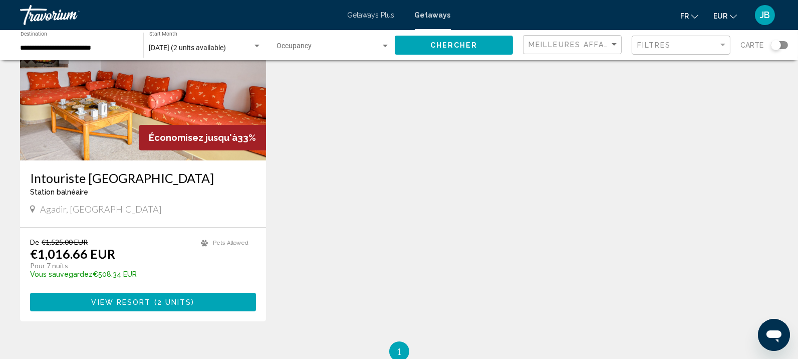
scroll to position [125, 0]
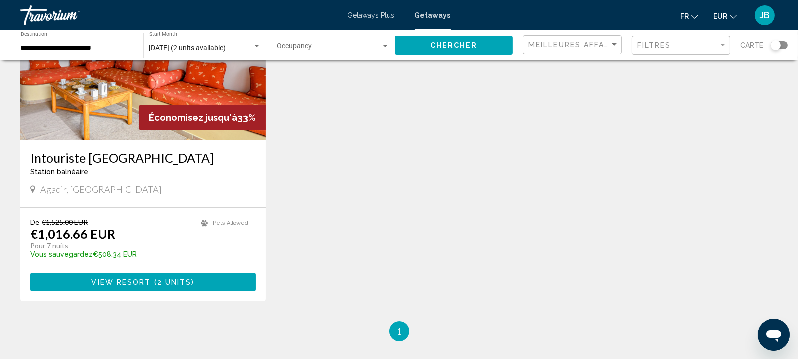
click at [171, 90] on img "Main content" at bounding box center [143, 60] width 246 height 160
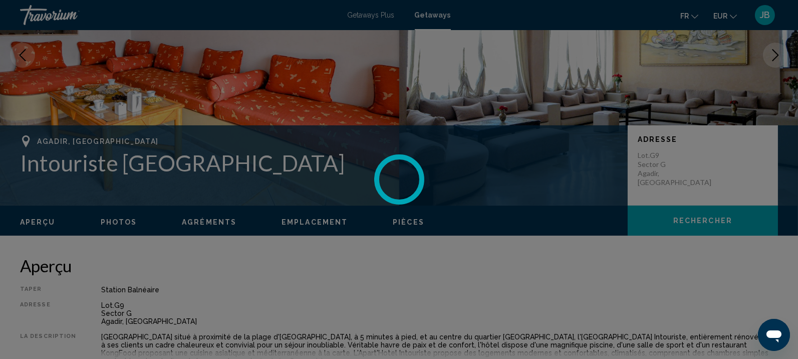
scroll to position [1, 0]
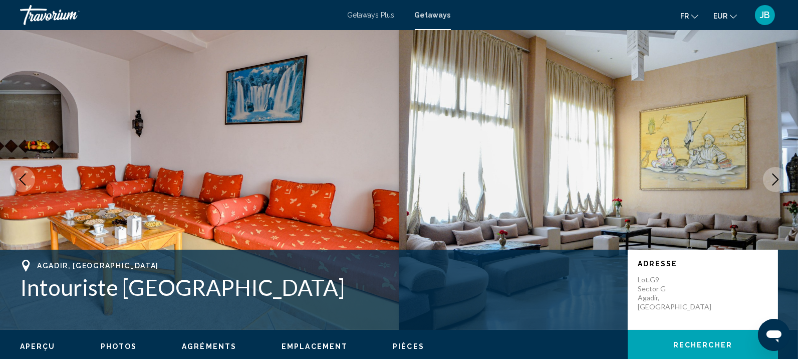
click at [773, 179] on icon "Next image" at bounding box center [776, 179] width 12 height 12
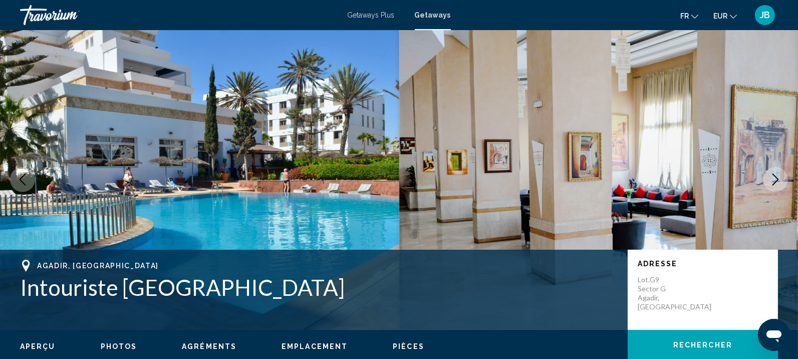
click at [773, 179] on icon "Next image" at bounding box center [776, 179] width 12 height 12
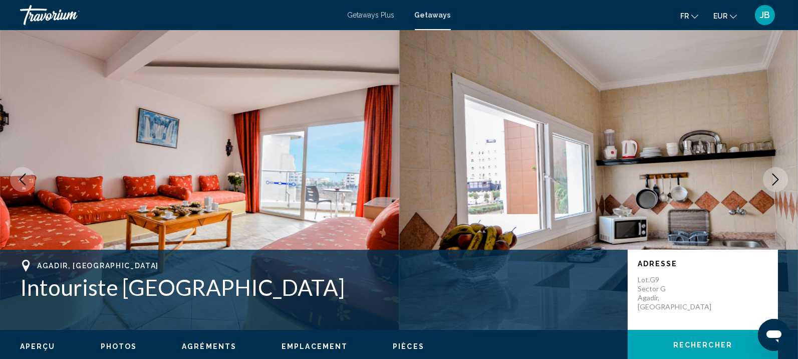
click at [773, 179] on icon "Next image" at bounding box center [776, 179] width 12 height 12
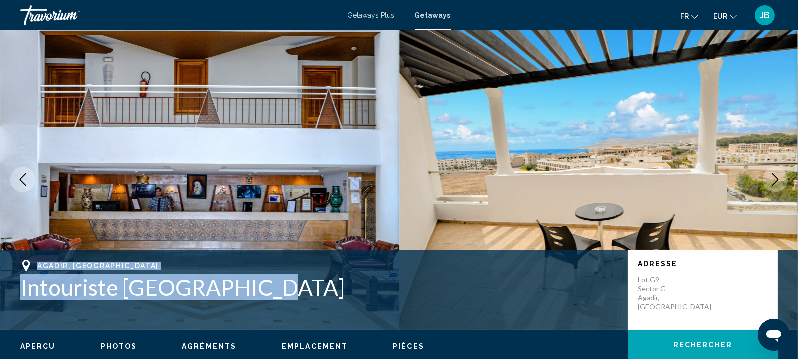
drag, startPoint x: 257, startPoint y: 291, endPoint x: 29, endPoint y: 263, distance: 229.3
click at [29, 263] on div "Agadir, [GEOGRAPHIC_DATA] Intouriste [GEOGRAPHIC_DATA]" at bounding box center [319, 280] width 598 height 41
copy div "Agadir, [GEOGRAPHIC_DATA] Intouriste [GEOGRAPHIC_DATA]"
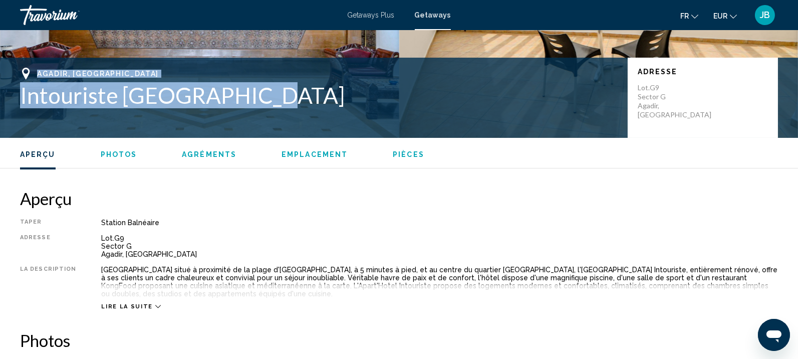
scroll to position [376, 0]
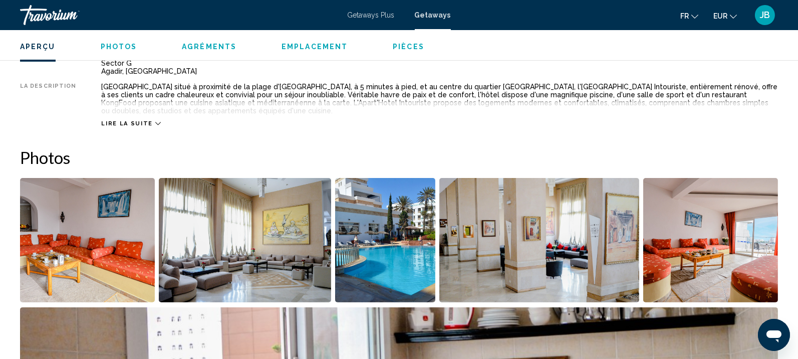
click at [125, 123] on span "Lire la suite" at bounding box center [126, 123] width 51 height 7
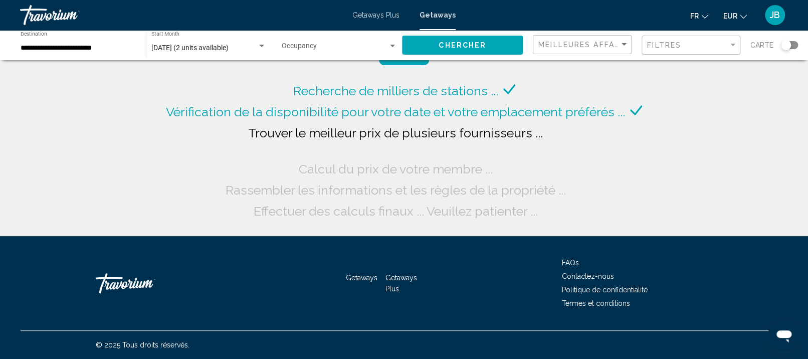
click at [205, 51] on span "[DATE] (2 units available)" at bounding box center [189, 48] width 77 height 8
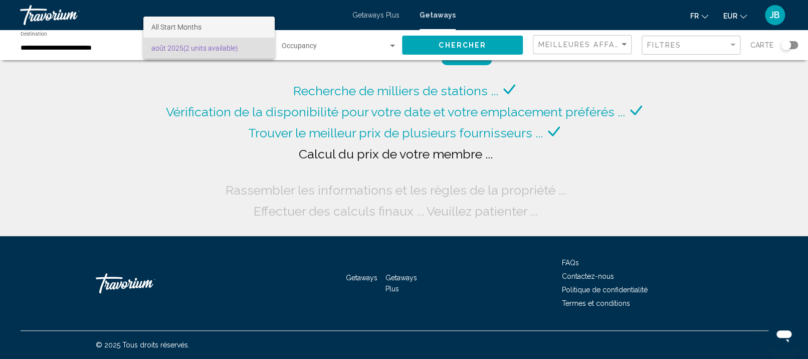
click at [193, 22] on span "All Start Months" at bounding box center [208, 27] width 115 height 21
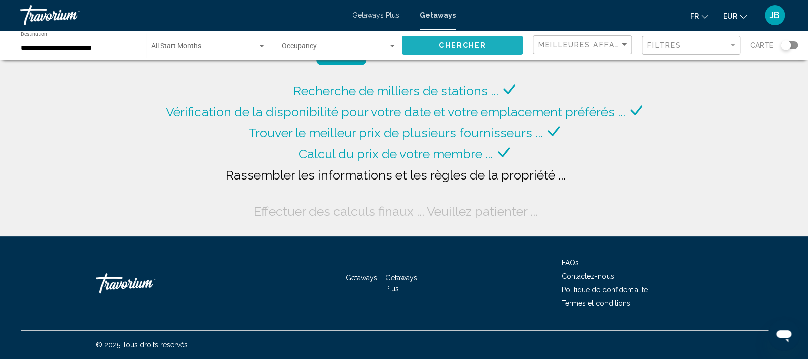
click at [468, 44] on span "Chercher" at bounding box center [463, 46] width 48 height 8
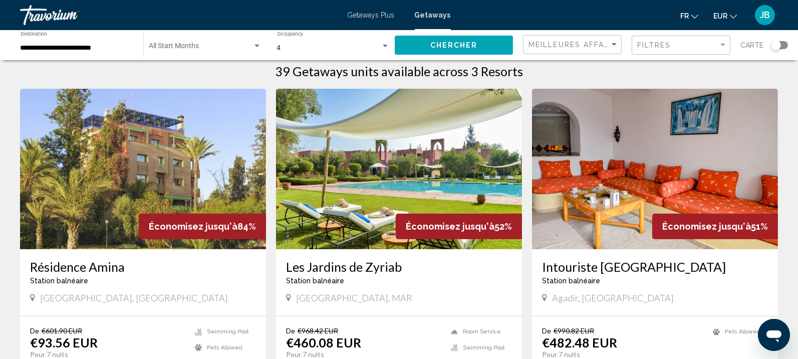
scroll to position [63, 0]
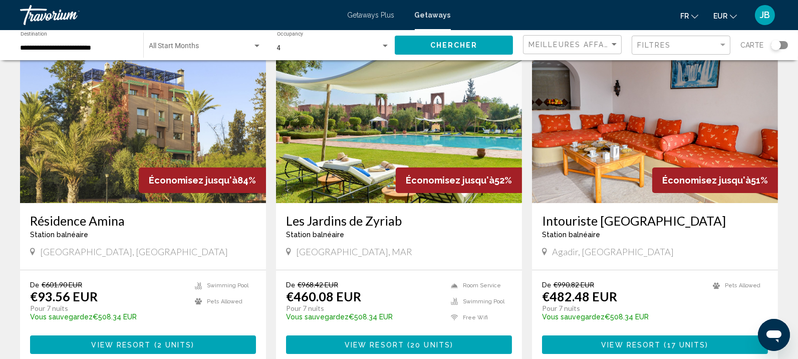
click at [222, 133] on img "Main content" at bounding box center [143, 123] width 246 height 160
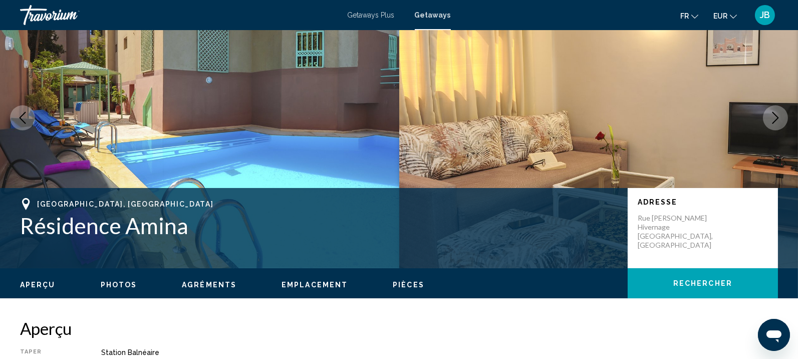
scroll to position [1, 0]
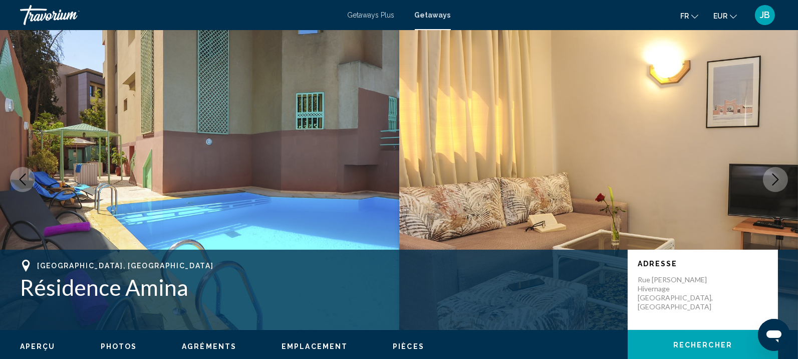
click at [772, 181] on icon "Next image" at bounding box center [776, 179] width 12 height 12
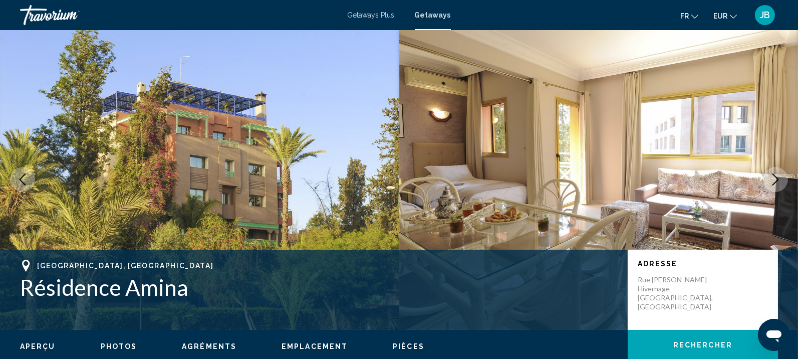
click at [772, 181] on icon "Next image" at bounding box center [776, 179] width 12 height 12
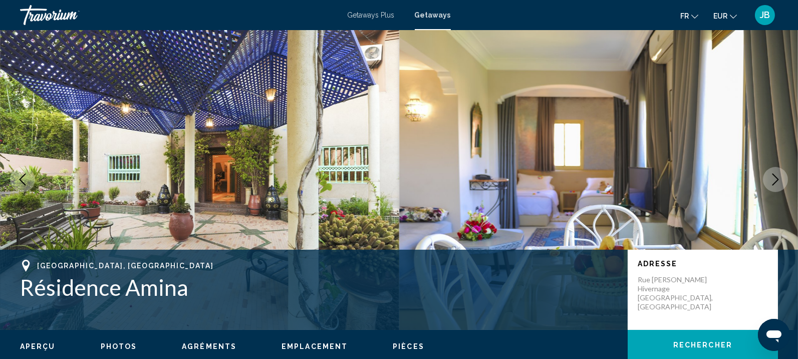
click at [772, 181] on icon "Next image" at bounding box center [776, 179] width 12 height 12
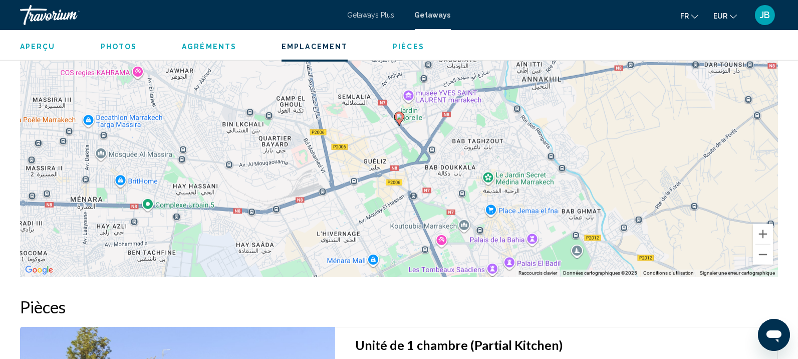
scroll to position [1504, 0]
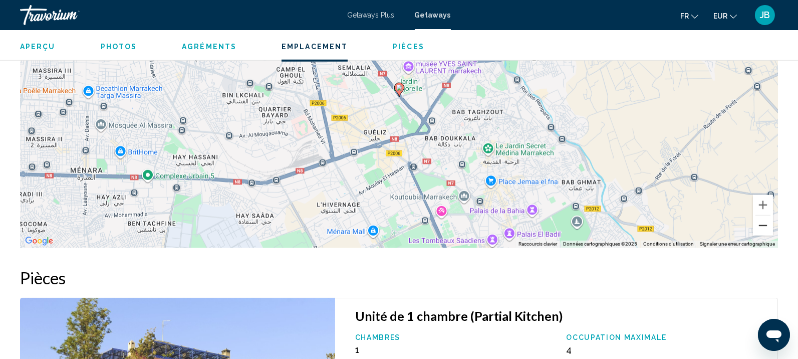
click at [762, 229] on button "Zoom arrière" at bounding box center [763, 225] width 20 height 20
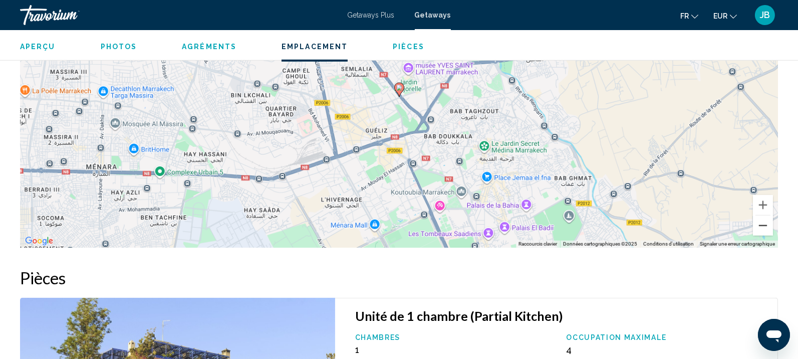
click at [762, 229] on button "Zoom arrière" at bounding box center [763, 225] width 20 height 20
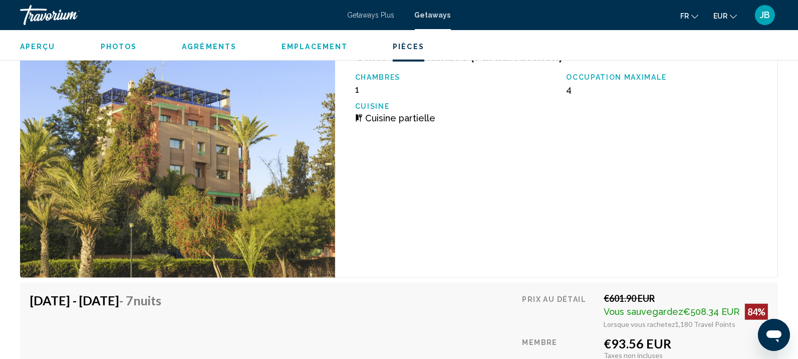
scroll to position [1880, 0]
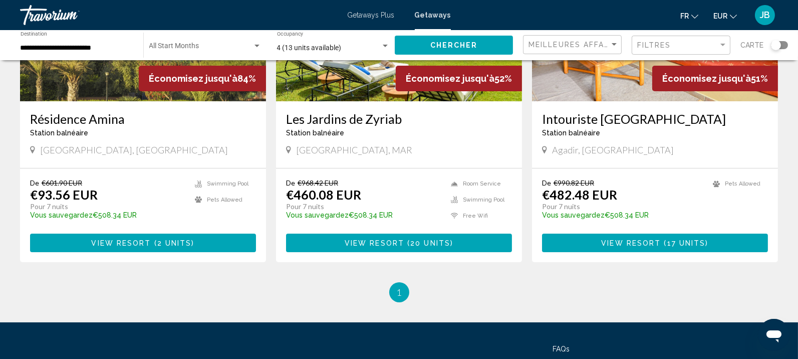
scroll to position [125, 0]
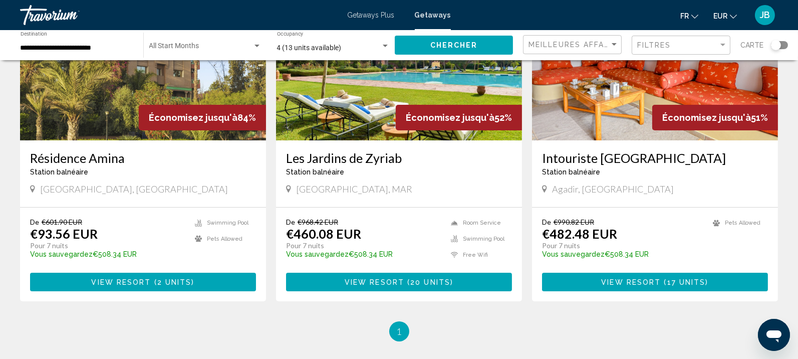
click at [407, 123] on div "Économisez jusqu'à 52%" at bounding box center [459, 118] width 126 height 26
click at [383, 111] on img "Main content" at bounding box center [399, 60] width 246 height 160
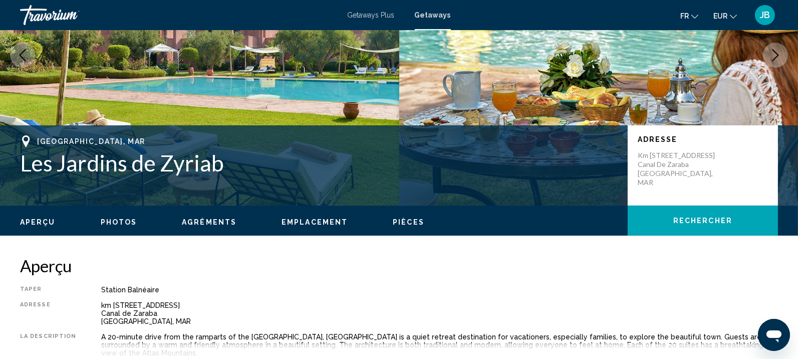
scroll to position [1, 0]
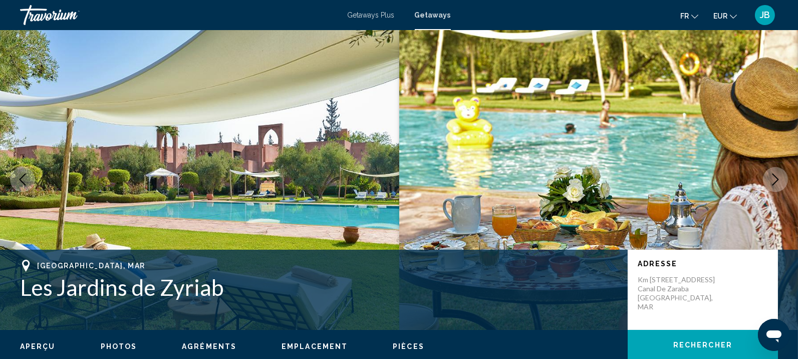
click at [775, 174] on icon "Next image" at bounding box center [776, 179] width 7 height 12
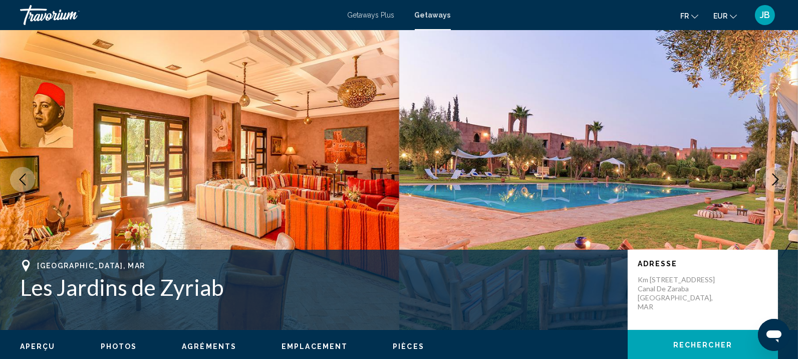
click at [775, 174] on icon "Next image" at bounding box center [776, 179] width 7 height 12
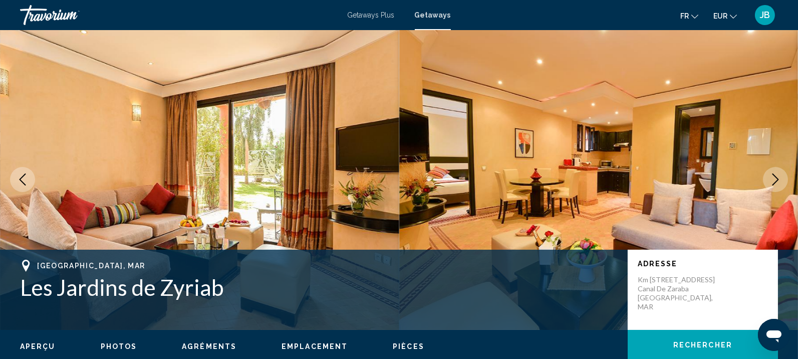
click at [775, 174] on icon "Next image" at bounding box center [776, 179] width 7 height 12
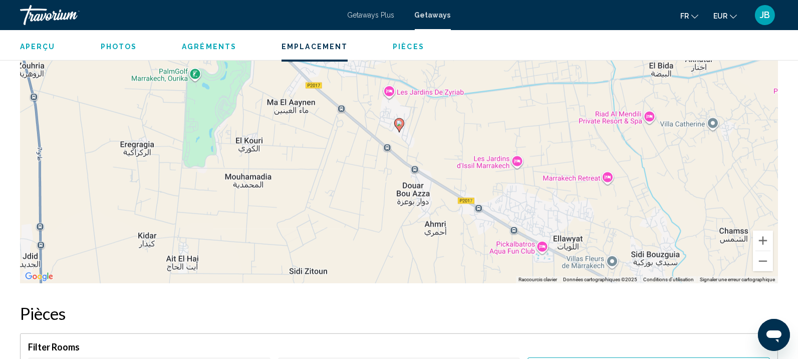
scroll to position [1317, 0]
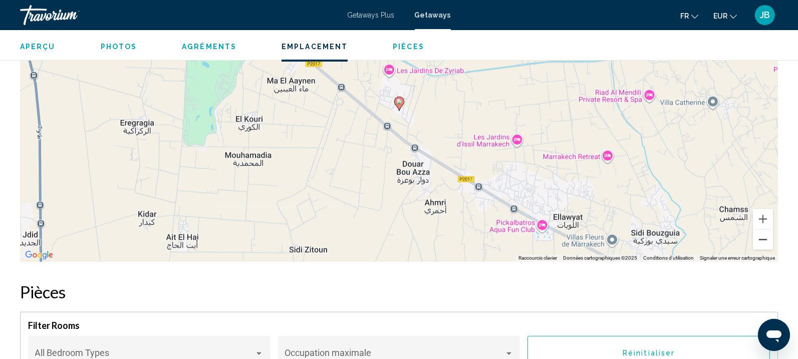
click at [763, 230] on button "Zoom arrière" at bounding box center [763, 240] width 20 height 20
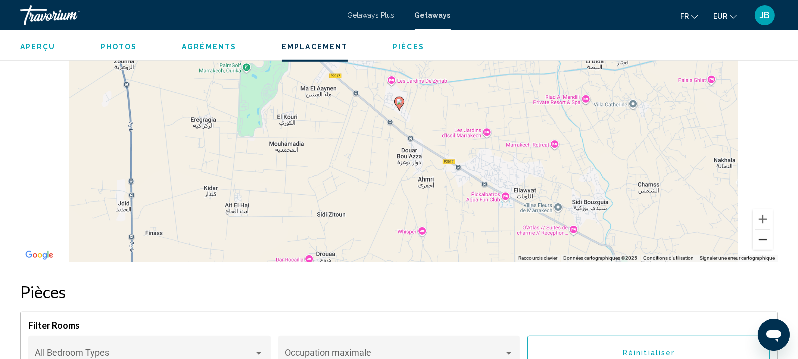
click at [763, 230] on button "Zoom arrière" at bounding box center [763, 240] width 20 height 20
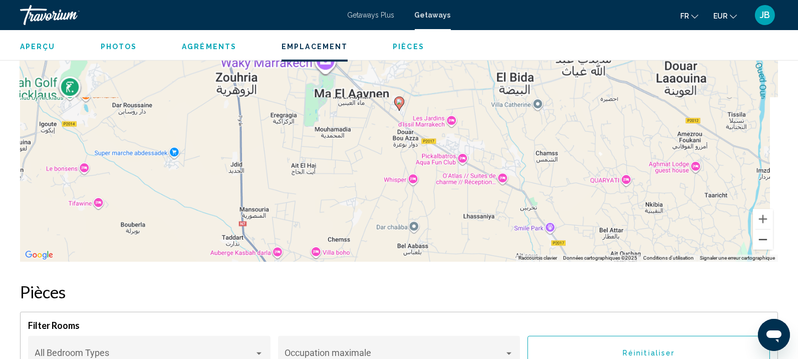
click at [763, 230] on button "Zoom arrière" at bounding box center [763, 240] width 20 height 20
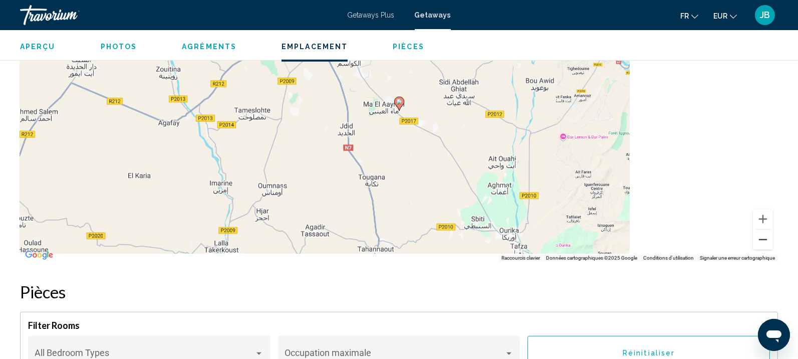
click at [763, 230] on button "Zoom arrière" at bounding box center [763, 240] width 20 height 20
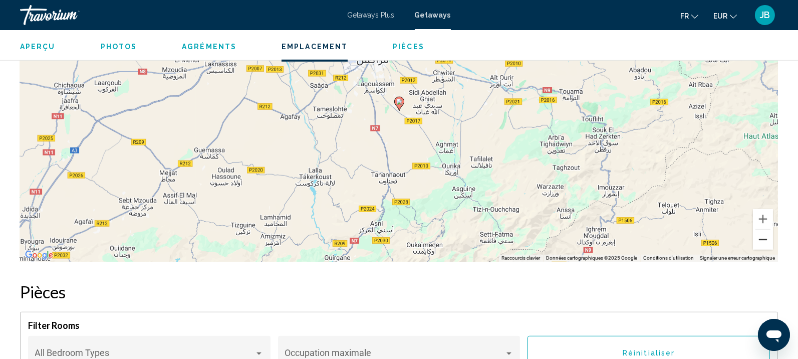
click at [763, 230] on button "Zoom arrière" at bounding box center [763, 240] width 20 height 20
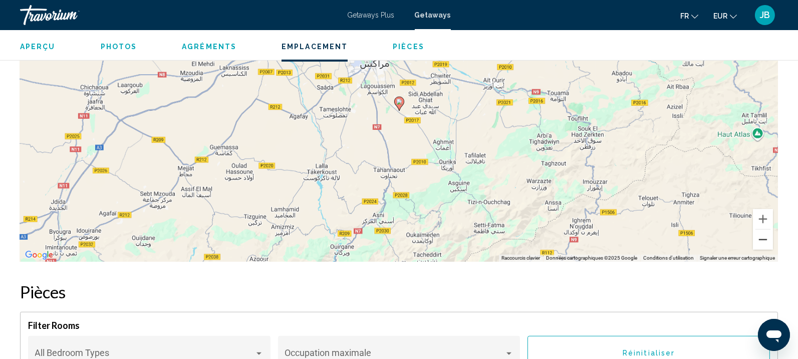
click at [763, 230] on button "Zoom arrière" at bounding box center [763, 240] width 20 height 20
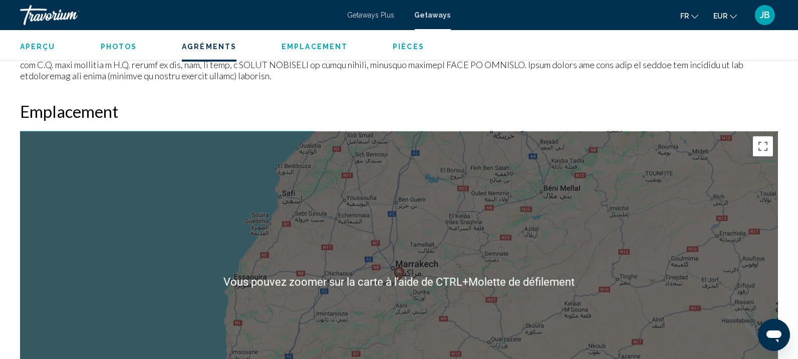
scroll to position [1254, 0]
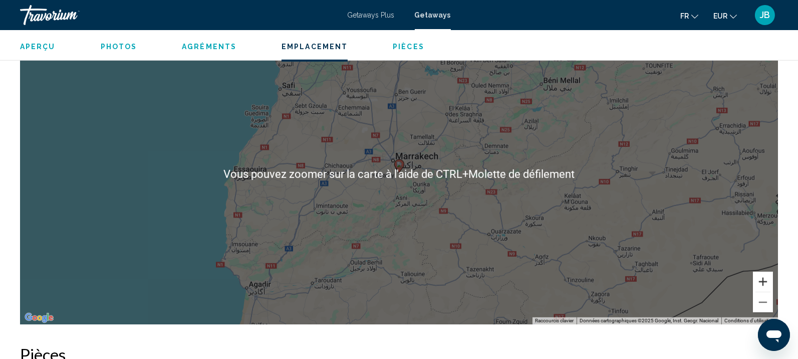
click at [767, 272] on button "Zoom avant" at bounding box center [763, 282] width 20 height 20
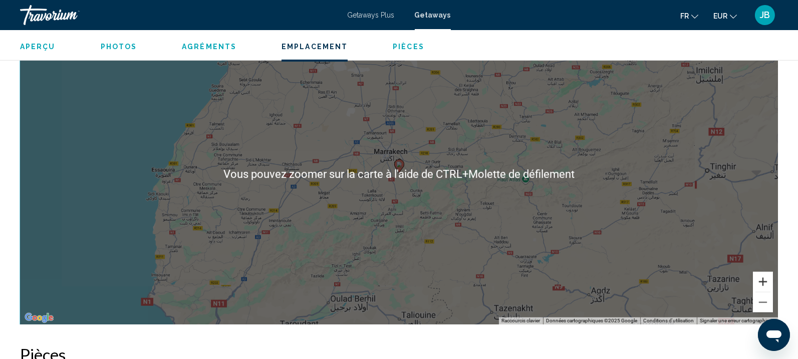
click at [767, 272] on button "Zoom avant" at bounding box center [763, 282] width 20 height 20
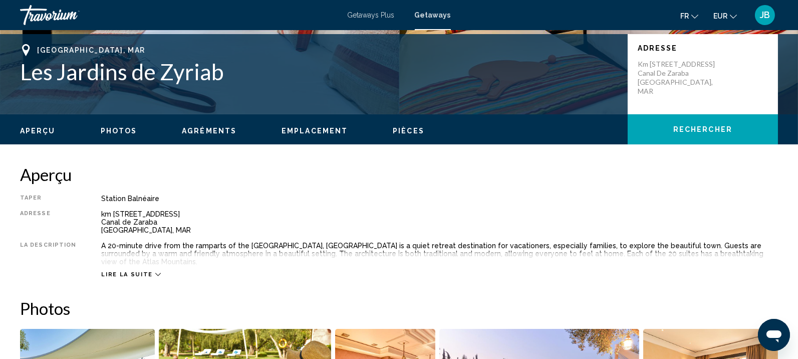
scroll to position [167, 0]
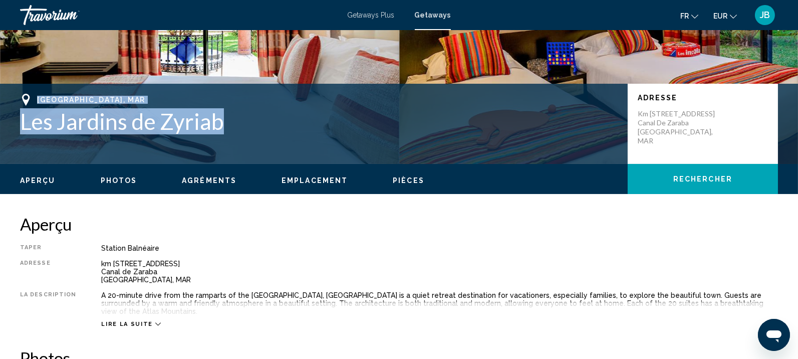
drag, startPoint x: 232, startPoint y: 123, endPoint x: 61, endPoint y: 107, distance: 171.6
click at [32, 90] on div "[GEOGRAPHIC_DATA], MAR [GEOGRAPHIC_DATA] Adresse km [STREET_ADDRESS]" at bounding box center [399, 124] width 798 height 80
copy div "[GEOGRAPHIC_DATA], MAR [GEOGRAPHIC_DATA]"
click at [58, 18] on div "Travorium" at bounding box center [70, 15] width 100 height 20
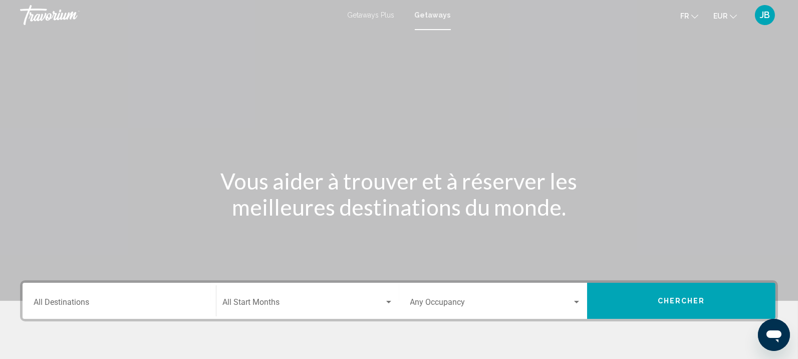
click at [131, 297] on div "Destination All Destinations" at bounding box center [119, 301] width 171 height 32
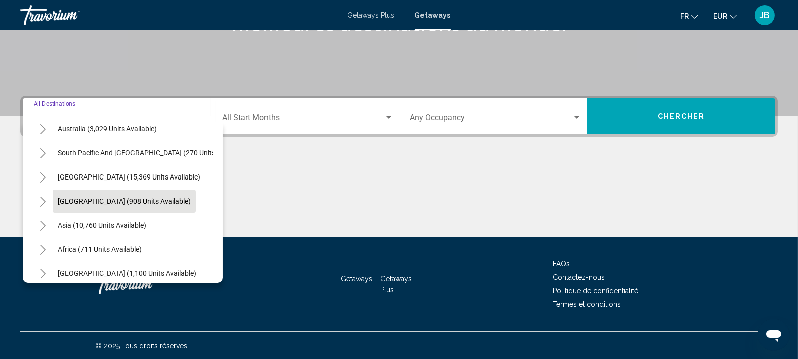
scroll to position [171, 0]
